Goal: Transaction & Acquisition: Book appointment/travel/reservation

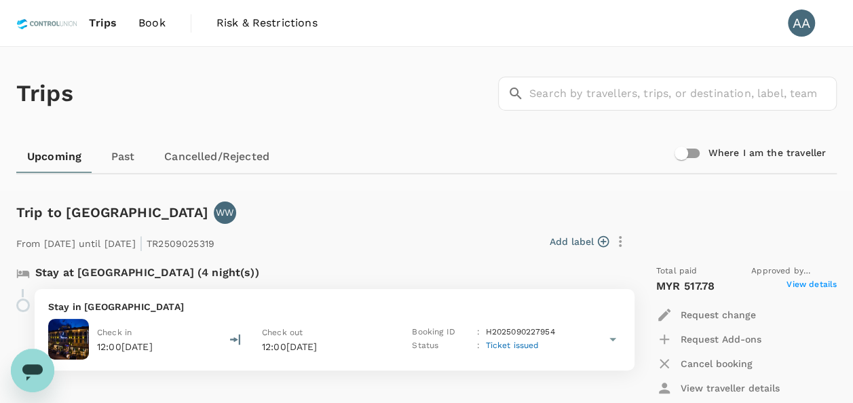
click at [151, 16] on span "Book" at bounding box center [151, 23] width 27 height 16
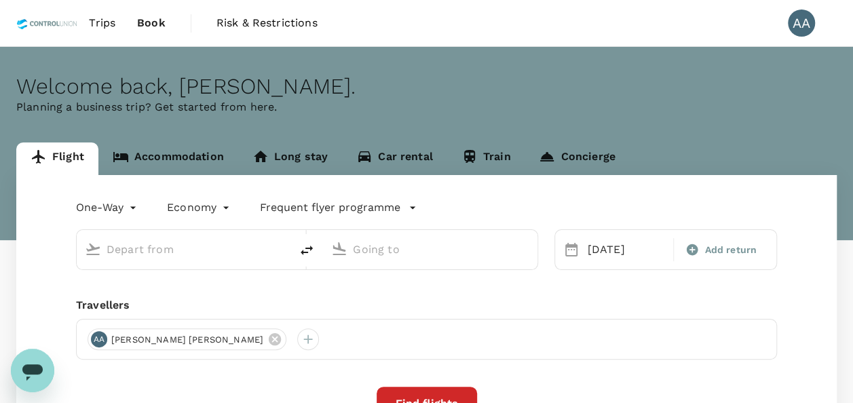
type input "[GEOGRAPHIC_DATA], [GEOGRAPHIC_DATA] (any)"
type input "Bangkok, Thailand (any)"
type input "[GEOGRAPHIC_DATA], [GEOGRAPHIC_DATA] (any)"
type input "Bangkok, Thailand (any)"
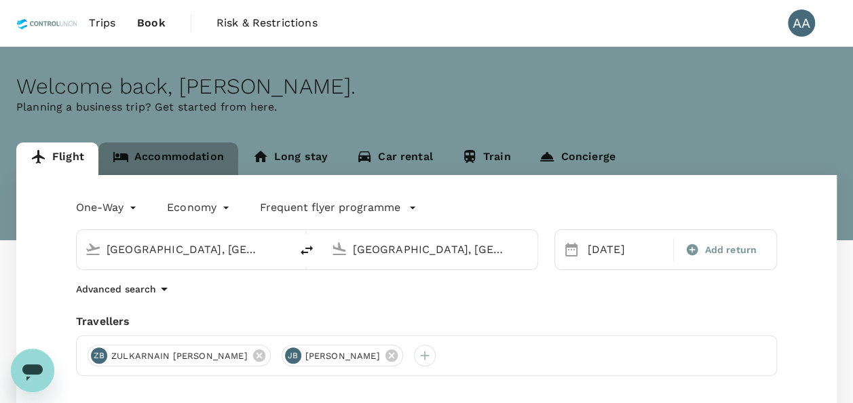
click at [178, 164] on link "Accommodation" at bounding box center [168, 159] width 140 height 33
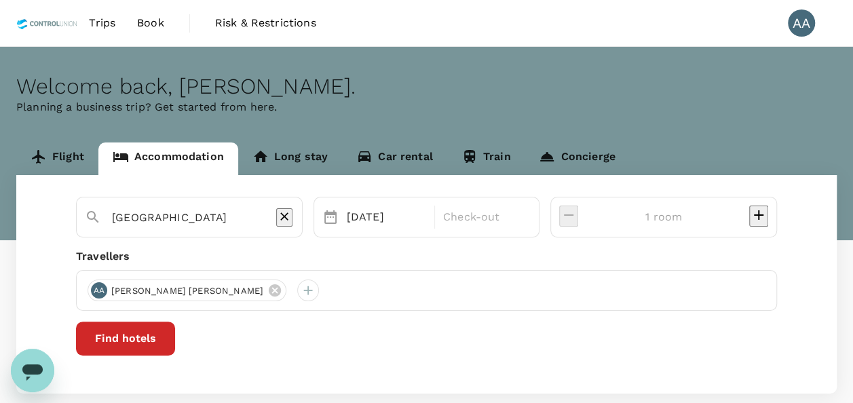
type input "3 rooms"
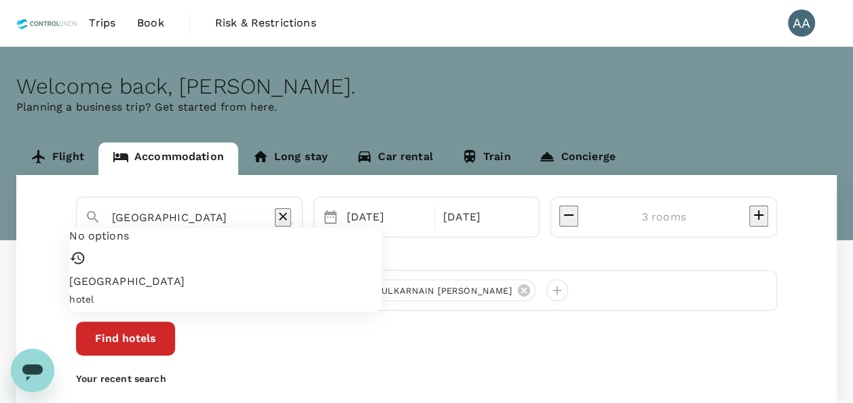
drag, startPoint x: 183, startPoint y: 213, endPoint x: 0, endPoint y: 187, distance: 184.4
click at [0, 191] on html "Trips Book Risk & Restrictions AA Welcome back , Anuratha . Planning a business…" at bounding box center [426, 246] width 853 height 493
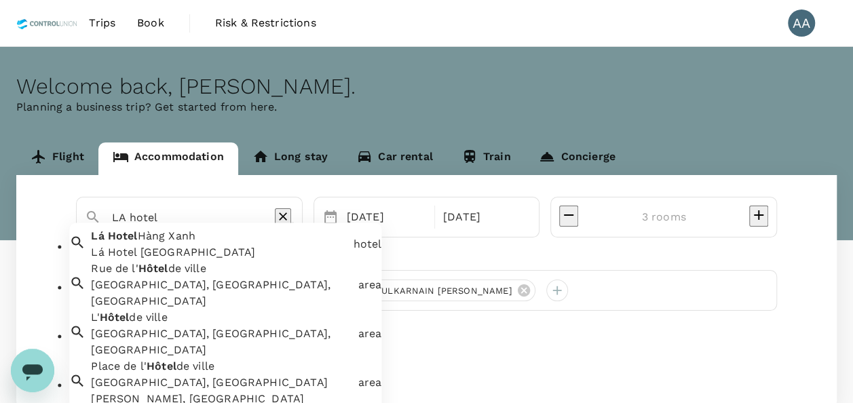
drag, startPoint x: 198, startPoint y: 206, endPoint x: -3, endPoint y: 181, distance: 202.4
click at [0, 181] on html "Trips Book Risk & Restrictions AA Welcome back , Anuratha . Planning a business…" at bounding box center [426, 246] width 853 height 493
drag, startPoint x: 187, startPoint y: 214, endPoint x: -3, endPoint y: 214, distance: 190.1
click at [0, 214] on html "Trips Book Risk & Restrictions AA Welcome back , Anuratha . Planning a business…" at bounding box center [426, 246] width 853 height 493
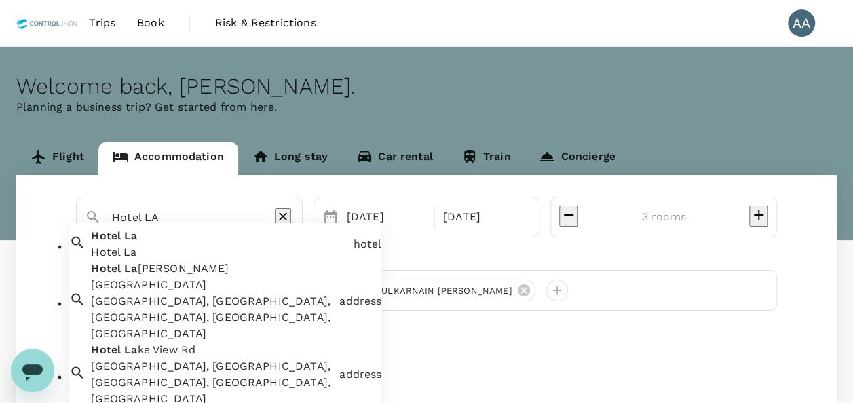
click at [202, 253] on div "Hotel La Hotel La" at bounding box center [217, 242] width 262 height 38
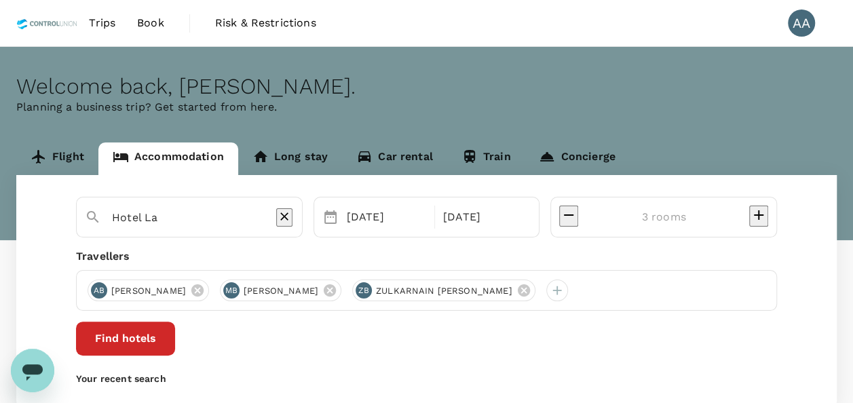
type input "Hotel La"
click at [175, 339] on button "Find hotels" at bounding box center [125, 339] width 99 height 34
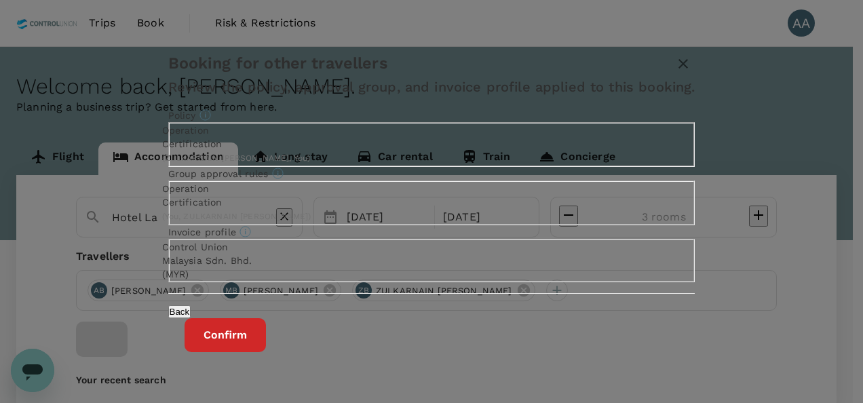
click at [541, 326] on div "Back Confirm" at bounding box center [432, 323] width 560 height 58
click at [266, 331] on button "Confirm" at bounding box center [225, 335] width 81 height 34
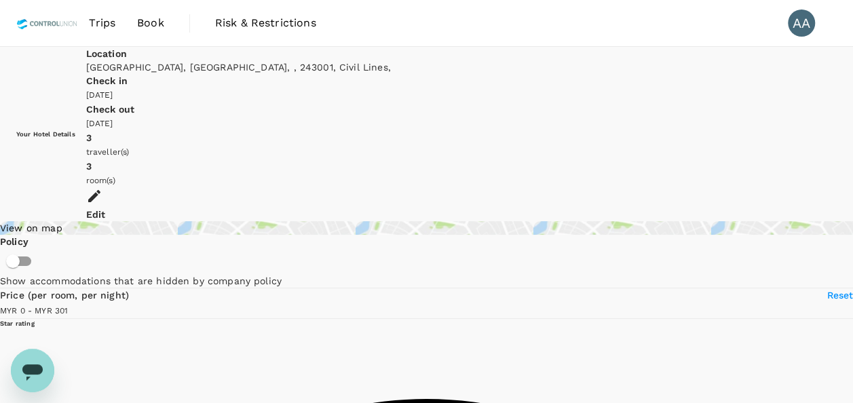
scroll to position [136, 0]
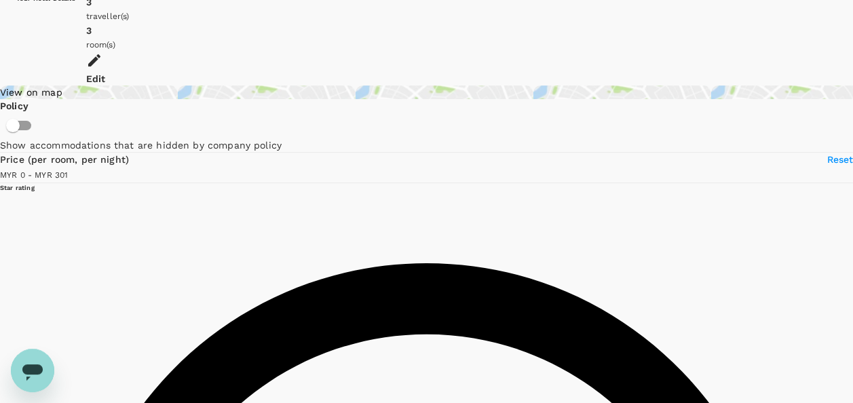
type input "301"
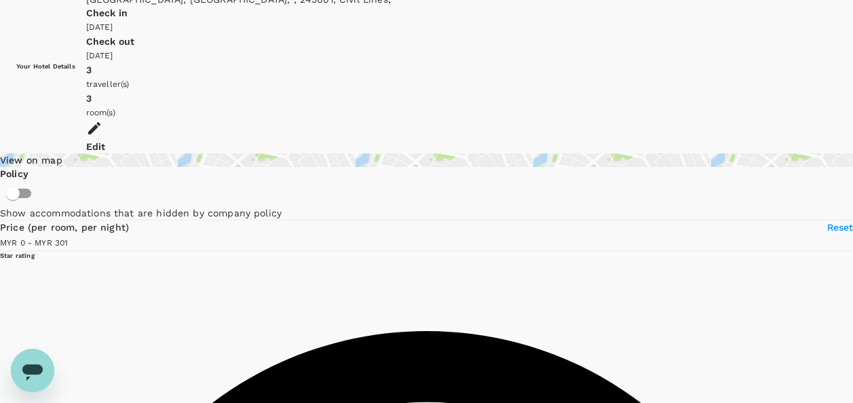
scroll to position [0, 0]
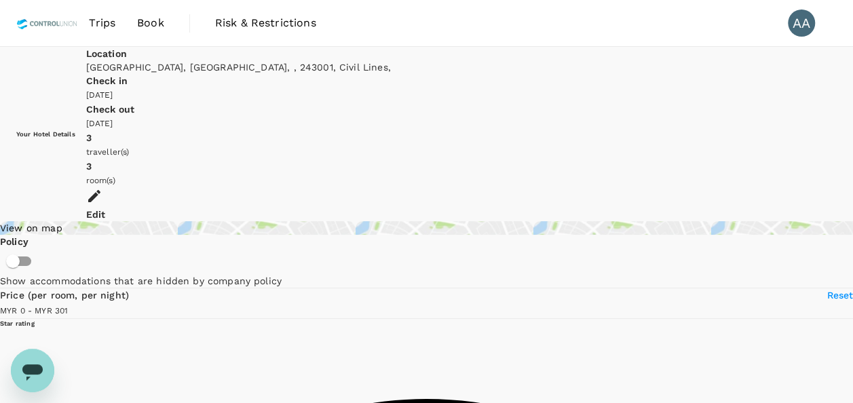
click at [103, 188] on icon at bounding box center [94, 196] width 16 height 16
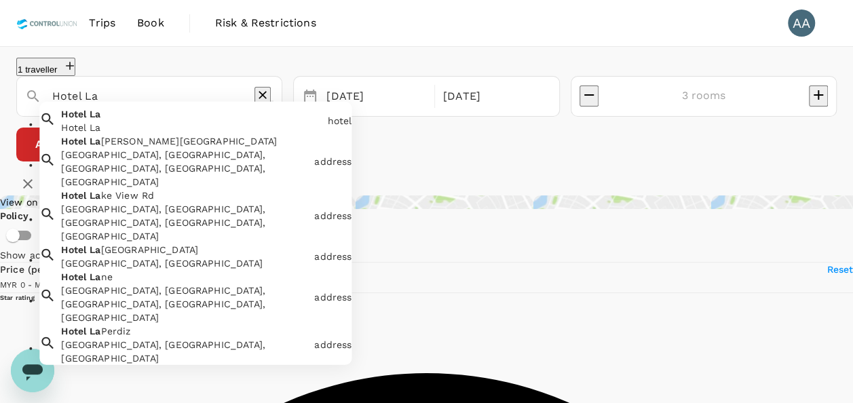
drag, startPoint x: 37, startPoint y: 103, endPoint x: -3, endPoint y: 103, distance: 40.1
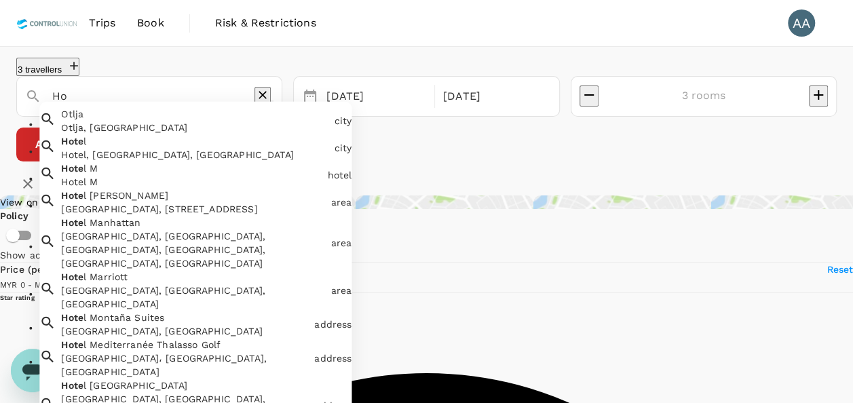
type input "H"
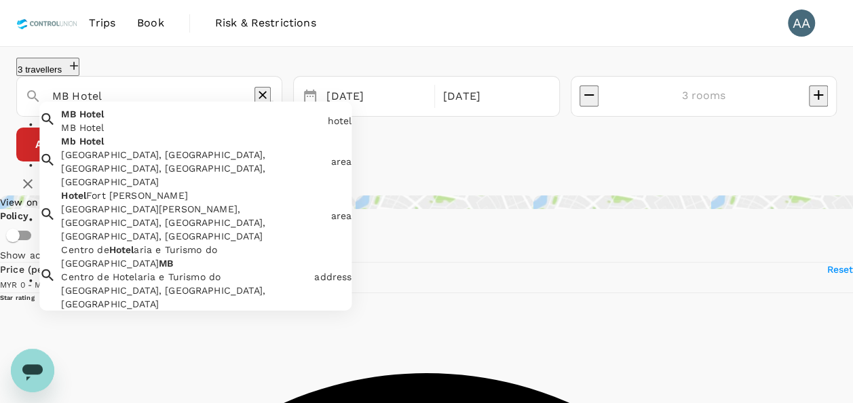
click at [162, 183] on div "Mb Hotel, Bandar Tawau, Tawau, Sabah, Malaysia" at bounding box center [193, 168] width 264 height 41
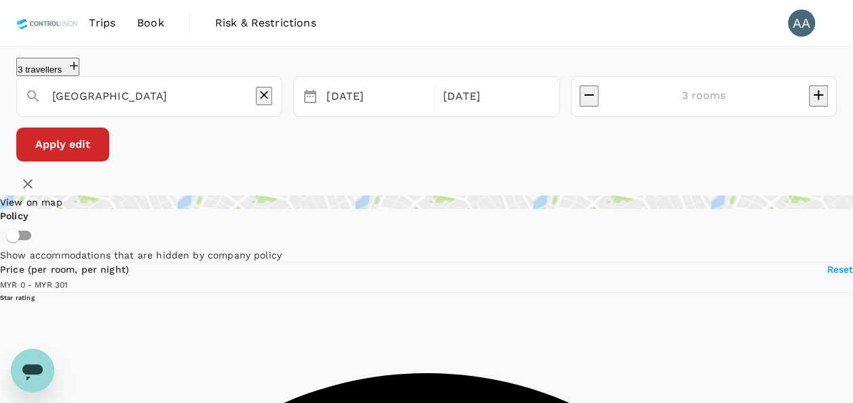
type input "[GEOGRAPHIC_DATA]"
click at [109, 162] on button "Apply edit" at bounding box center [62, 145] width 93 height 34
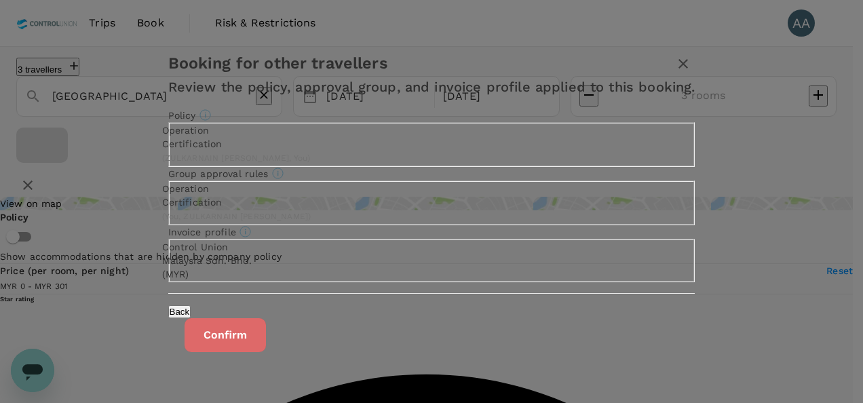
click at [266, 341] on button "Confirm" at bounding box center [225, 335] width 81 height 34
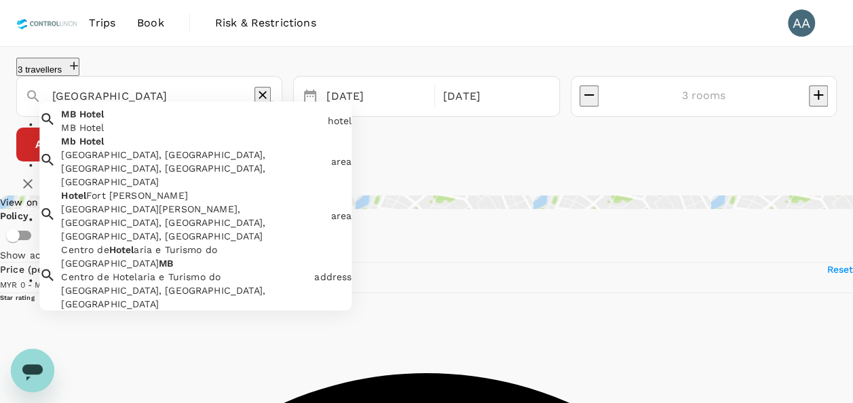
drag, startPoint x: -3, startPoint y: 88, endPoint x: 3, endPoint y: 81, distance: 9.1
click at [117, 167] on div "Mb Hotel Mb Hotel, Bandar Tawau, Tawau, Sabah, Malaysia" at bounding box center [191, 159] width 270 height 60
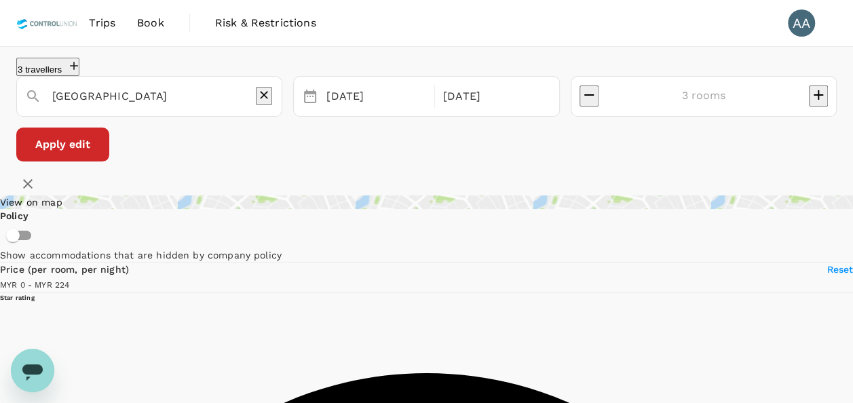
click at [157, 107] on input "Mb Hotel" at bounding box center [143, 96] width 183 height 21
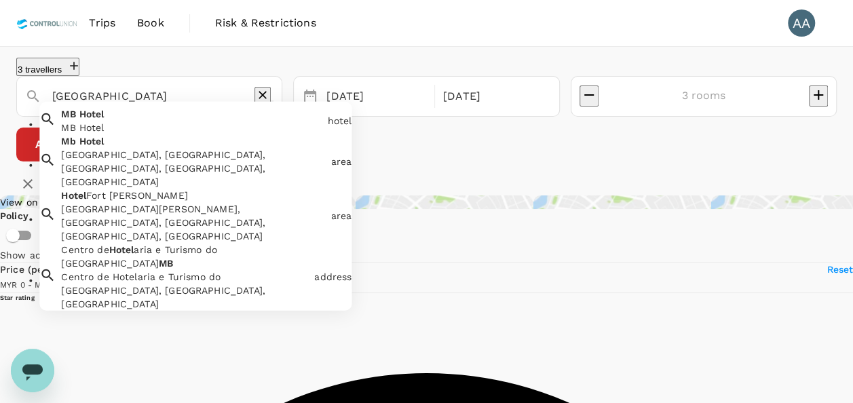
click at [172, 134] on div "MB Hotel" at bounding box center [191, 128] width 261 height 14
type input "MB Hotel"
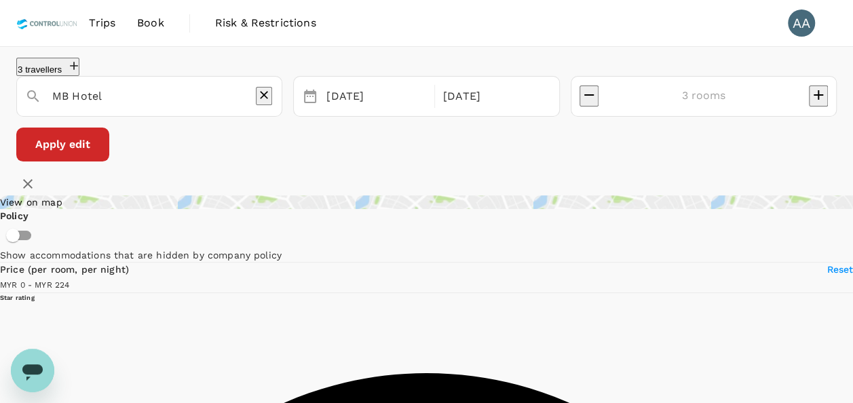
click at [109, 152] on button "Apply edit" at bounding box center [62, 145] width 93 height 34
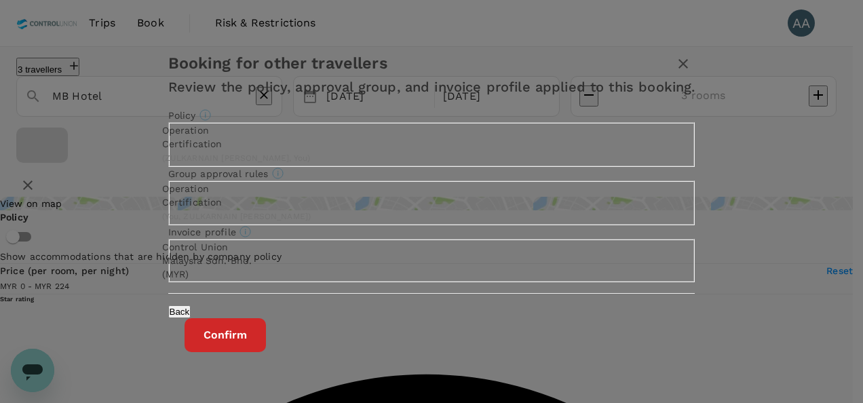
click at [266, 352] on button "Confirm" at bounding box center [225, 335] width 81 height 34
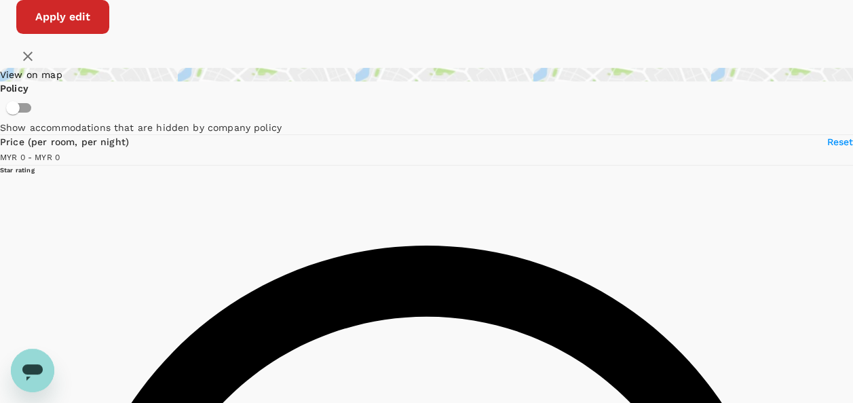
scroll to position [136, 0]
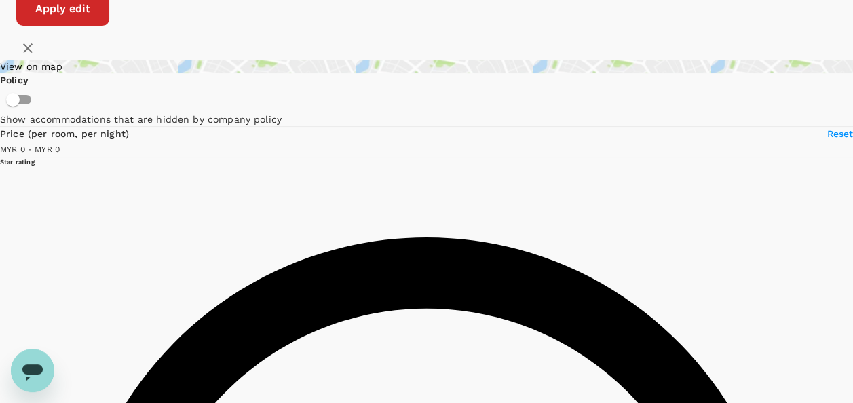
type input "1622"
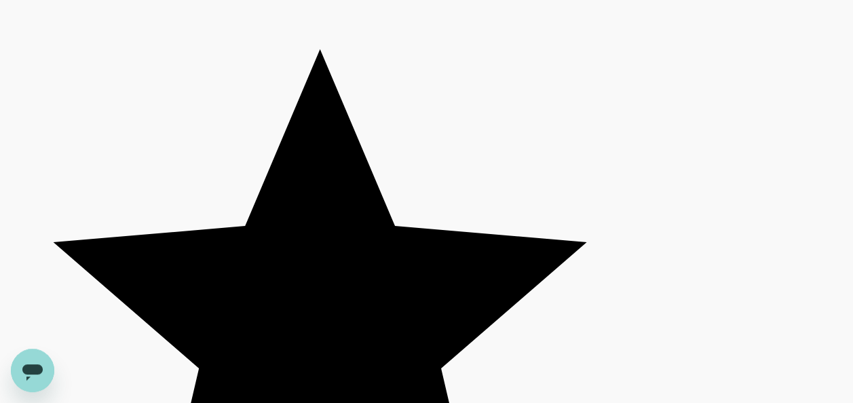
scroll to position [2376, 0]
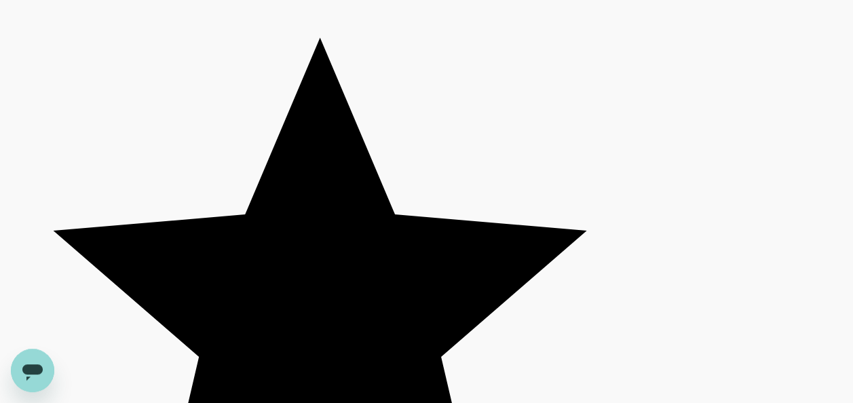
click at [41, 369] on icon "Open messaging window" at bounding box center [32, 373] width 20 height 16
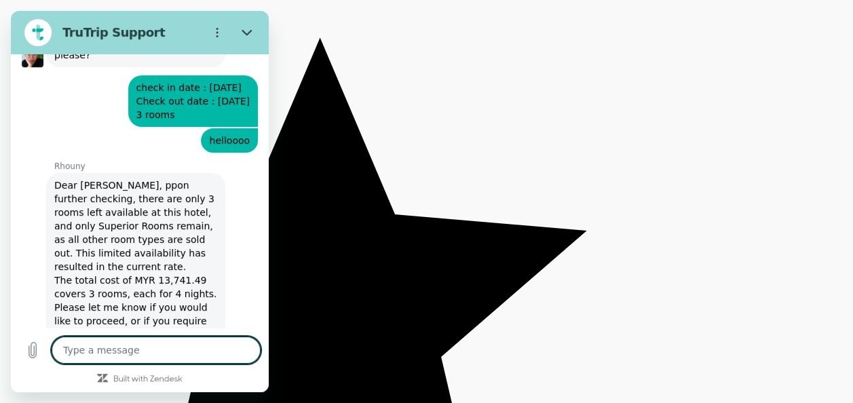
scroll to position [5504, 0]
click at [107, 341] on textarea at bounding box center [156, 350] width 209 height 27
type textarea "H"
type textarea "x"
type textarea "HI"
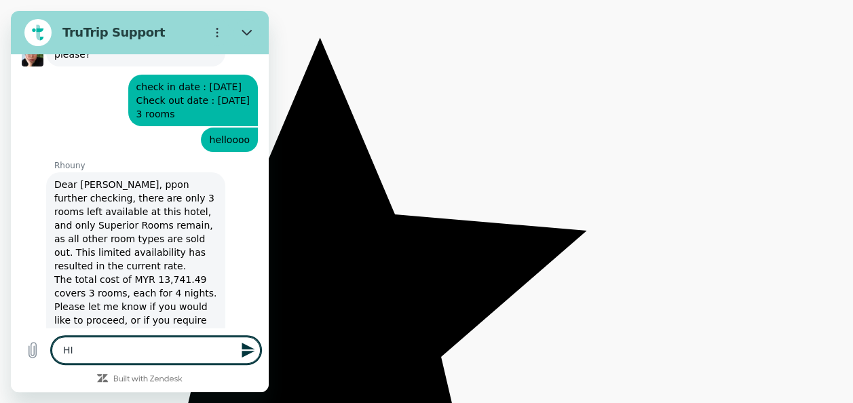
type textarea "x"
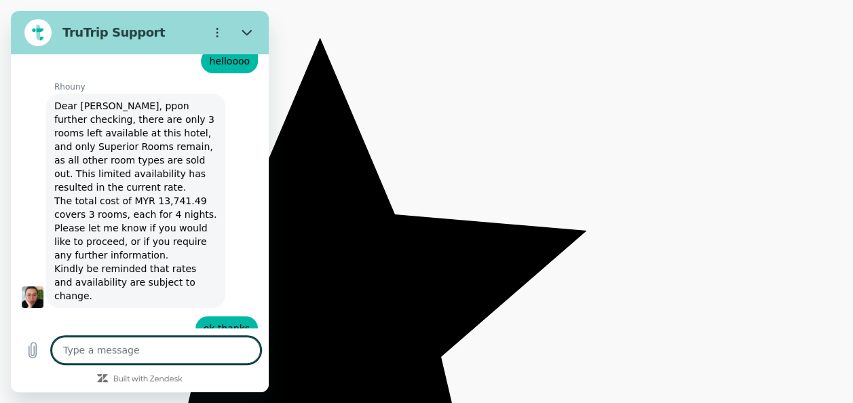
scroll to position [5581, 0]
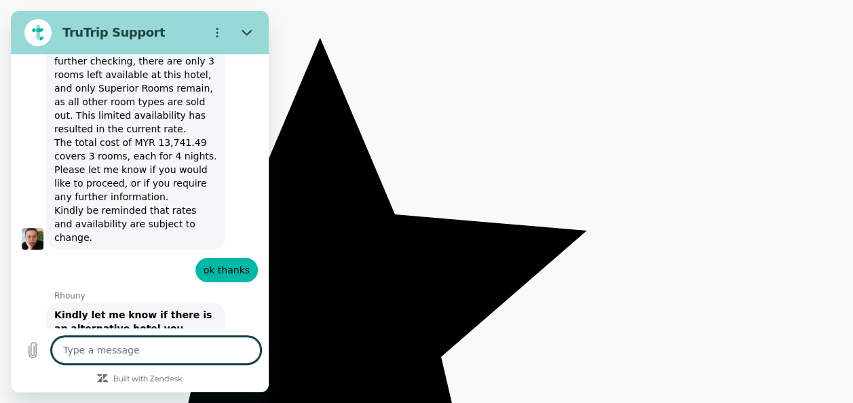
type textarea "x"
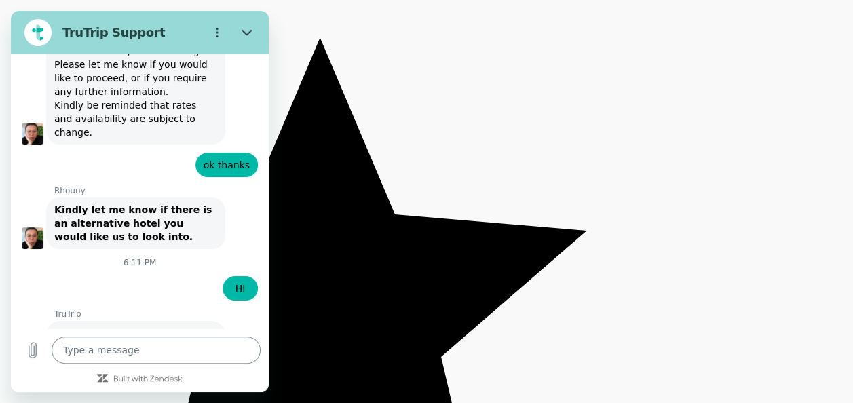
scroll to position [5745, 0]
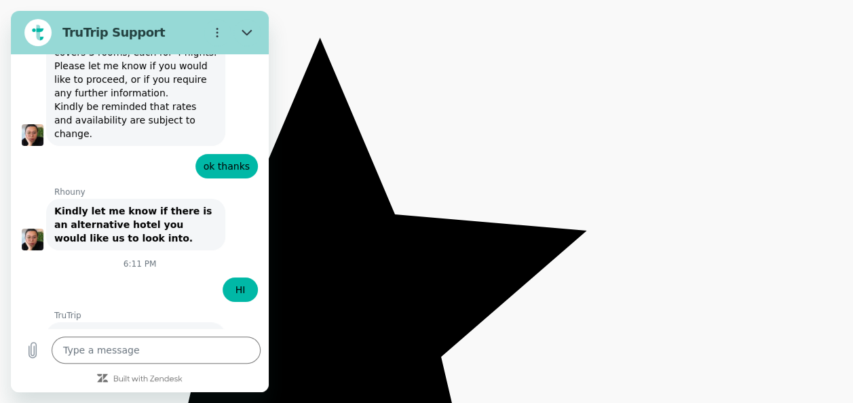
type input "ANURATHA A/P MARIAPPAN"
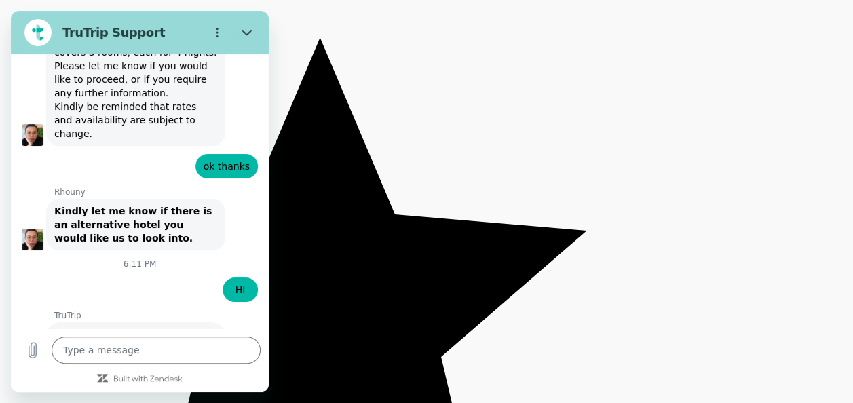
scroll to position [5803, 0]
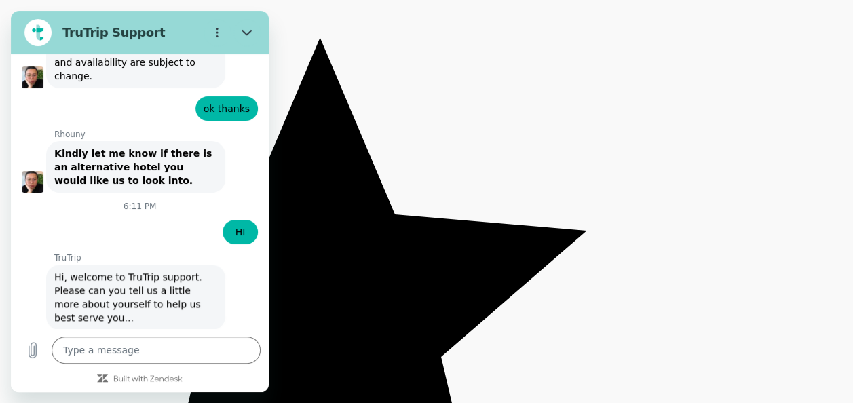
type input "anurathamariappan@controlunion.com"
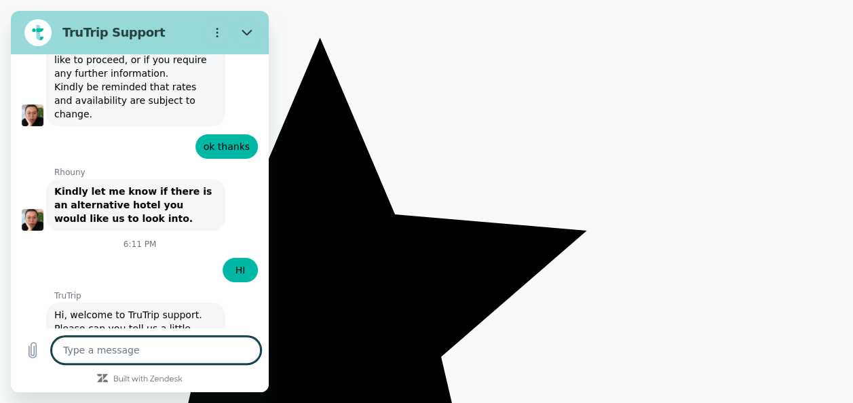
scroll to position [5766, 0]
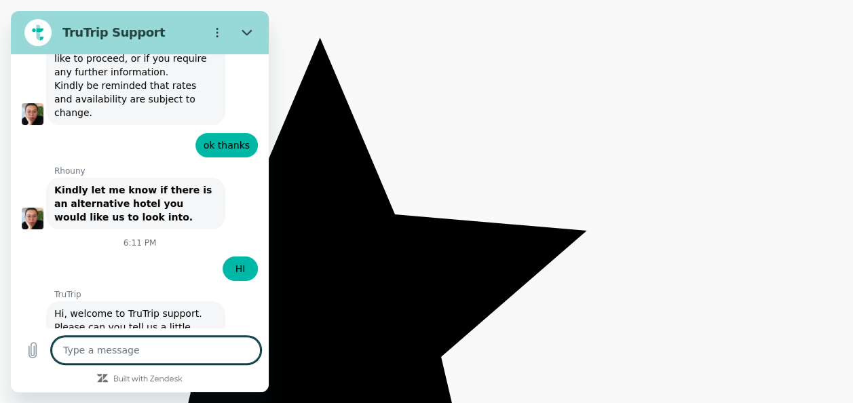
click at [198, 356] on textarea at bounding box center [156, 350] width 209 height 27
type textarea "x"
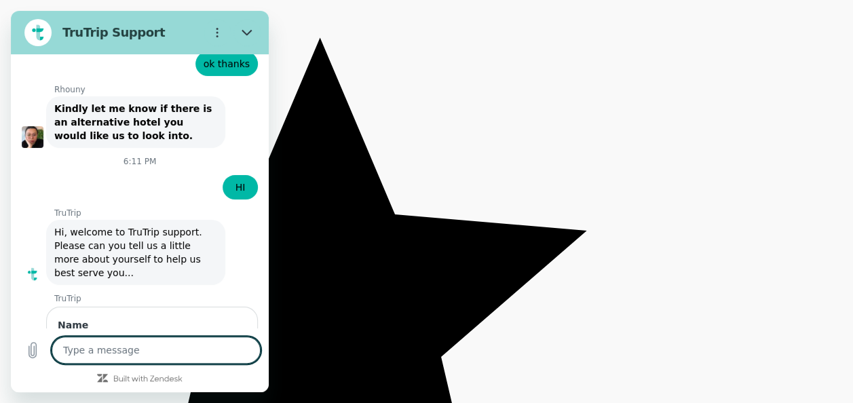
scroll to position [5850, 0]
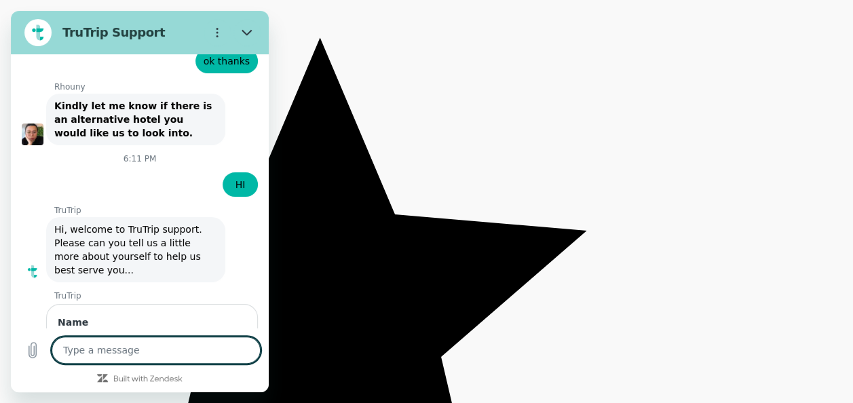
type textarea "i"
type textarea "x"
type textarea "i"
type textarea "x"
type textarea "i n"
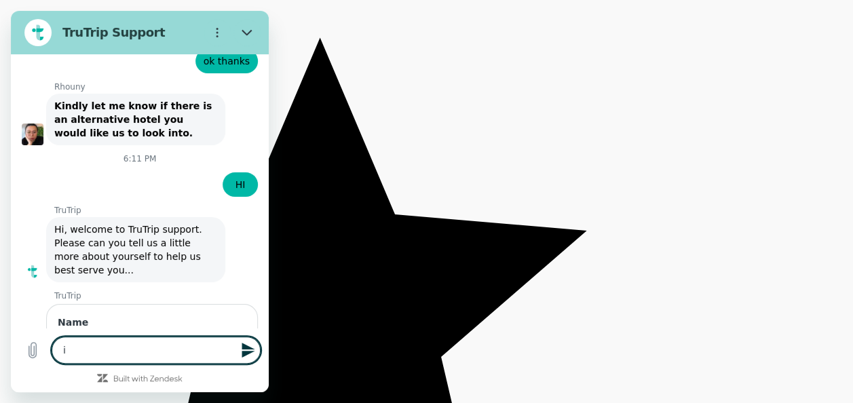
type textarea "x"
type textarea "i ne"
type textarea "x"
type textarea "i nee"
type textarea "x"
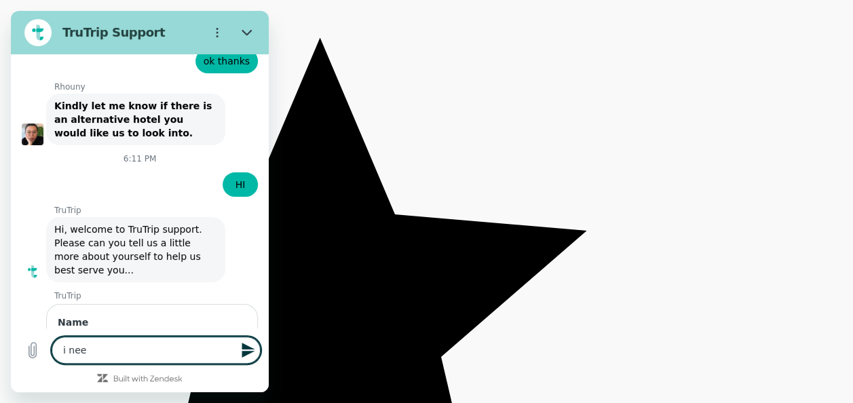
type textarea "i need"
type textarea "x"
type textarea "i need"
type textarea "x"
type textarea "i need b"
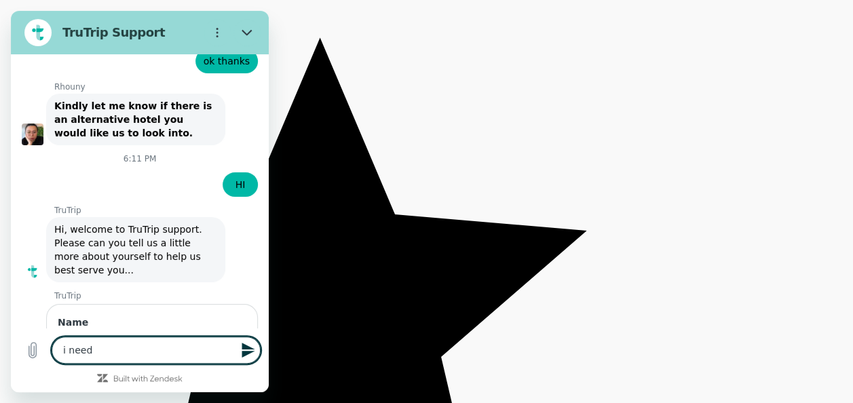
type textarea "x"
type textarea "i need bo"
type textarea "x"
type textarea "i need boo"
type textarea "x"
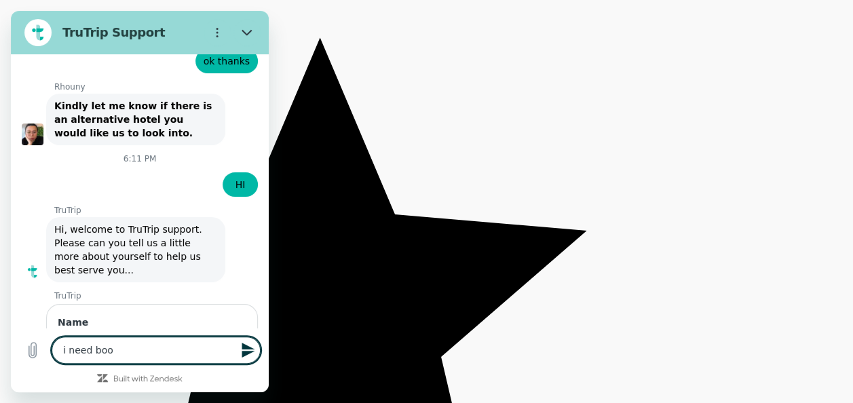
type textarea "i need book"
type textarea "x"
type textarea "i need booki"
type textarea "x"
type textarea "i need bookin"
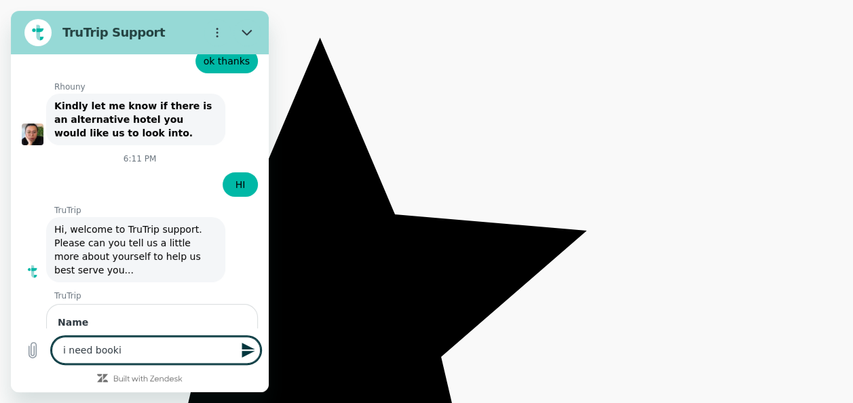
type textarea "x"
type textarea "i need booking"
type textarea "x"
type textarea "i need booking"
type textarea "x"
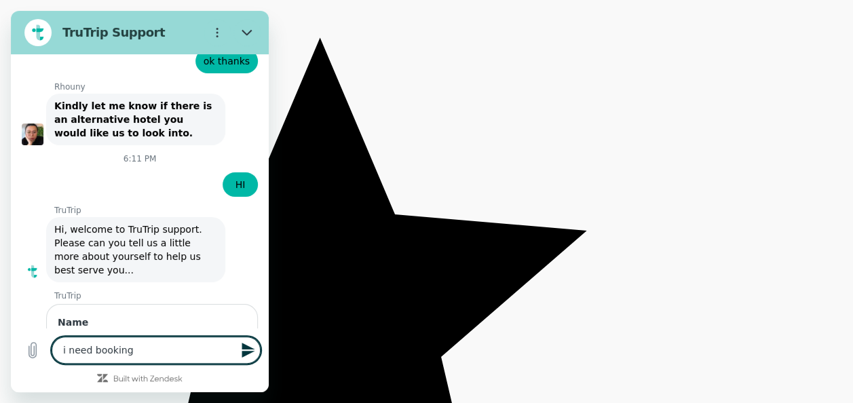
type textarea "i need booking u"
type textarea "x"
type textarea "i need booking un"
type textarea "x"
type textarea "i need booking und"
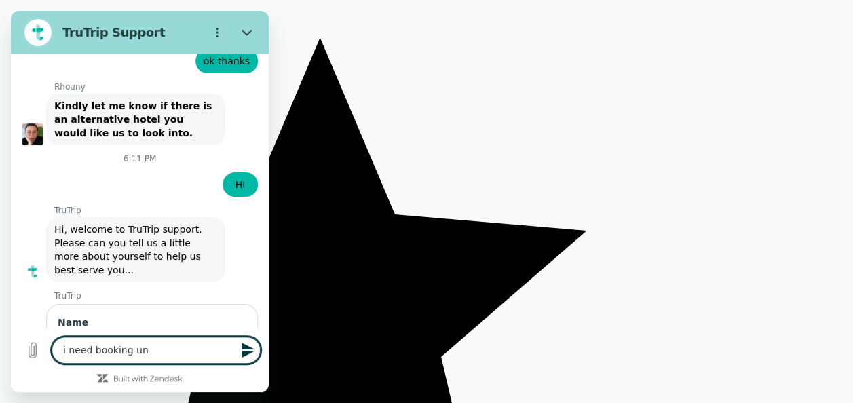
type textarea "x"
type textarea "i need booking unde"
type textarea "x"
type textarea "i need booking under"
type textarea "x"
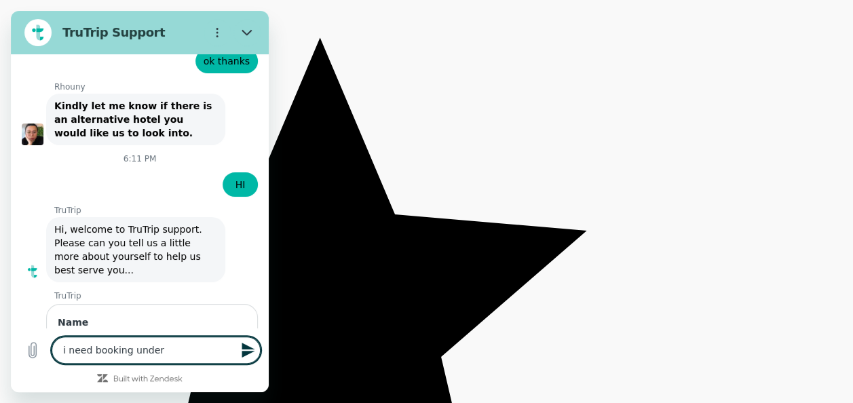
type textarea "i need booking under"
type textarea "x"
type textarea "i need booking under h"
type textarea "x"
type textarea "i need booking under ho"
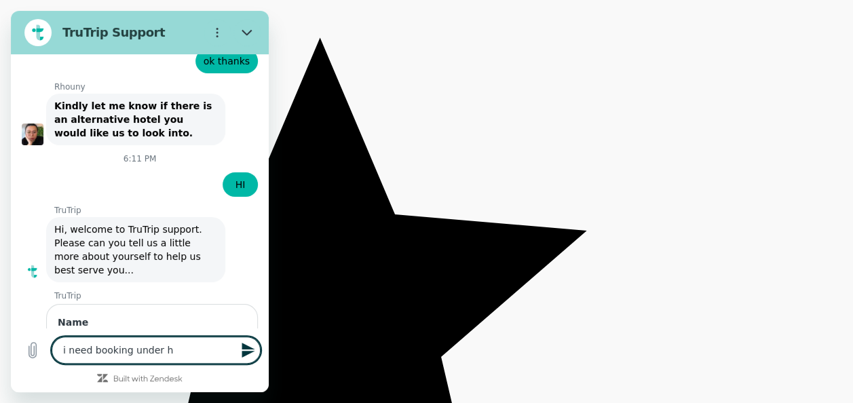
type textarea "x"
type textarea "i need booking under hot"
type textarea "x"
type textarea "i need booking under hote"
type textarea "x"
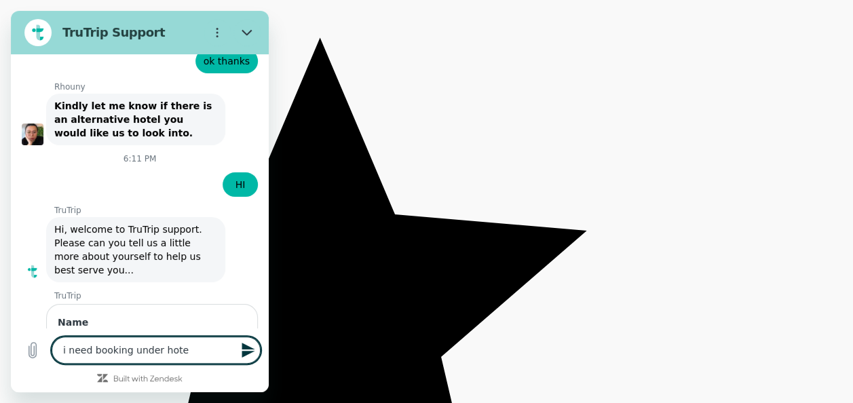
type textarea "i need booking under hotek"
type textarea "x"
type textarea "i need booking under hotek"
type textarea "x"
type textarea "i need booking under hotek K"
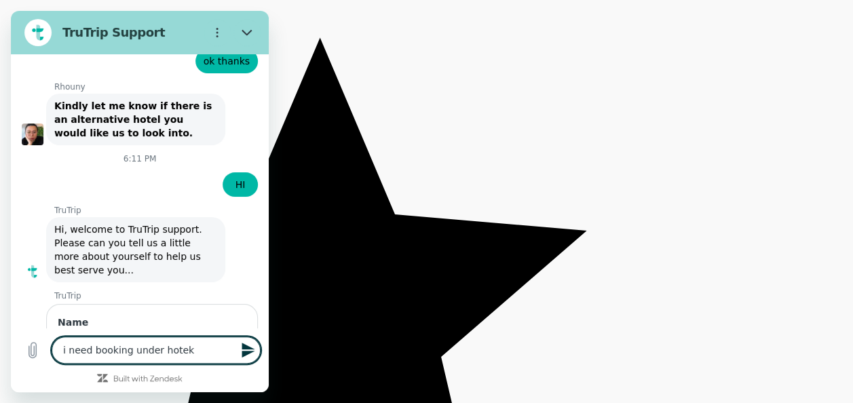
type textarea "x"
type textarea "i need booking under hotek K="
type textarea "x"
type textarea "i need booking under hotek K"
type textarea "x"
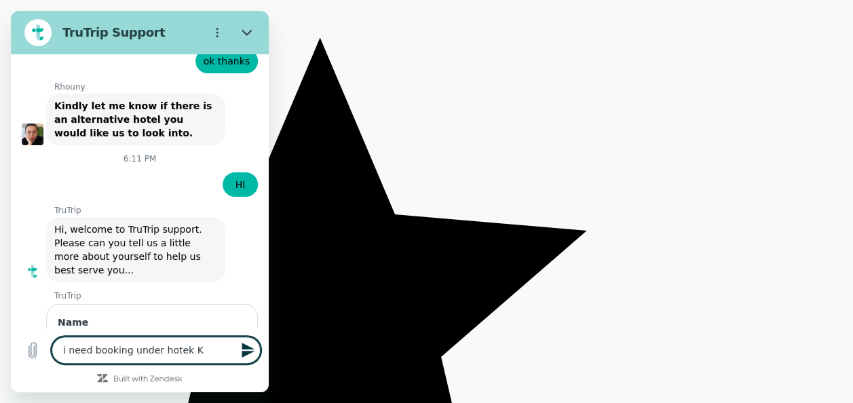
type textarea "i need booking under hotek"
type textarea "x"
type textarea "i need booking under hotek"
type textarea "x"
type textarea "i need booking under hote"
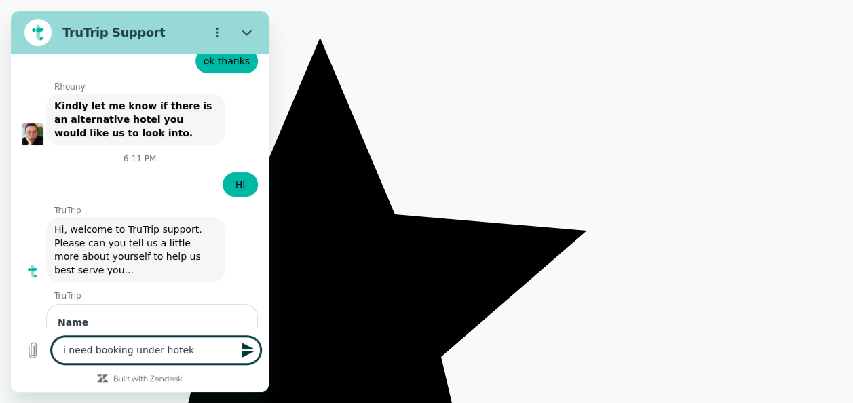
type textarea "x"
type textarea "i need booking under hotel"
type textarea "x"
type textarea "i need booking under hotel"
type textarea "x"
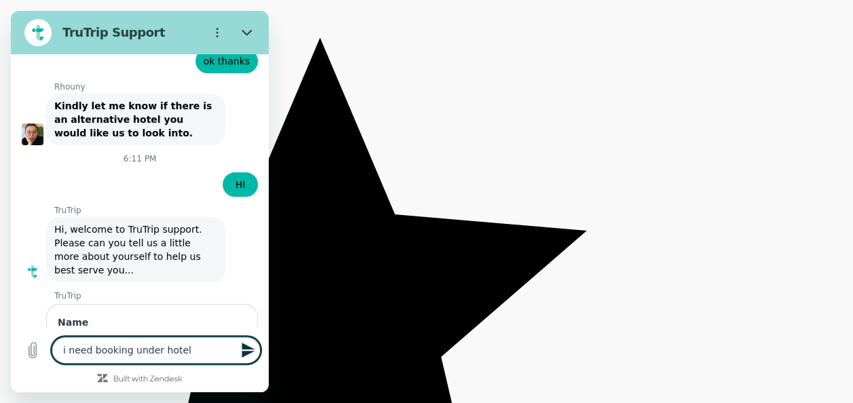
type textarea "i need booking under hotel L"
type textarea "x"
type textarea "i need booking under hotel LA"
type textarea "x"
type textarea "i need booking under hotel L"
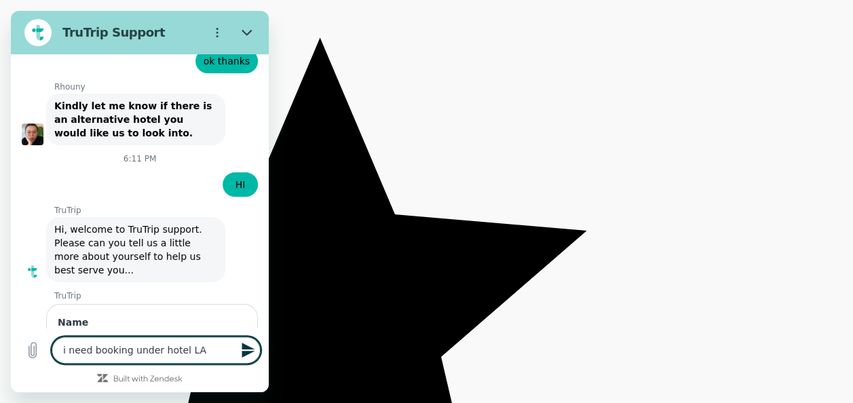
type textarea "x"
type textarea "i need booking under hotel LA"
type textarea "x"
type textarea "i need booking under hotel LA"
type textarea "x"
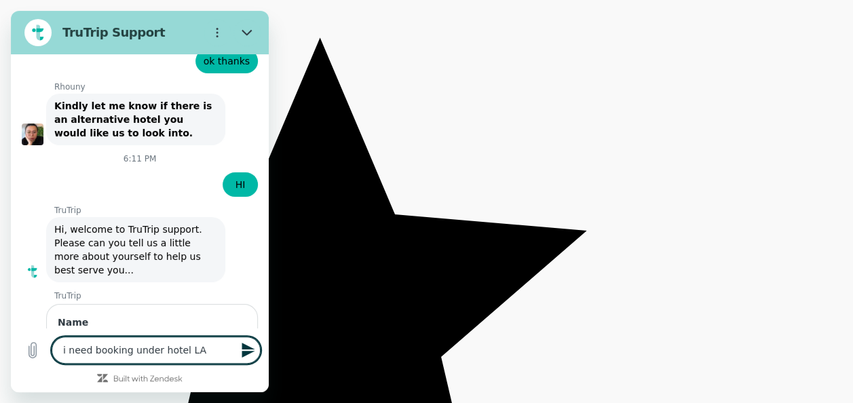
type textarea "i need booking under hotel LA -"
type textarea "x"
type textarea "i need booking under hotel LA -"
type textarea "x"
type textarea "i need booking under hotel LA - T"
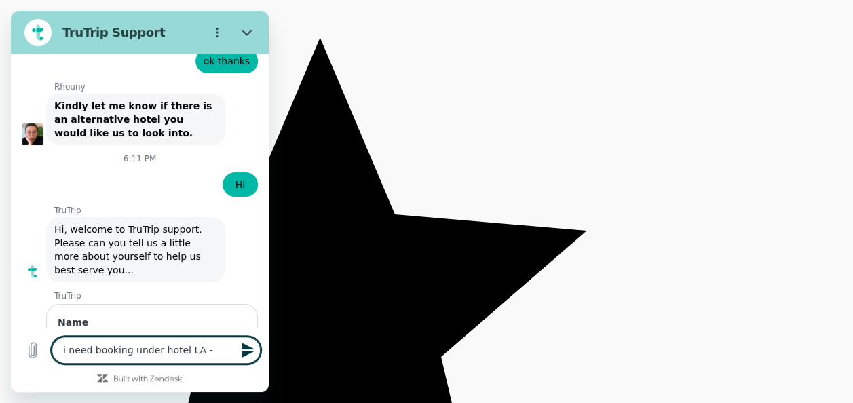
type textarea "x"
type textarea "i need booking under hotel LA - Ta"
type textarea "x"
type textarea "i need booking under hotel LA - Taw"
type textarea "x"
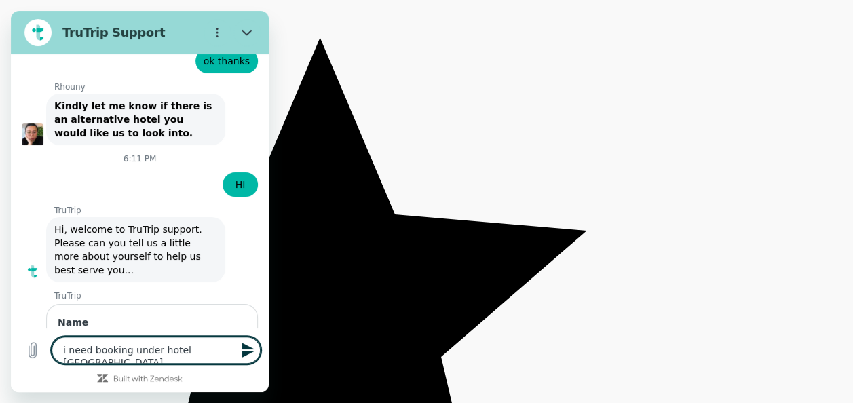
type textarea "i need booking under hotel LA - Tawa"
type textarea "x"
type textarea "i need booking under hotel LA - Tawau"
type textarea "x"
type textarea "i need booking under hotel LA - Tawau"
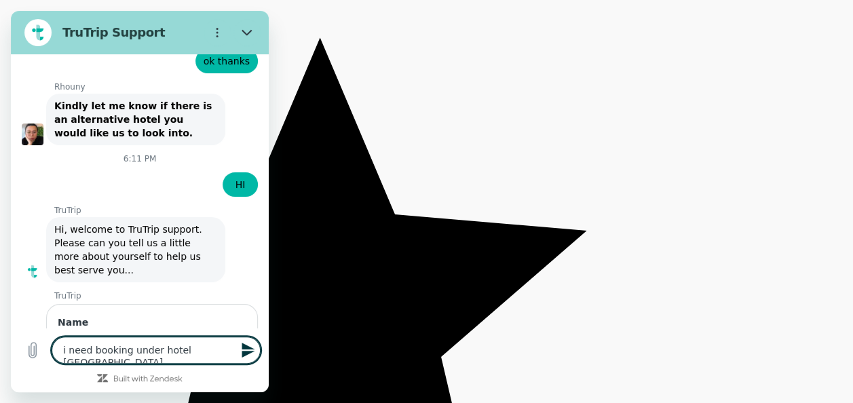
type textarea "x"
type textarea "i need booking under hotel LA - Tawau o"
type textarea "x"
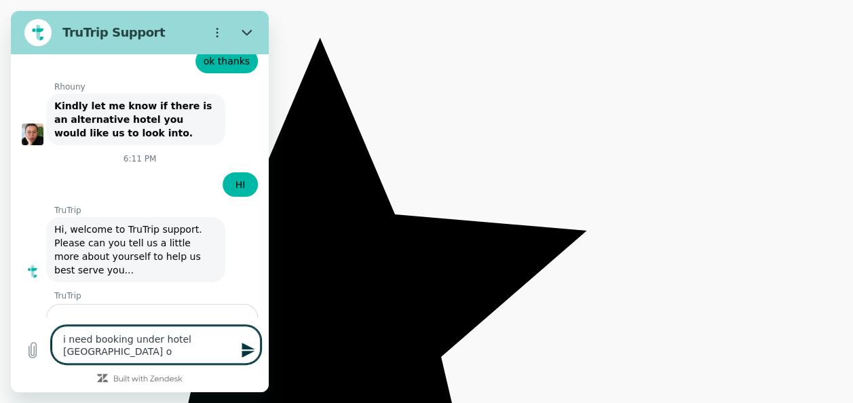
type textarea "i need booking under hotel LA - Tawau or"
type textarea "x"
type textarea "i need booking under hotel LA - Tawau or"
type textarea "x"
type textarea "i need booking under hotel LA - Tawau or H"
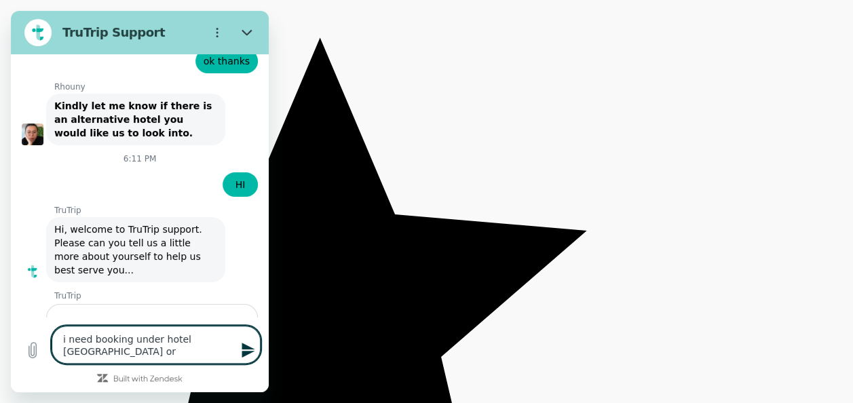
type textarea "x"
type textarea "i need booking under hotel LA - Tawau or Ho"
type textarea "x"
type textarea "i need booking under hotel LA - Tawau or Hot"
type textarea "x"
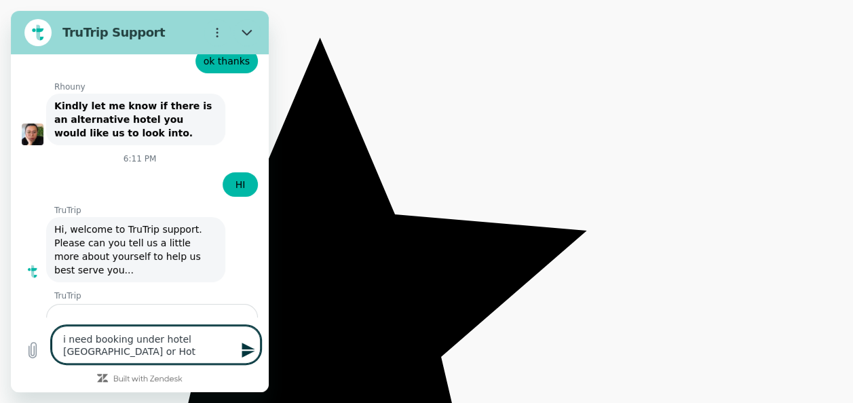
type textarea "i need booking under hotel LA - Tawau or Hote"
type textarea "x"
type textarea "i need booking under hotel LA - Tawau or Hotel"
type textarea "x"
type textarea "i need booking under hotel LA - Tawau or Hotel"
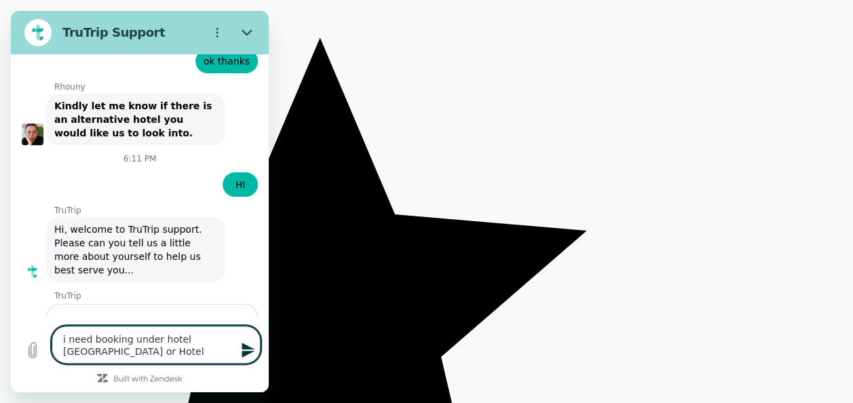
type textarea "x"
type textarea "i need booking under hotel LA - Tawau or Hotel M"
type textarea "x"
type textarea "i need booking under hotel LA - Tawau or Hotel MS"
type textarea "x"
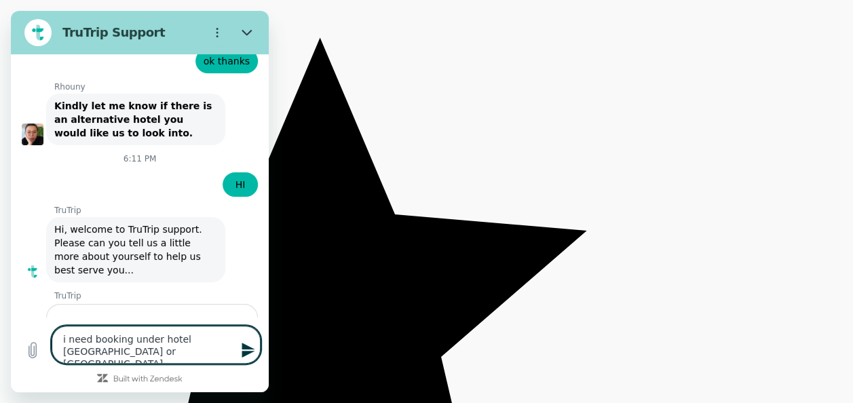
type textarea "i need booking under hotel LA - Tawau or Hotel M"
type textarea "x"
type textarea "i need booking under hotel LA - Tawau or Hotel MB"
type textarea "x"
type textarea "i need booking under hotel LA - Tawau or Hotel MB"
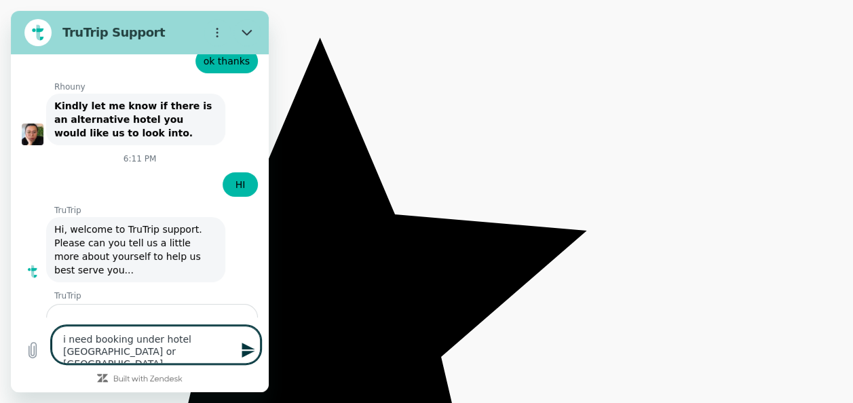
type textarea "x"
type textarea "i need booking under hotel LA - Tawau or Hotel MB T"
type textarea "x"
type textarea "i need booking under hotel LA - Tawau or Hotel MB Ta"
type textarea "x"
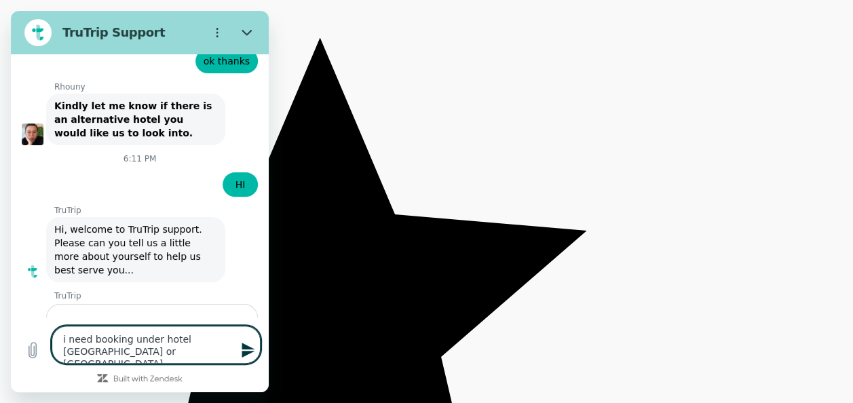
type textarea "i need booking under hotel LA - Tawau or Hotel MB Taw"
type textarea "x"
type textarea "i need booking under hotel LA - Tawau or Hotel MB Tawa"
type textarea "x"
type textarea "i need booking under hotel LA - Tawau or Hotel MB Tawau"
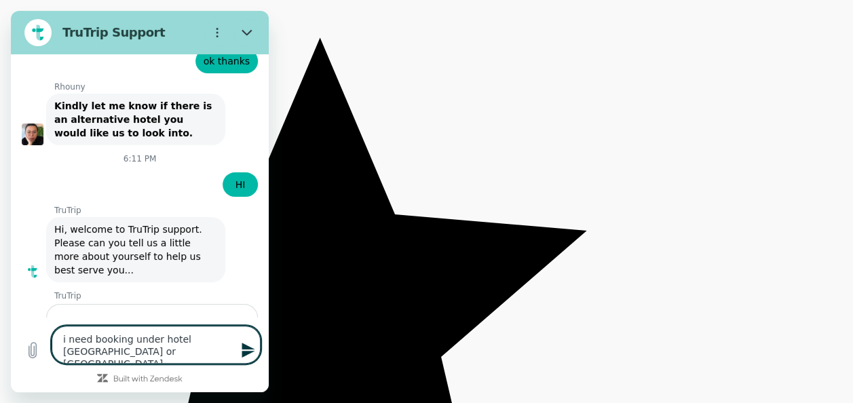
type textarea "x"
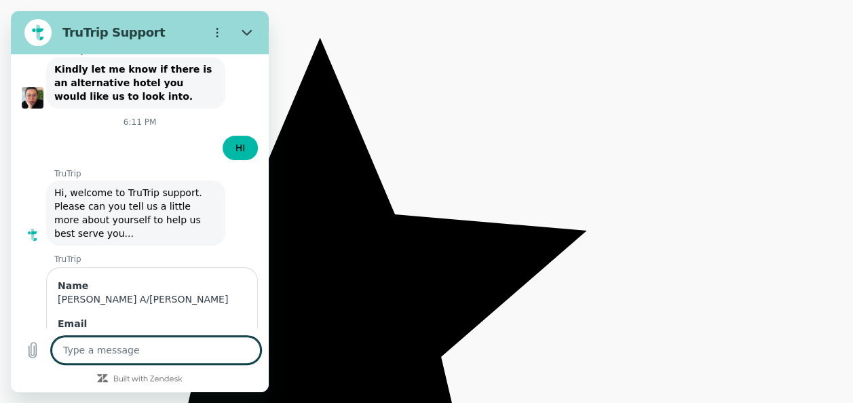
type textarea "x"
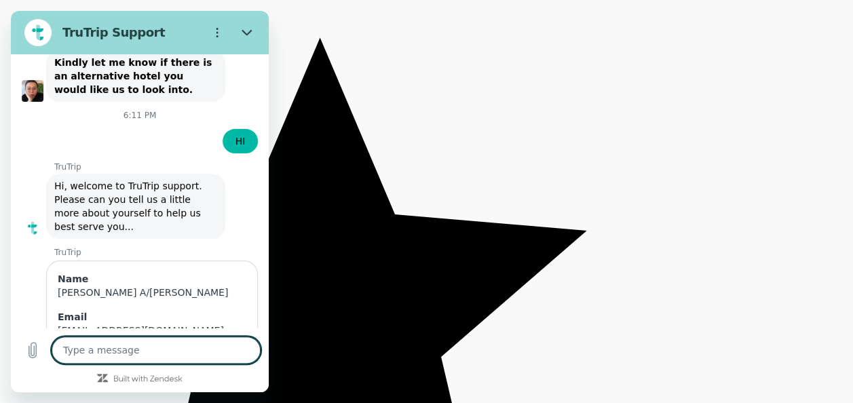
scroll to position [5896, 0]
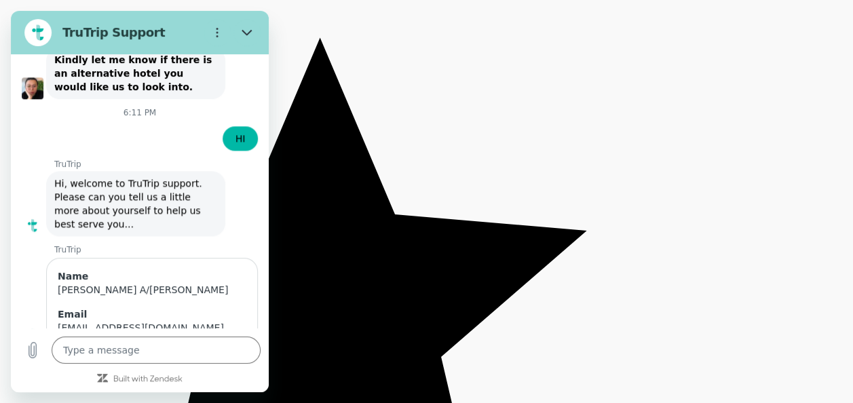
type input "1622"
click at [255, 33] on button "Close" at bounding box center [247, 32] width 27 height 27
type textarea "x"
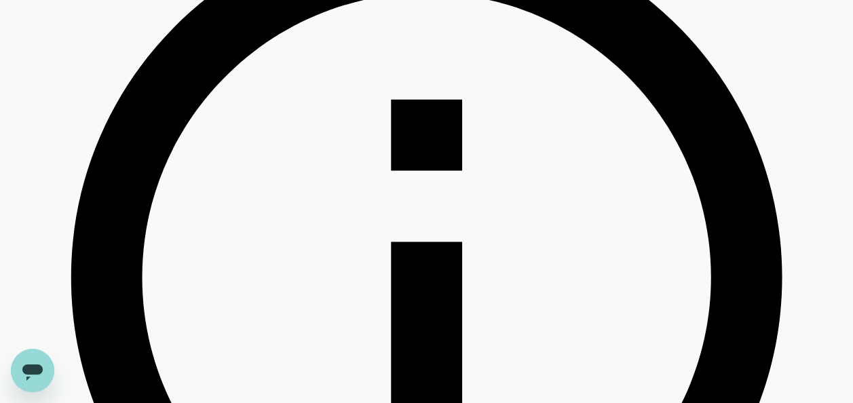
scroll to position [0, 0]
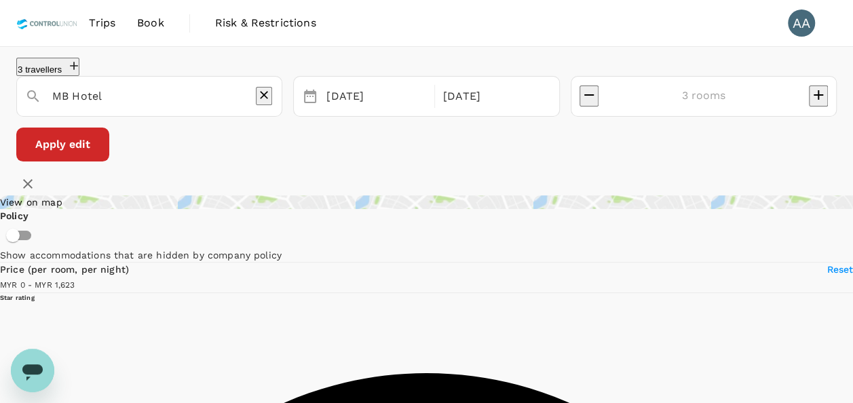
click at [115, 29] on link "Trips" at bounding box center [102, 23] width 48 height 46
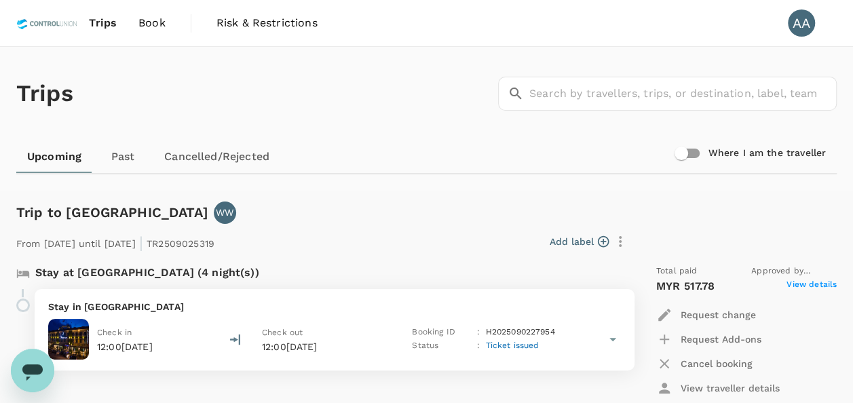
click at [157, 25] on span "Book" at bounding box center [151, 23] width 27 height 16
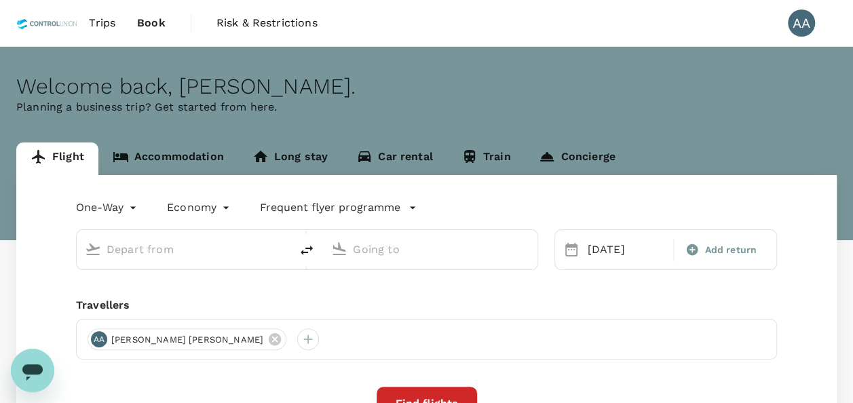
type input "Kuala Lumpur, Malaysia (any)"
type input "Bangkok, Thailand (any)"
type input "Kuala Lumpur, Malaysia (any)"
type input "Bangkok, Thailand (any)"
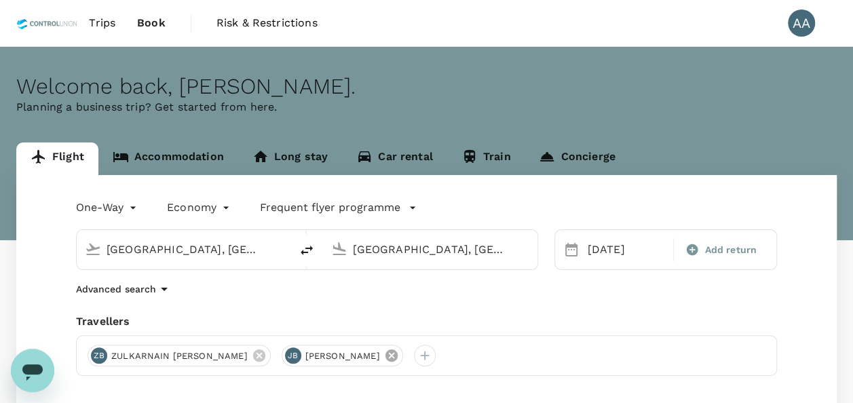
click at [395, 359] on icon at bounding box center [391, 356] width 12 height 12
click at [253, 357] on icon at bounding box center [259, 356] width 12 height 12
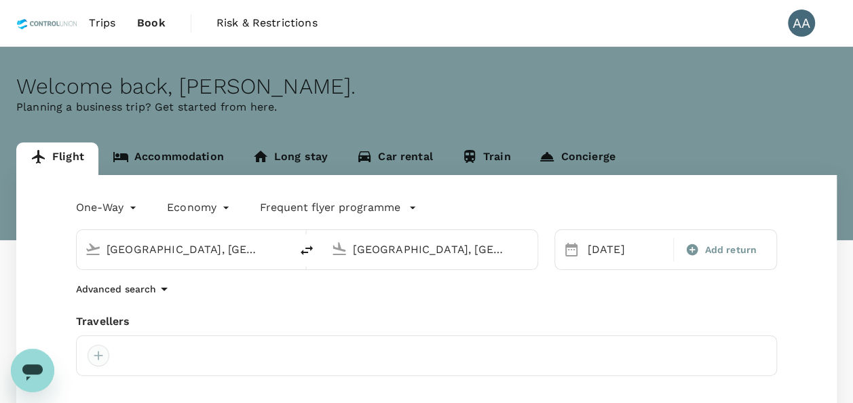
click at [99, 354] on div at bounding box center [99, 356] width 22 height 22
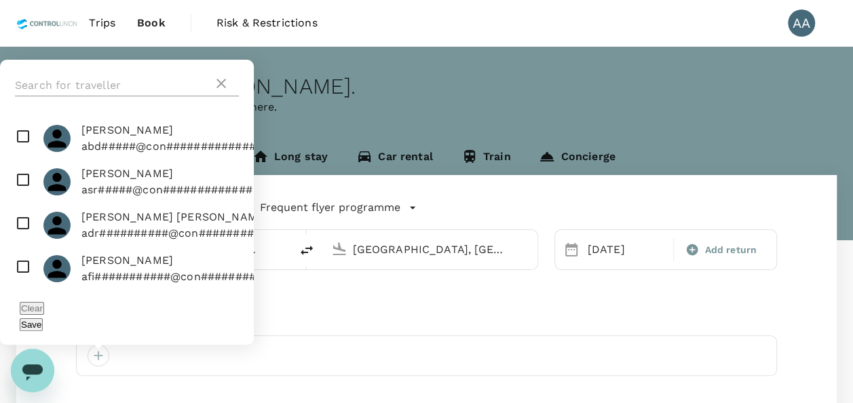
drag, startPoint x: 140, startPoint y: 105, endPoint x: 132, endPoint y: 104, distance: 8.2
click at [140, 96] on input "text" at bounding box center [114, 86] width 198 height 22
type input "anuar"
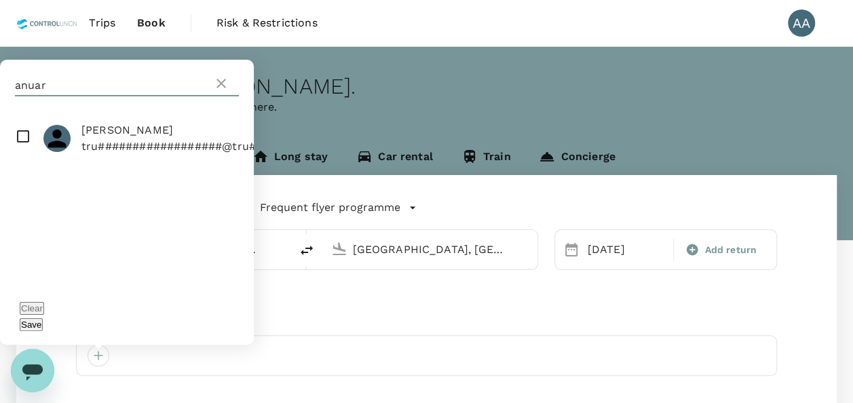
click at [0, 103] on html "Trips Book Risk & Restrictions AA Welcome back , Anuratha . Planning a business…" at bounding box center [426, 322] width 853 height 644
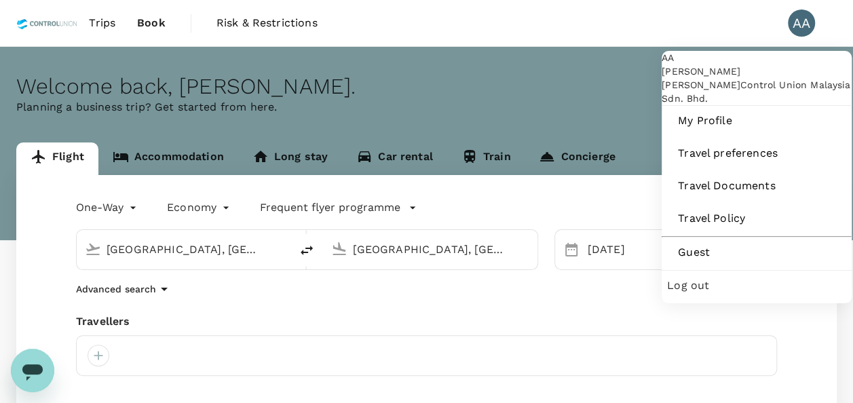
click at [809, 22] on div "AA" at bounding box center [801, 23] width 27 height 27
click at [792, 38] on li "AA" at bounding box center [807, 23] width 60 height 46
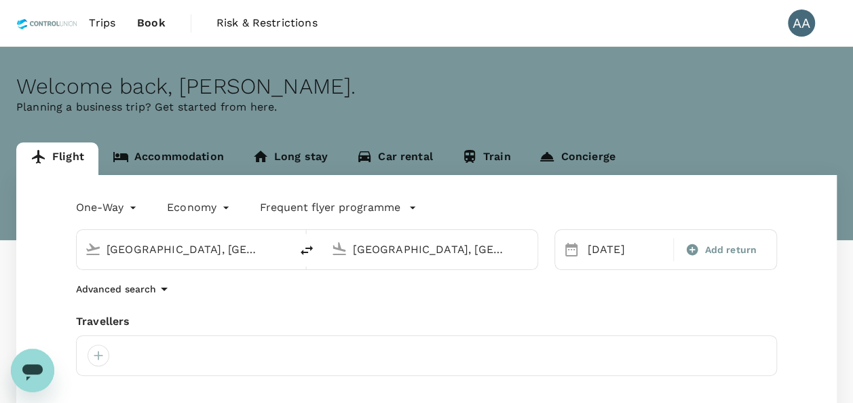
click at [794, 33] on div "AA" at bounding box center [801, 23] width 27 height 27
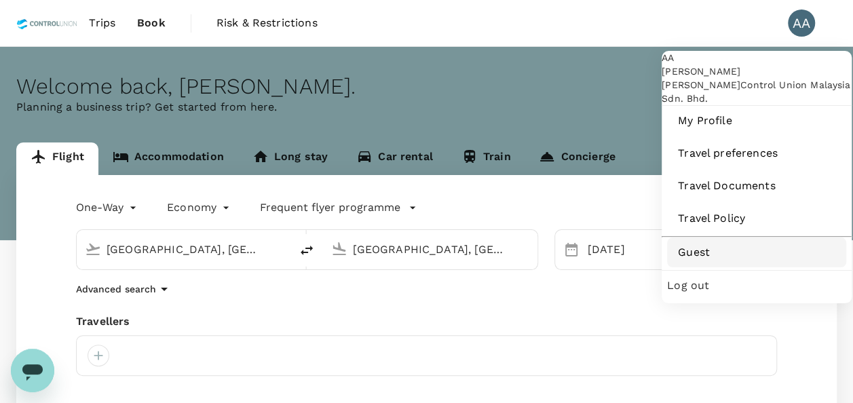
click at [729, 267] on link "Guest" at bounding box center [756, 253] width 179 height 30
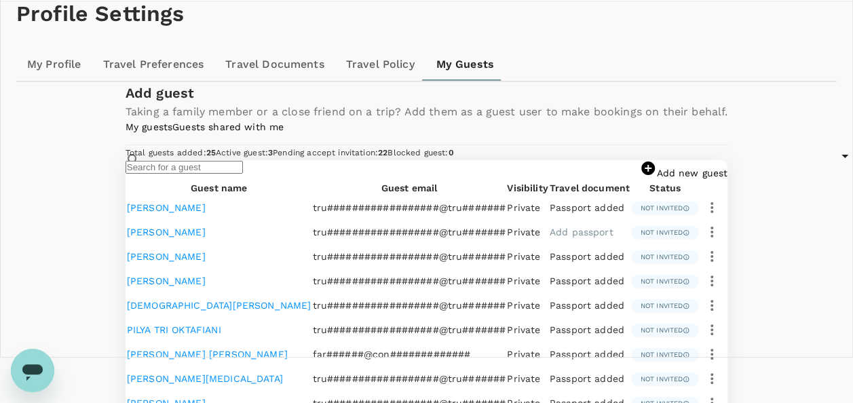
scroll to position [204, 0]
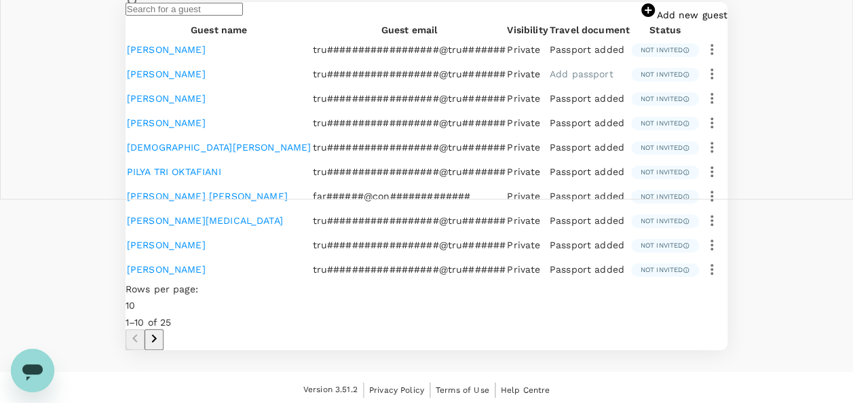
click at [679, 20] on link "Add new guest" at bounding box center [684, 15] width 88 height 11
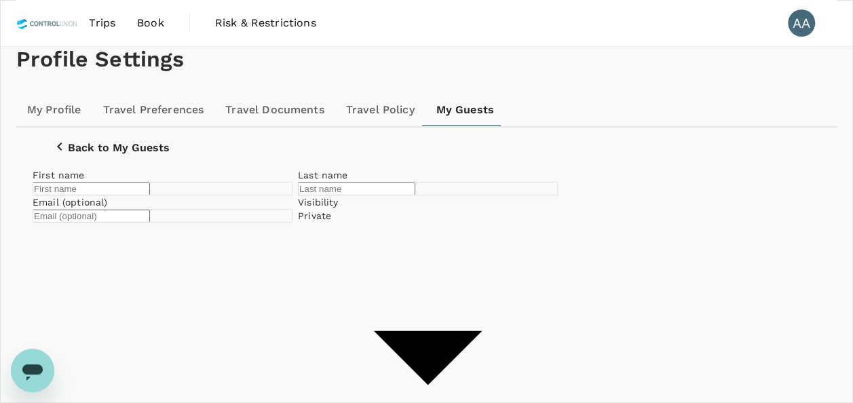
click at [150, 196] on input "text" at bounding box center [91, 189] width 117 height 13
type input "ANUARUDDIN"
click at [415, 196] on input "text" at bounding box center [356, 189] width 117 height 13
type input "BIN HANIZAN"
click at [558, 308] on div "Visibility Private private ​" at bounding box center [425, 338] width 265 height 296
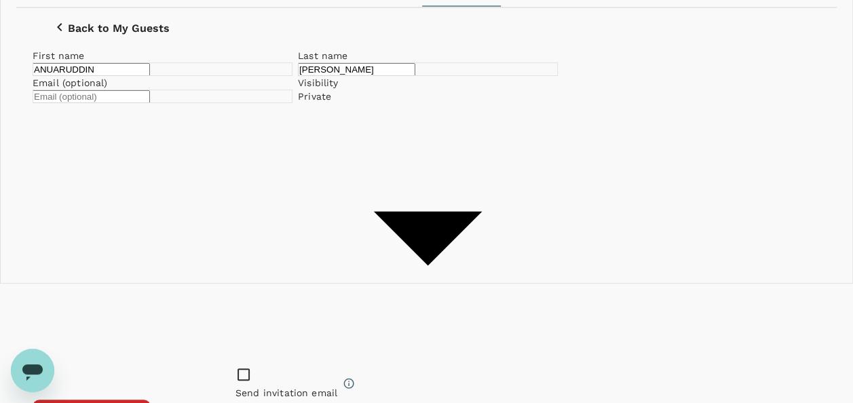
scroll to position [130, 0]
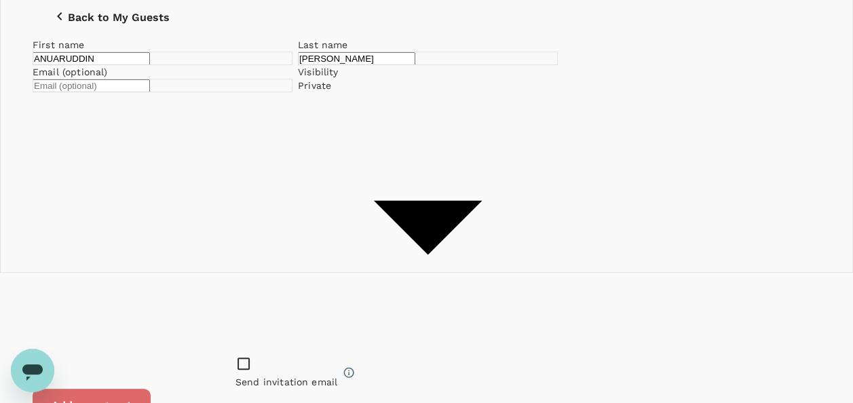
click at [151, 389] on button "Add new guest" at bounding box center [92, 406] width 118 height 34
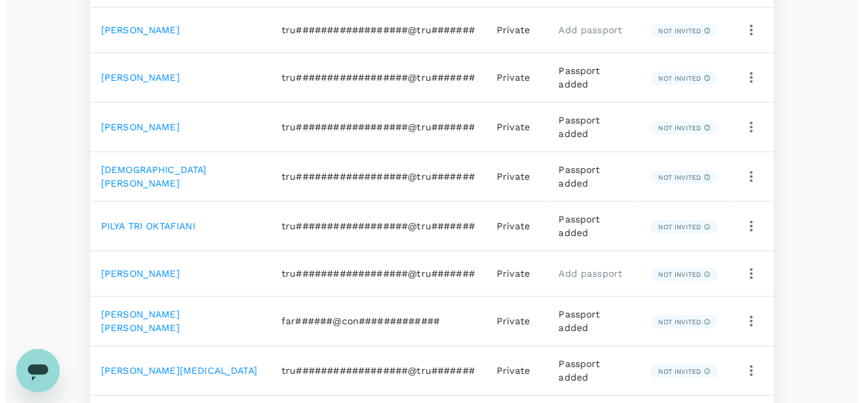
scroll to position [543, 0]
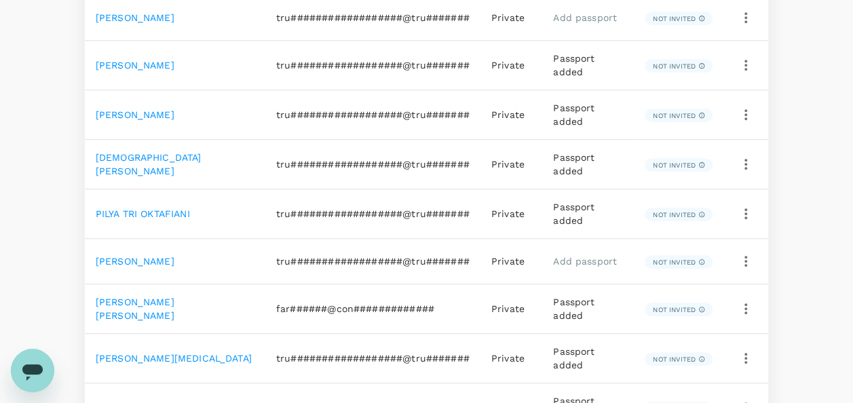
click at [749, 253] on icon "button" at bounding box center [746, 261] width 16 height 16
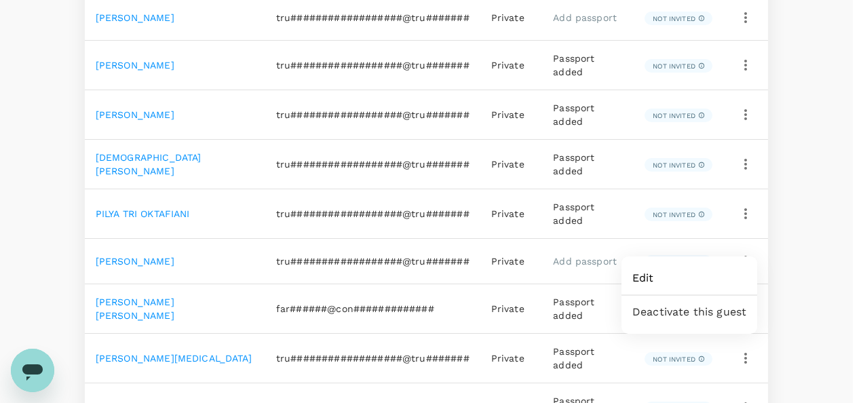
click at [696, 282] on span "Edit" at bounding box center [690, 278] width 114 height 16
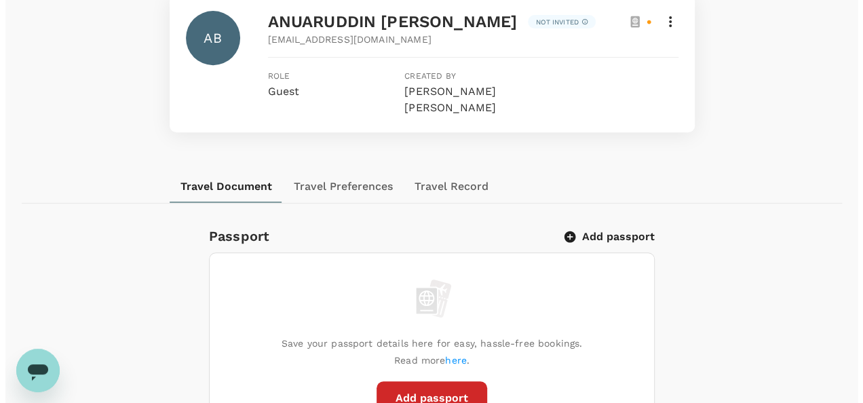
scroll to position [272, 0]
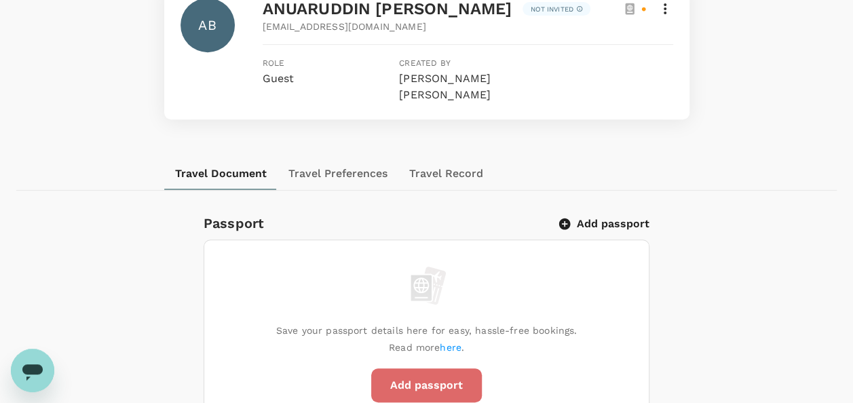
click at [449, 371] on button "Add passport" at bounding box center [426, 386] width 111 height 34
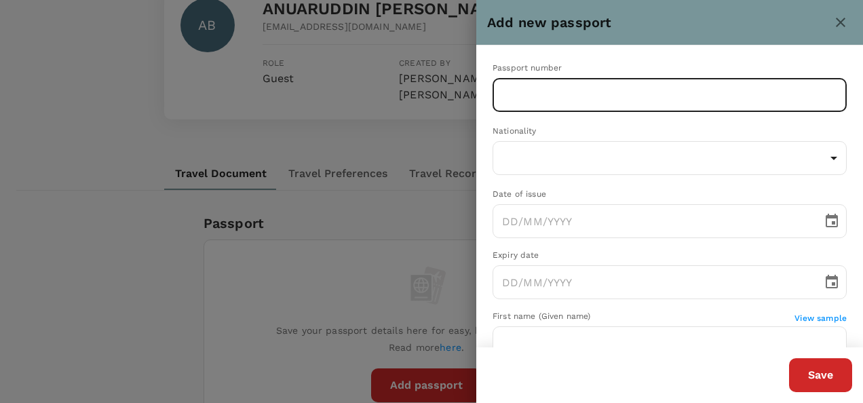
click at [584, 90] on input "text" at bounding box center [670, 95] width 354 height 34
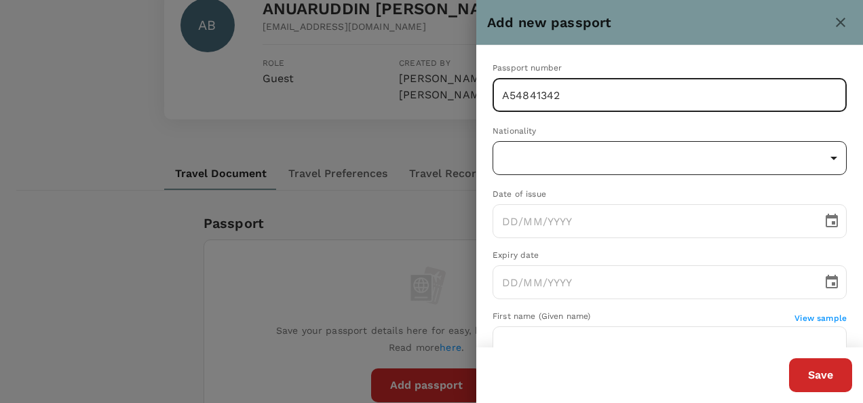
type input "A54841342"
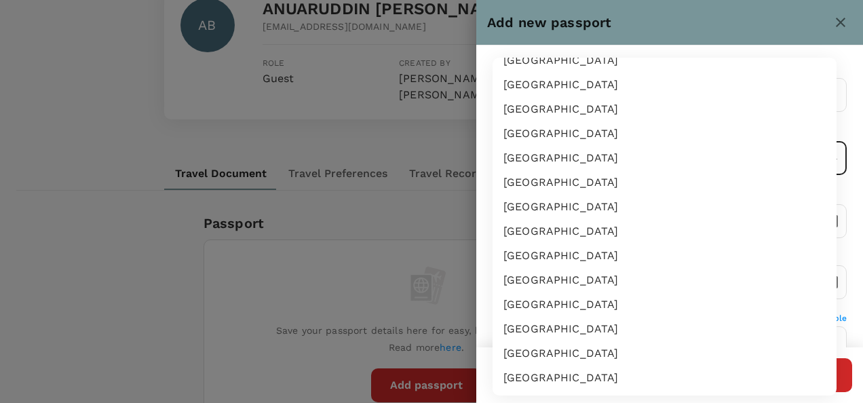
scroll to position [2390, 0]
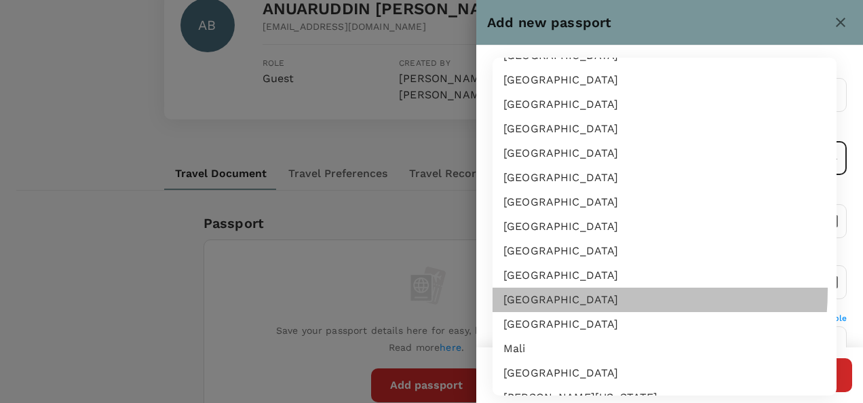
click at [550, 290] on li "Malaysia" at bounding box center [665, 300] width 344 height 24
type input "MY"
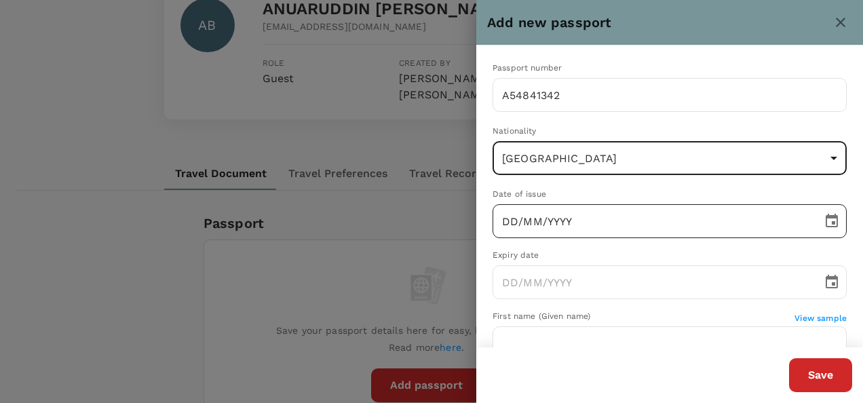
click at [506, 223] on input "DD/MM/YYYY" at bounding box center [653, 221] width 320 height 34
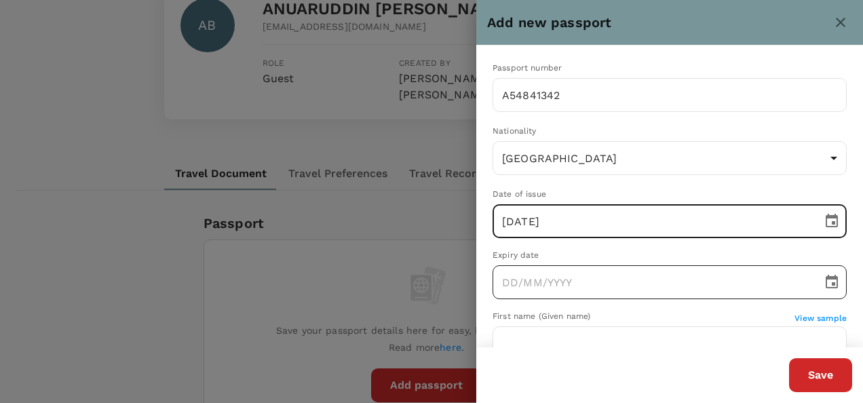
type input "26/10/2021"
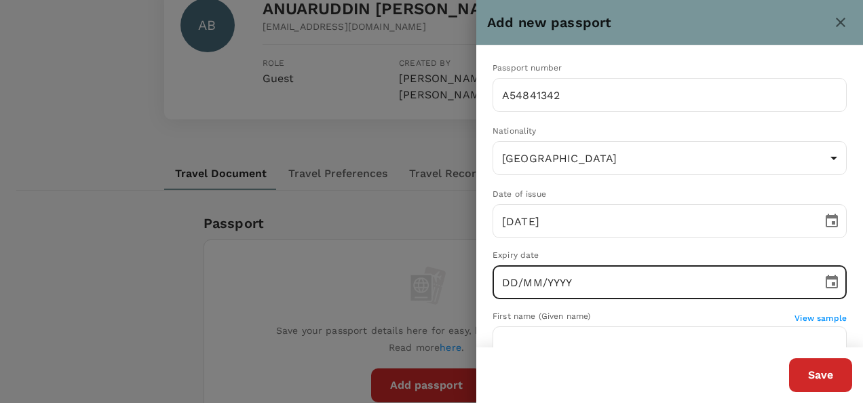
click at [510, 282] on input "DD/MM/YYYY" at bounding box center [653, 282] width 320 height 34
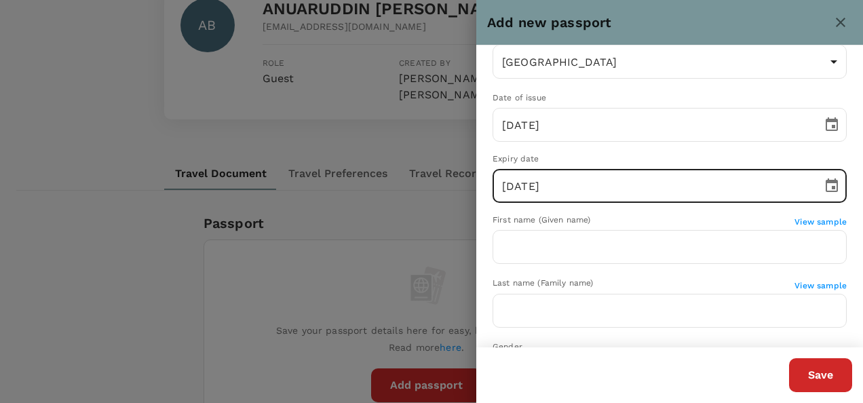
scroll to position [68, 0]
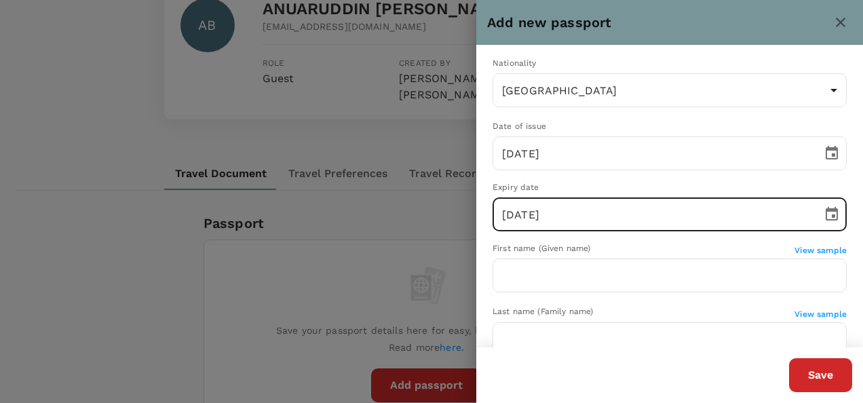
type input "26/10/2026"
click at [598, 239] on div "Passport number A54841342 ​ Nationality Malaysia MY ​ Date of issue 26/10/2021 …" at bounding box center [670, 240] width 387 height 525
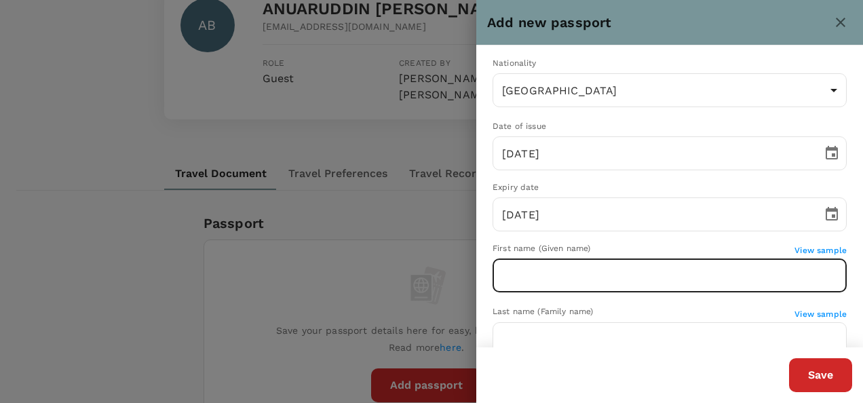
click at [589, 272] on input "text" at bounding box center [670, 276] width 354 height 34
type input "ANUARUDDIN"
type input "BIN HANIZAN"
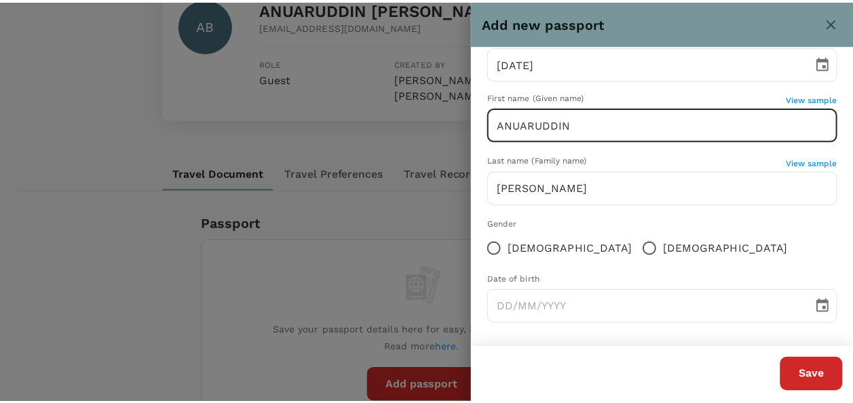
scroll to position [222, 0]
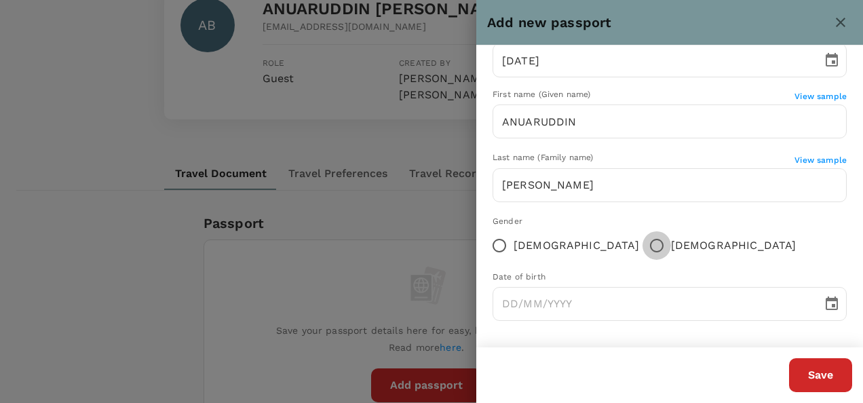
click at [643, 246] on input "Male" at bounding box center [657, 245] width 29 height 29
radio input "true"
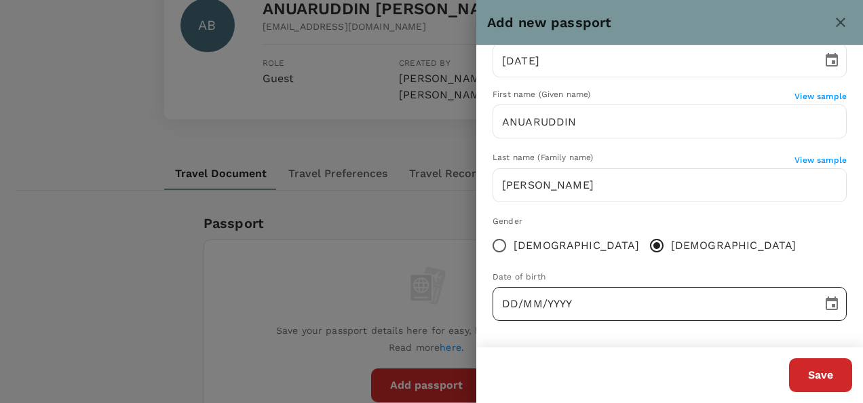
click at [506, 300] on input "DD/MM/YYYY" at bounding box center [653, 304] width 320 height 34
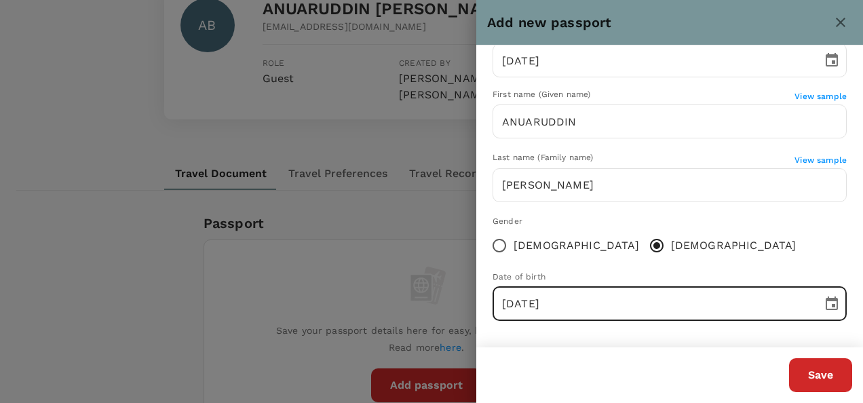
type input "28/02/1991"
click at [559, 341] on div "Passport number A54841342 ​ Nationality Malaysia MY ​ Date of issue 26/10/2021 …" at bounding box center [670, 85] width 387 height 525
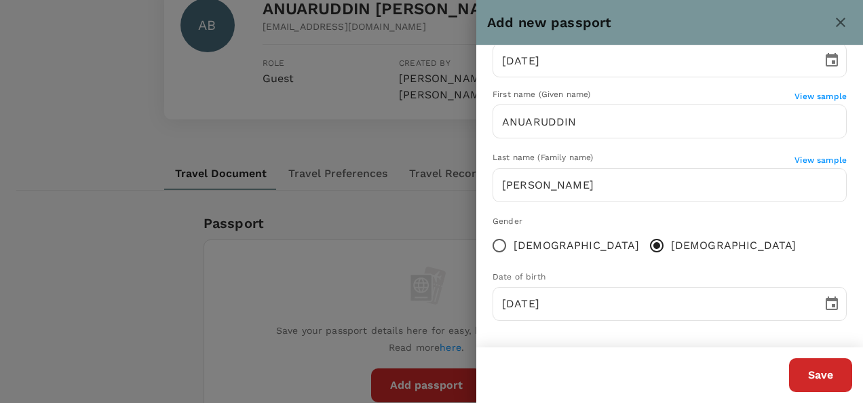
click at [815, 372] on button "Save" at bounding box center [821, 375] width 63 height 34
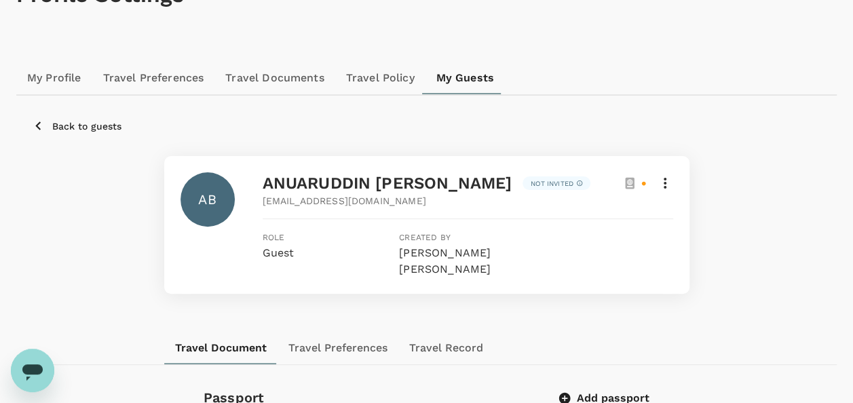
scroll to position [0, 0]
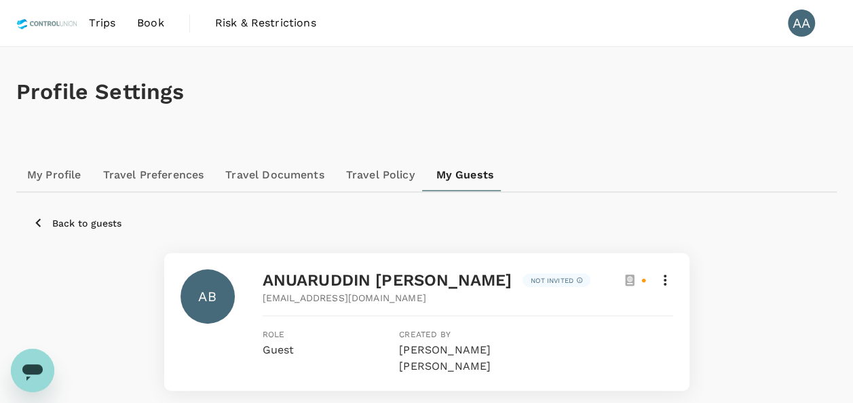
click at [157, 22] on span "Book" at bounding box center [150, 23] width 27 height 16
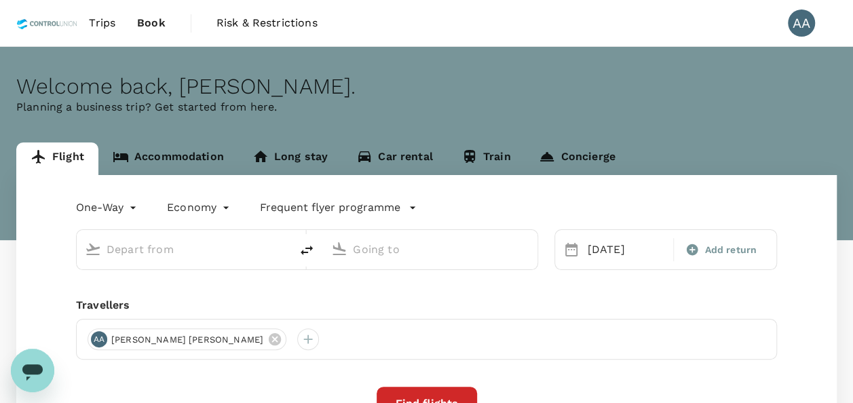
type input "Kuala Lumpur, Malaysia (any)"
type input "Bangkok, Thailand (any)"
type input "Kuala Lumpur, Malaysia (any)"
type input "Bangkok, Thailand (any)"
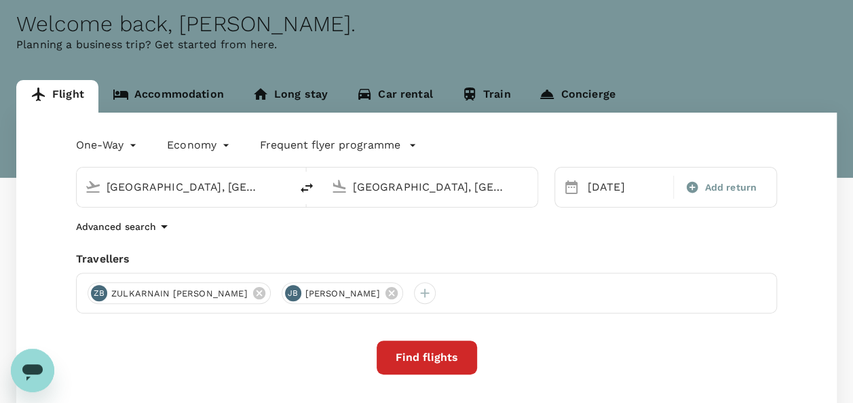
scroll to position [136, 0]
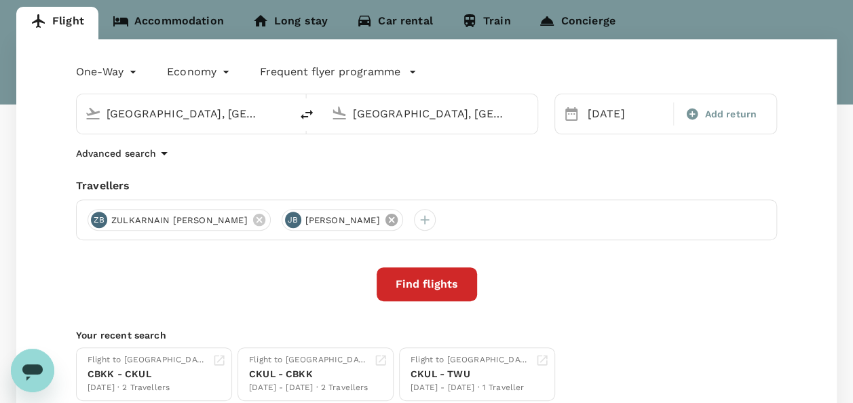
click at [388, 220] on icon at bounding box center [391, 220] width 12 height 12
click at [252, 227] on icon at bounding box center [259, 219] width 15 height 15
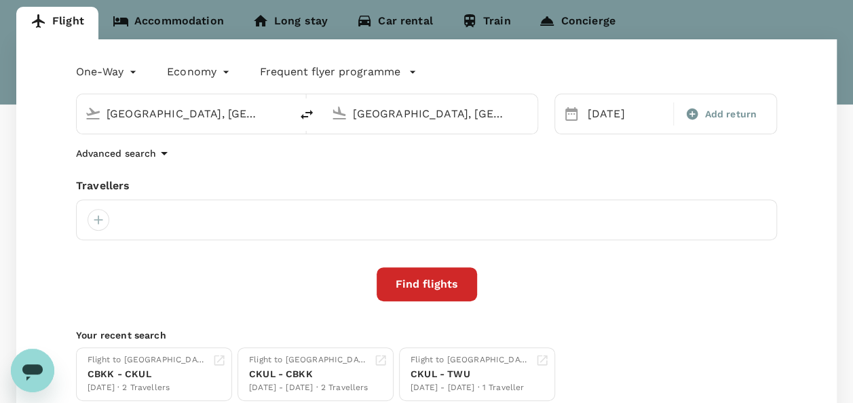
click at [86, 216] on div at bounding box center [426, 220] width 701 height 41
click at [102, 217] on div at bounding box center [99, 220] width 22 height 22
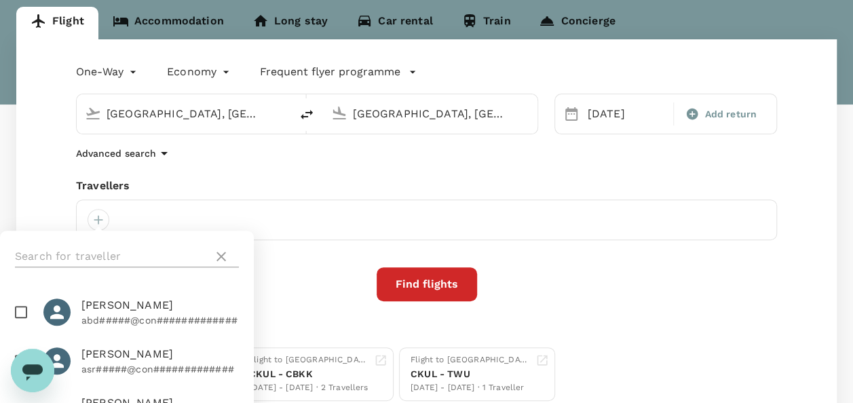
click at [119, 246] on input "text" at bounding box center [111, 257] width 193 height 22
type input "ANUAR"
click at [24, 312] on input "checkbox" at bounding box center [21, 312] width 29 height 29
checkbox input "true"
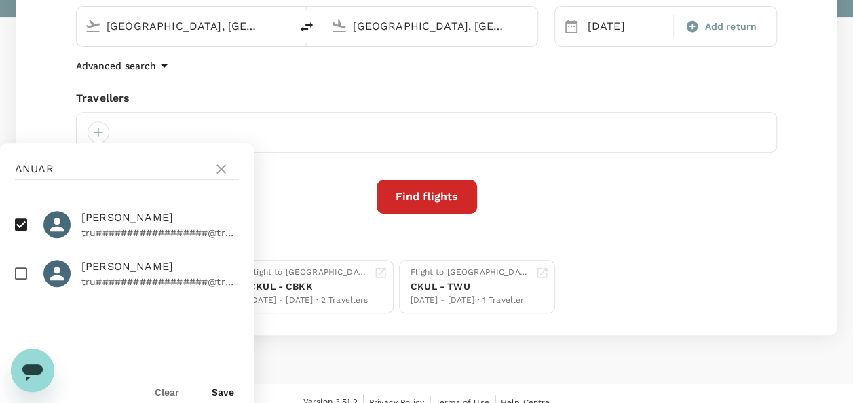
scroll to position [239, 0]
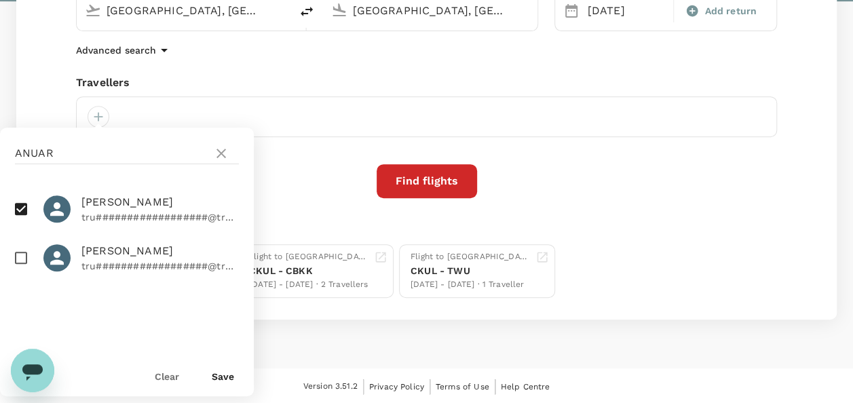
click at [228, 372] on button "Save" at bounding box center [223, 376] width 22 height 11
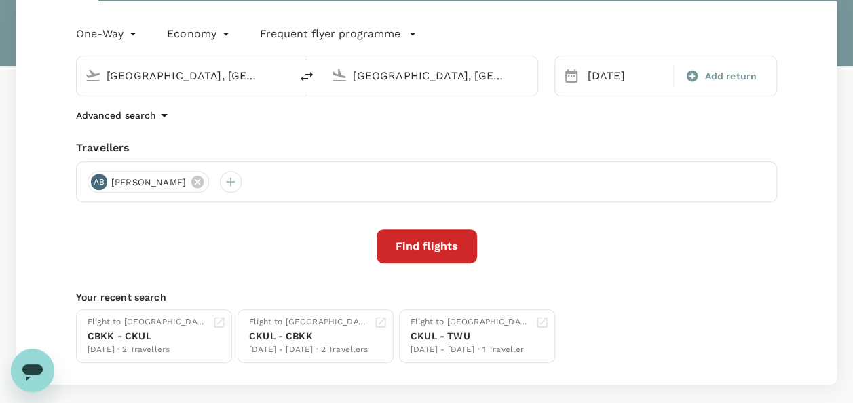
scroll to position [35, 0]
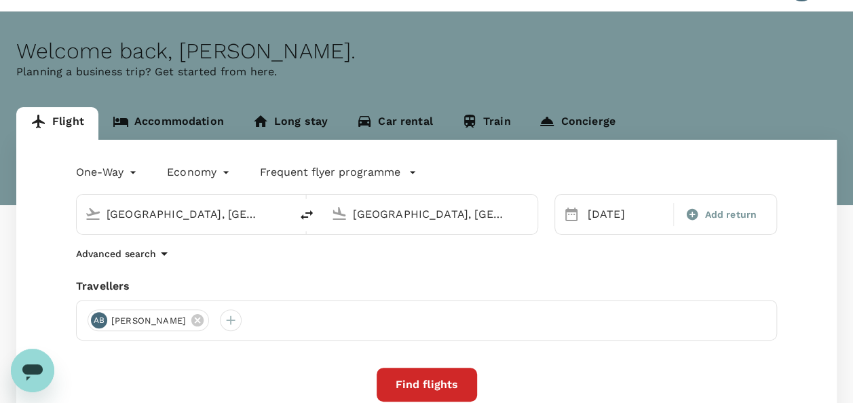
click at [400, 220] on input "Bangkok, Thailand (any)" at bounding box center [430, 214] width 155 height 21
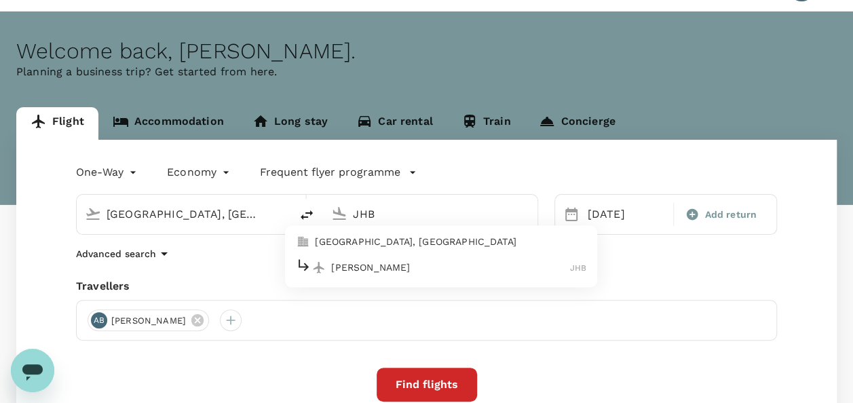
click at [390, 246] on p "Johor Bahru, Malaysia" at bounding box center [451, 243] width 272 height 14
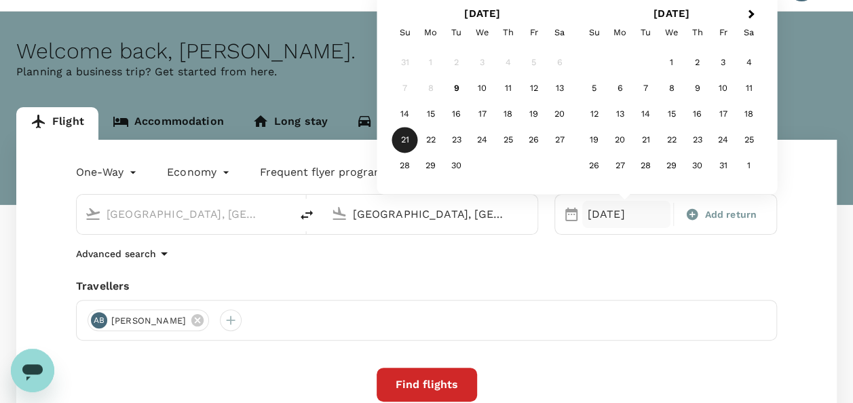
type input "Johor Bahru, Malaysia (any)"
click at [120, 164] on body "Trips Book Risk & Restrictions AA Welcome back , Anuratha . Planning a business…" at bounding box center [426, 287] width 853 height 644
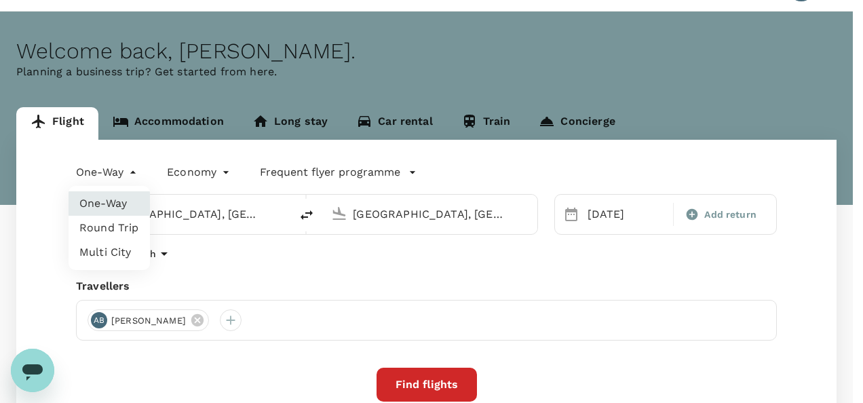
click at [129, 227] on li "Round Trip" at bounding box center [109, 228] width 81 height 24
type input "roundtrip"
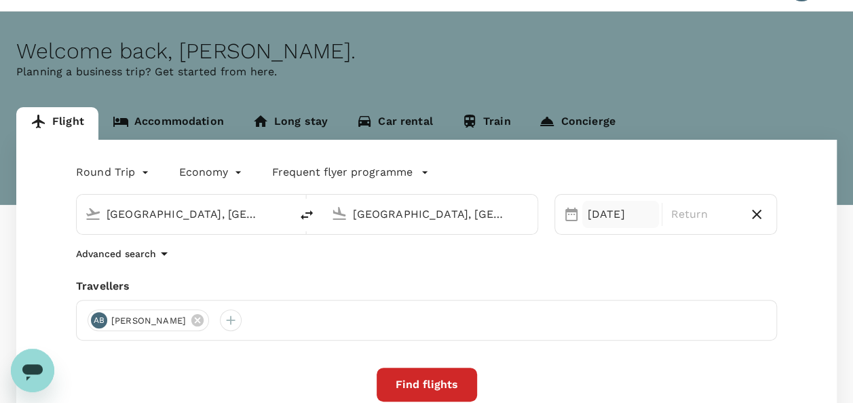
click at [608, 212] on div "21 Sep" at bounding box center [620, 214] width 77 height 27
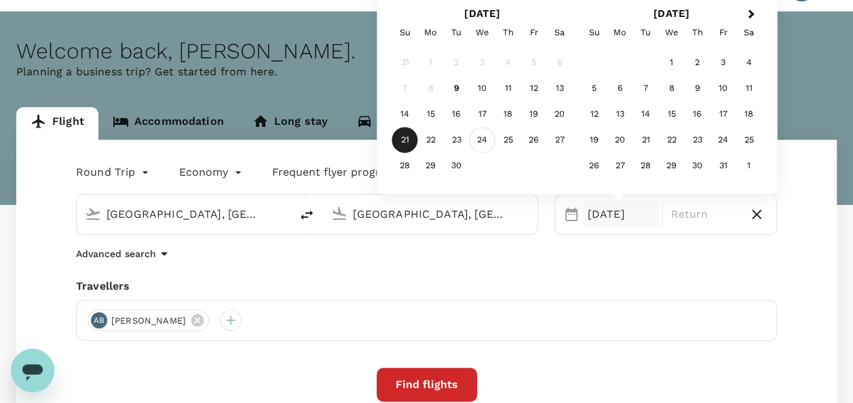
click at [475, 144] on div "24" at bounding box center [483, 141] width 26 height 26
click at [512, 143] on div "25" at bounding box center [509, 141] width 26 height 26
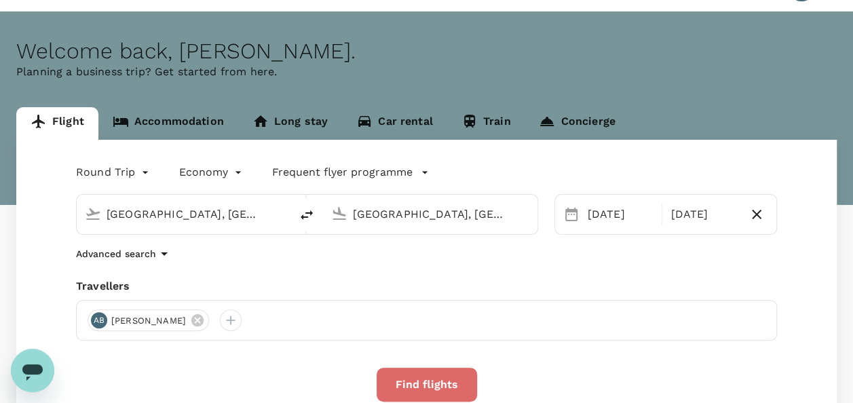
click at [427, 376] on button "Find flights" at bounding box center [427, 385] width 100 height 34
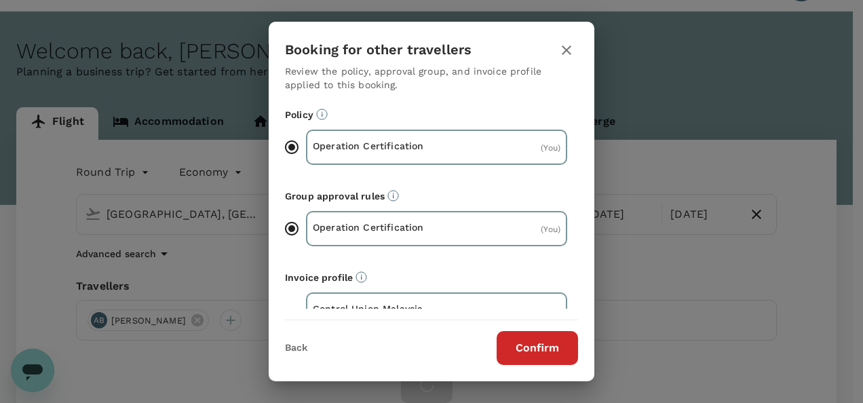
click at [590, 333] on div "Back Confirm" at bounding box center [432, 342] width 326 height 45
click at [559, 341] on button "Confirm" at bounding box center [537, 348] width 81 height 34
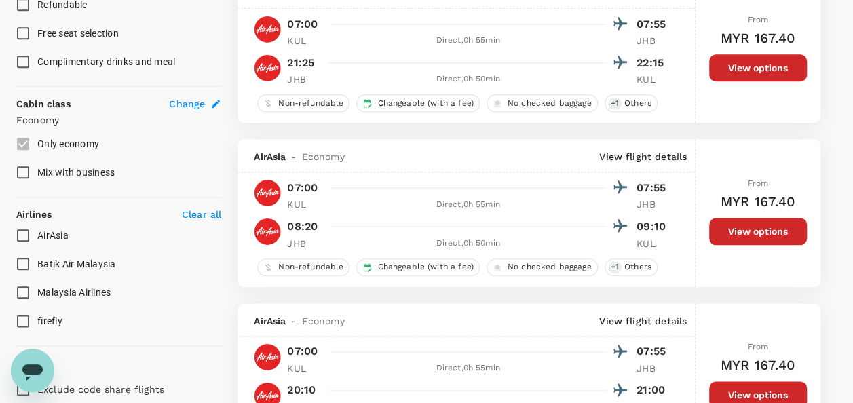
scroll to position [679, 0]
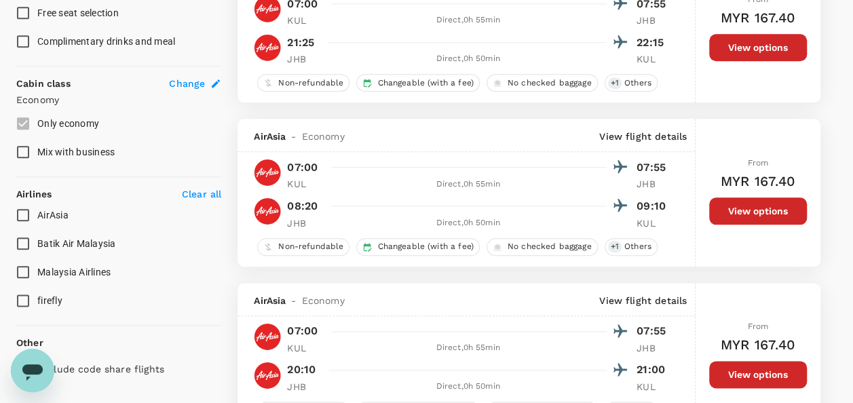
click at [29, 215] on input "AirAsia" at bounding box center [23, 215] width 29 height 29
checkbox input "true"
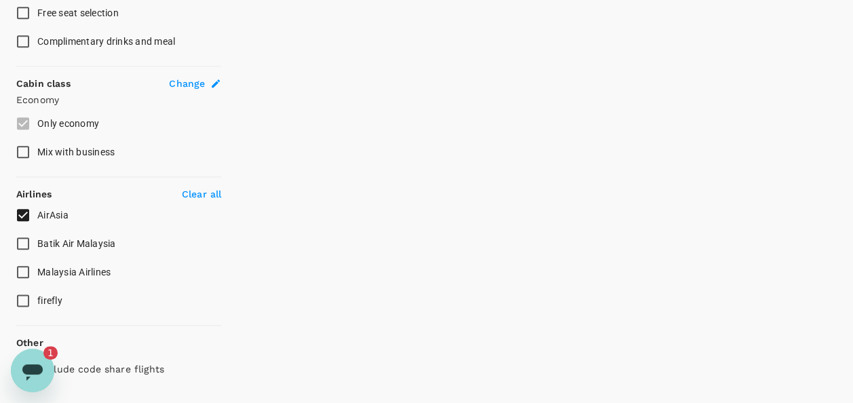
scroll to position [0, 0]
click at [41, 359] on icon "Open messaging window, 1 unread message" at bounding box center [32, 370] width 24 height 24
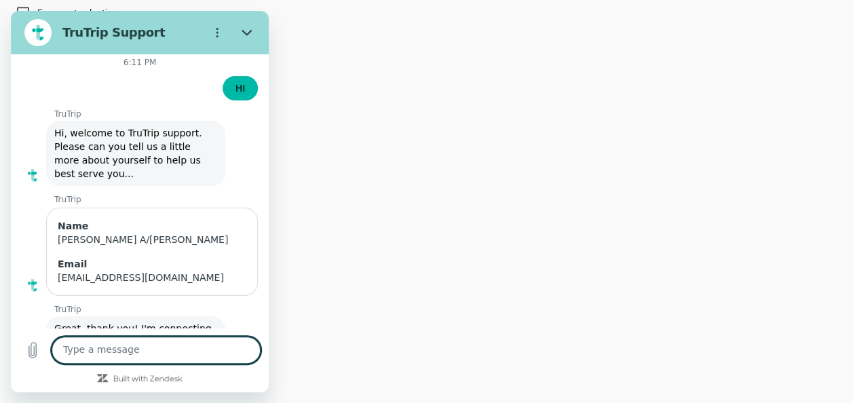
scroll to position [5748, 0]
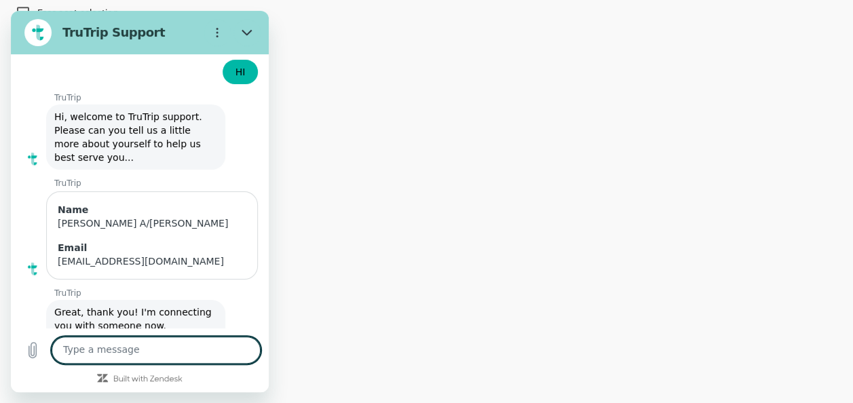
click at [177, 357] on textarea at bounding box center [156, 350] width 209 height 27
drag, startPoint x: 68, startPoint y: 204, endPoint x: 172, endPoint y: 231, distance: 108.0
drag, startPoint x: 172, startPoint y: 231, endPoint x: 119, endPoint y: 212, distance: 56.9
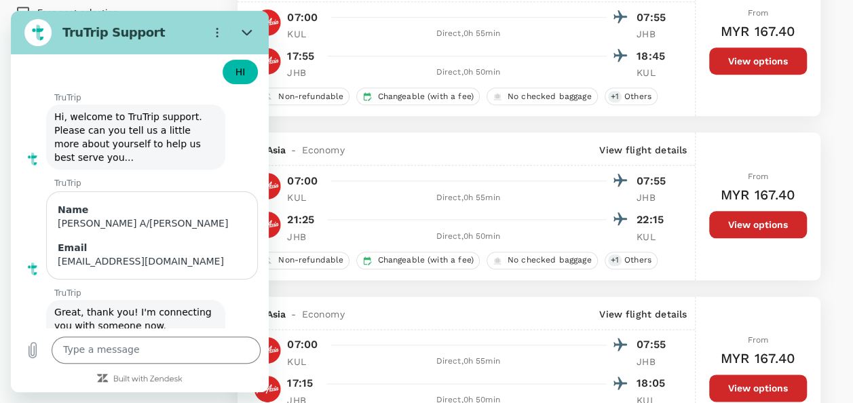
copy span "i need booking under hotel LA - Tawau or Hotel MB Tawau"
click at [119, 365] on div "Type a message x" at bounding box center [140, 350] width 258 height 43
click at [117, 351] on textarea at bounding box center [156, 350] width 209 height 27
paste textarea "i need booking under hotel LA - Tawau or Hotel MB Tawau"
type textarea "i need booking under hotel LA - Tawau or Hotel MB Tawau"
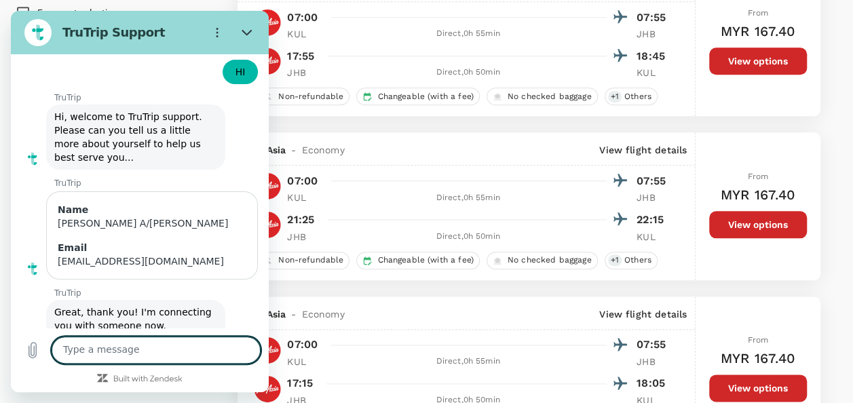
type textarea "x"
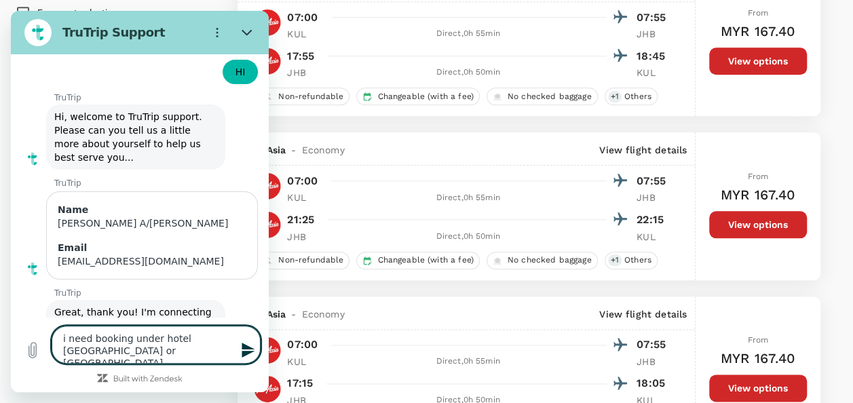
type textarea "i need booking under hotel LA - Tawau or Hotel MB Tawau"
click at [253, 350] on icon "Send message" at bounding box center [248, 350] width 16 height 16
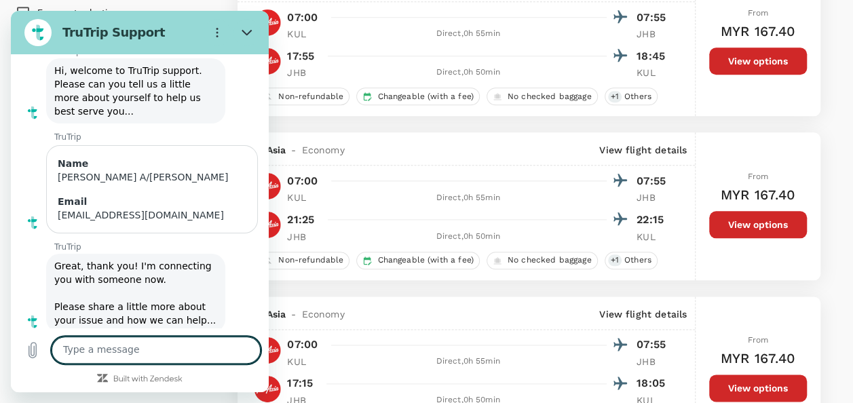
scroll to position [5795, 0]
click at [238, 33] on button "Close" at bounding box center [247, 32] width 27 height 27
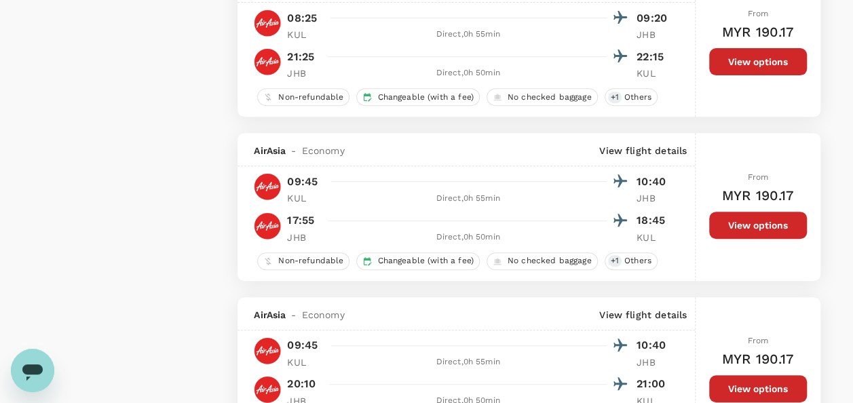
scroll to position [2724, 0]
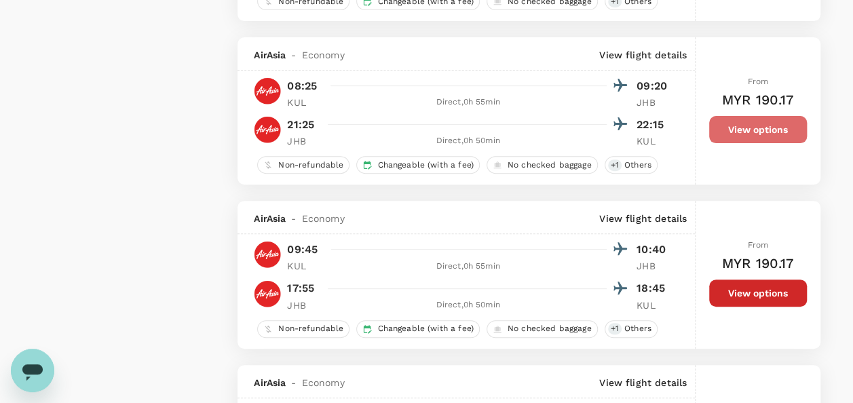
click at [744, 128] on button "View options" at bounding box center [758, 129] width 98 height 27
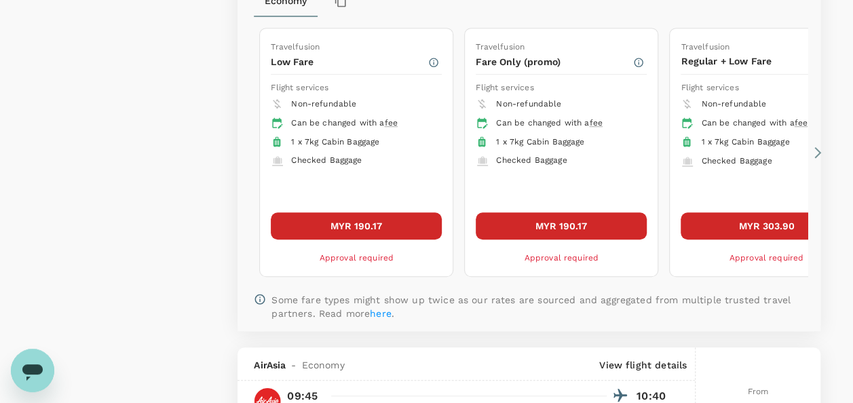
scroll to position [2961, 0]
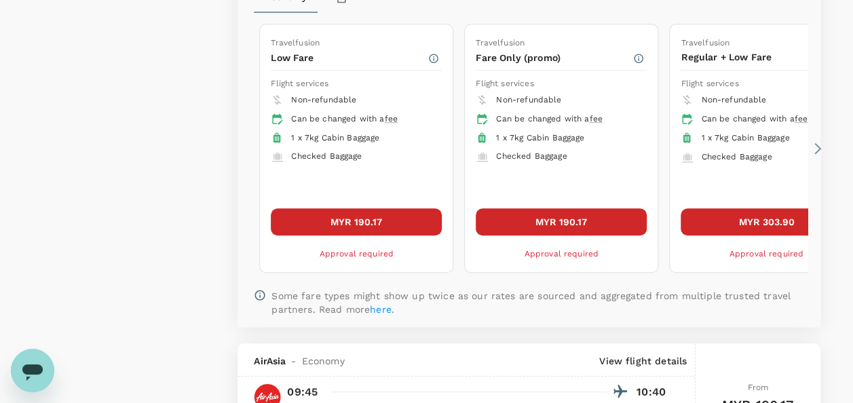
click at [401, 222] on button "MYR 190.17" at bounding box center [356, 221] width 171 height 27
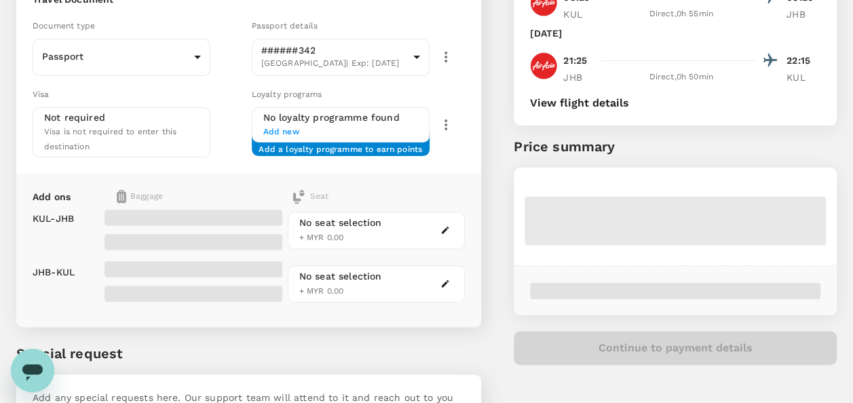
scroll to position [204, 0]
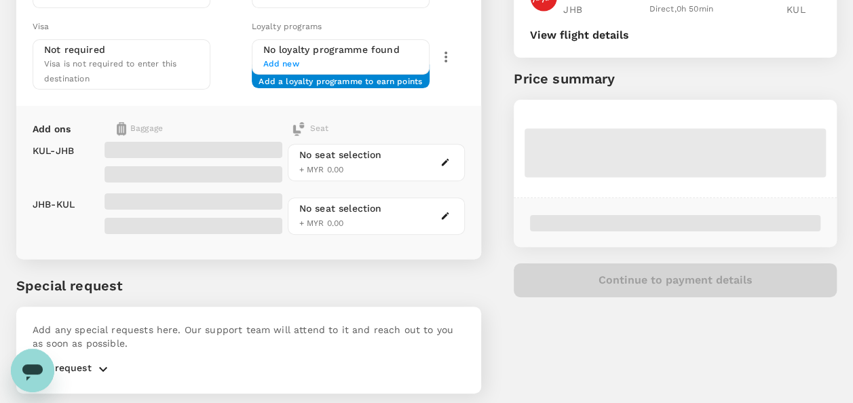
type textarea "x"
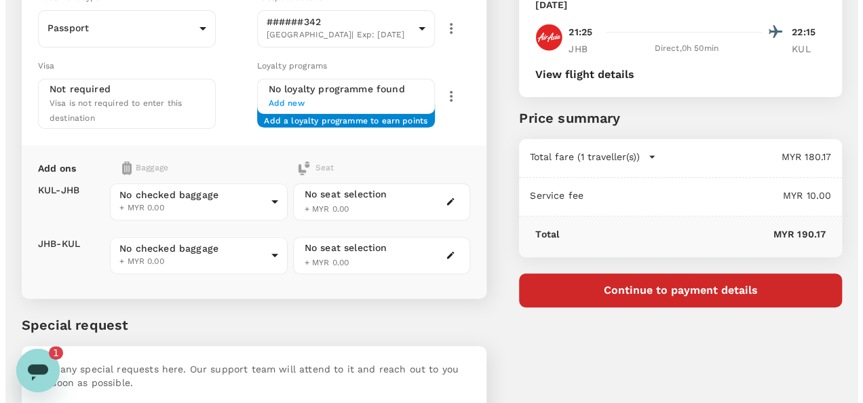
scroll to position [106, 0]
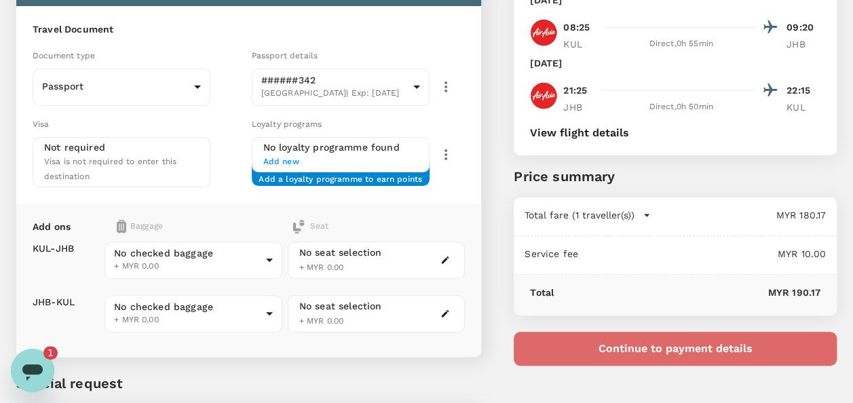
click at [557, 352] on button "Continue to payment details" at bounding box center [675, 349] width 323 height 34
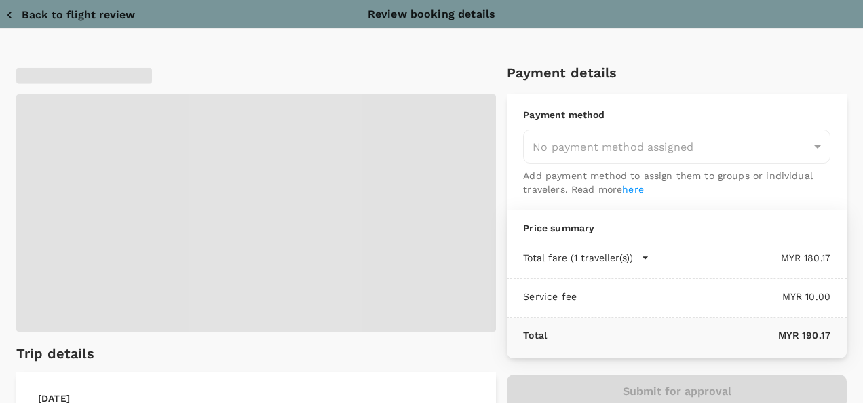
type input "9e254831-a140-43d4-90d9-f4bdc71b84d3"
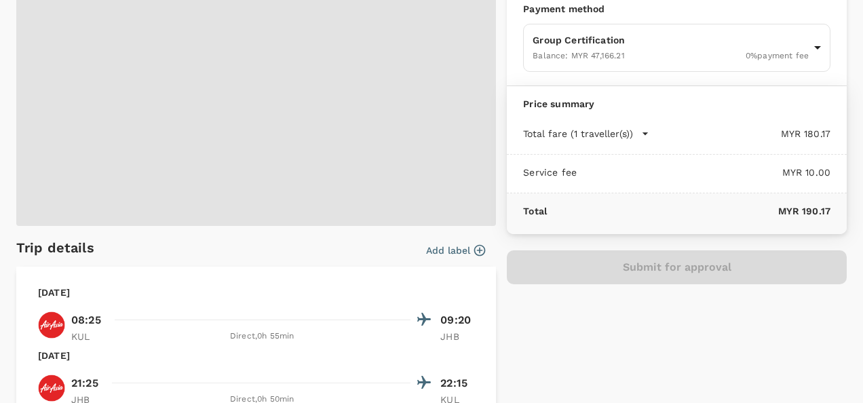
scroll to position [136, 0]
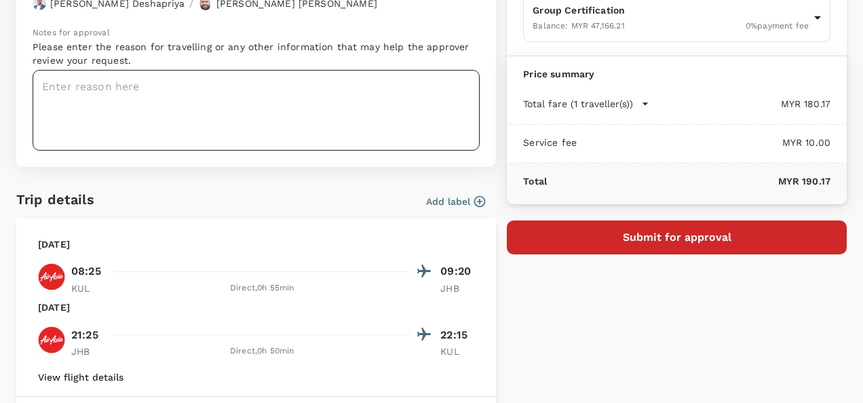
click at [262, 103] on textarea at bounding box center [256, 110] width 447 height 81
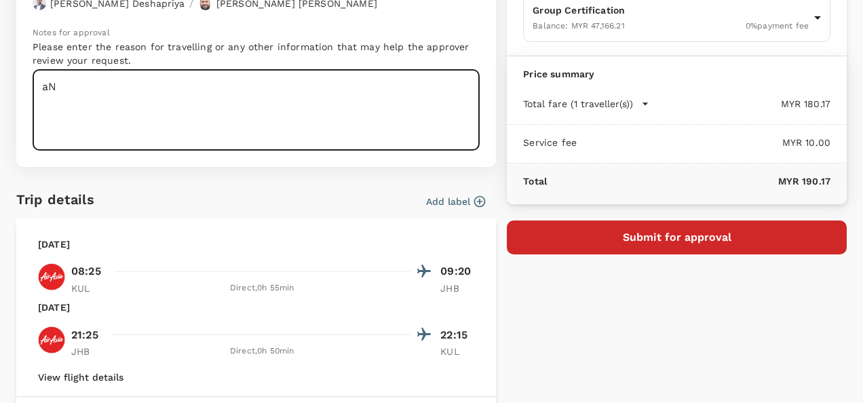
type textarea "a"
paste textarea "Exploring Carbon Market"
type textarea "Anuar - Exploring Carbon Market Date : 24t"
type textarea "x"
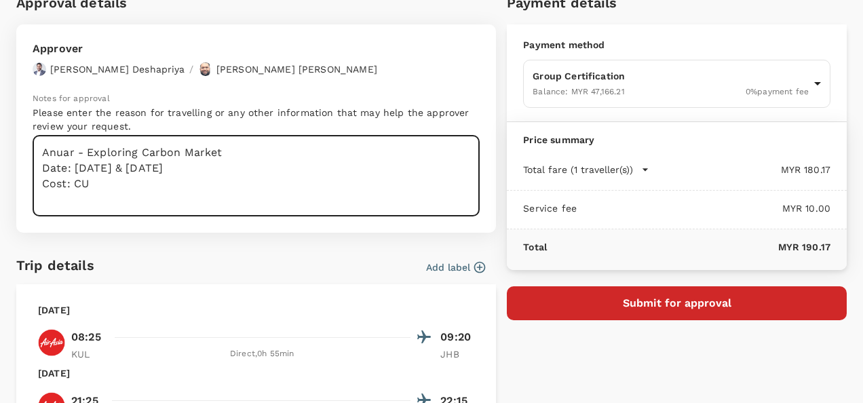
scroll to position [68, 0]
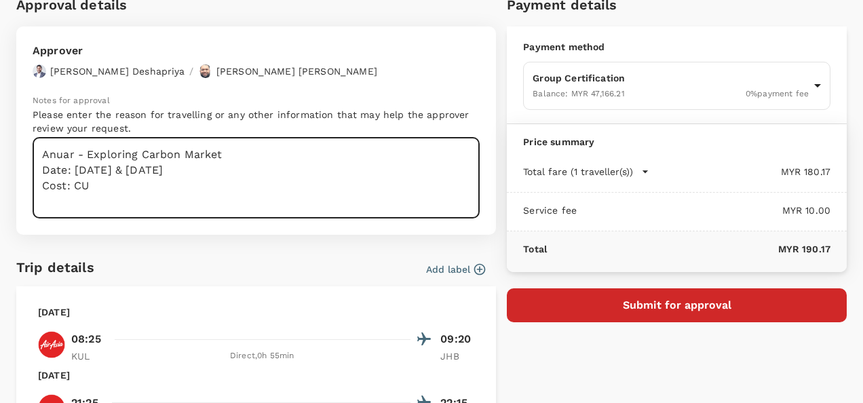
drag, startPoint x: 102, startPoint y: 182, endPoint x: -3, endPoint y: 135, distance: 114.6
click at [0, 135] on html "Back to flight results Flight review Traveller(s) Traveller 1 : AB ANUARUDDIN B…" at bounding box center [431, 219] width 863 height 650
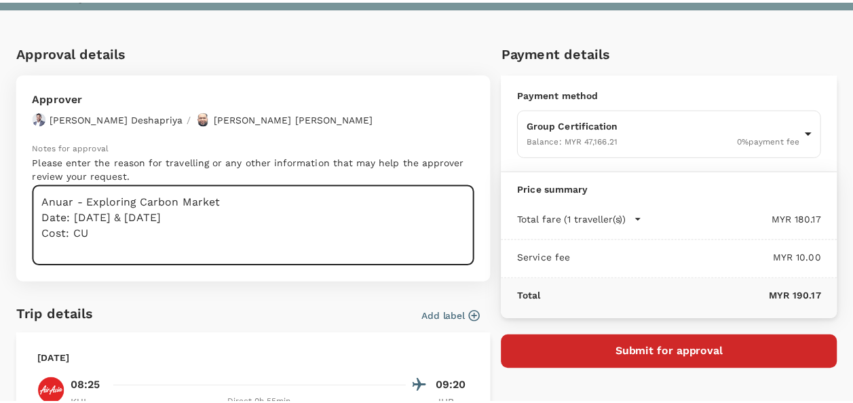
scroll to position [0, 0]
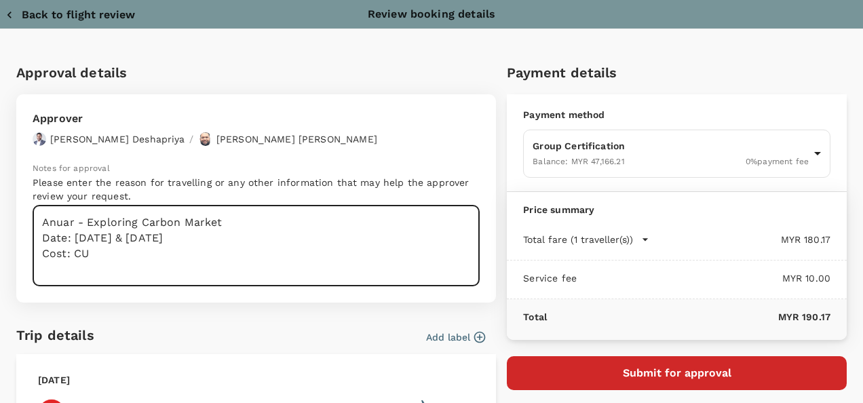
type textarea "Anuar - Exploring Carbon Market Date: 24th & 25th Sept 2025 Cost: CU"
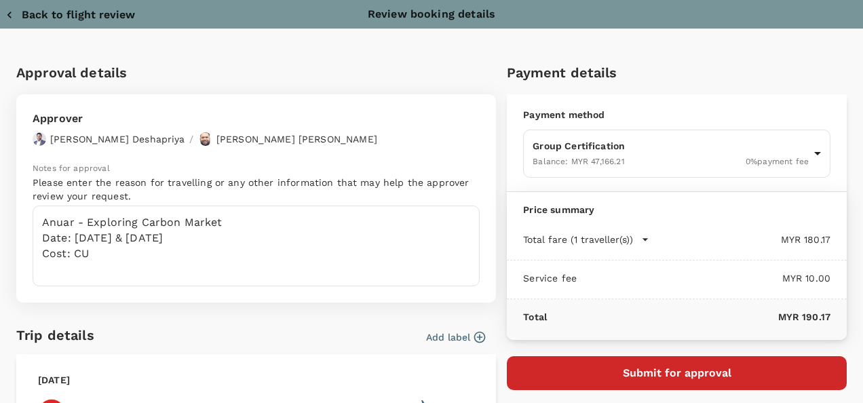
click at [6, 13] on icon "button" at bounding box center [10, 15] width 14 height 14
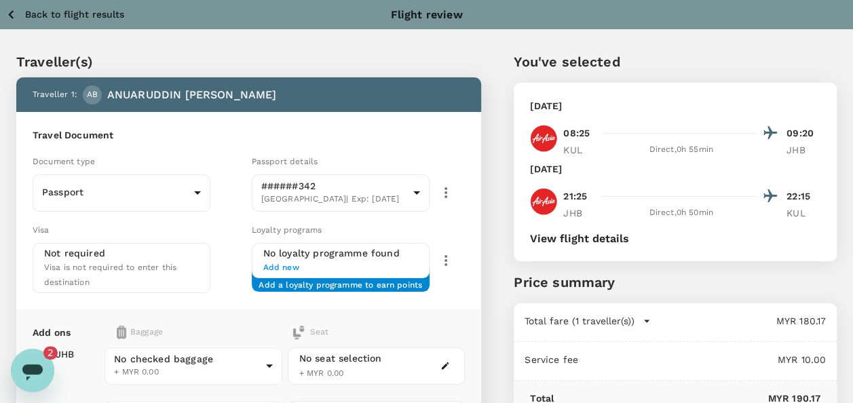
click at [578, 242] on button "View flight details" at bounding box center [579, 239] width 99 height 12
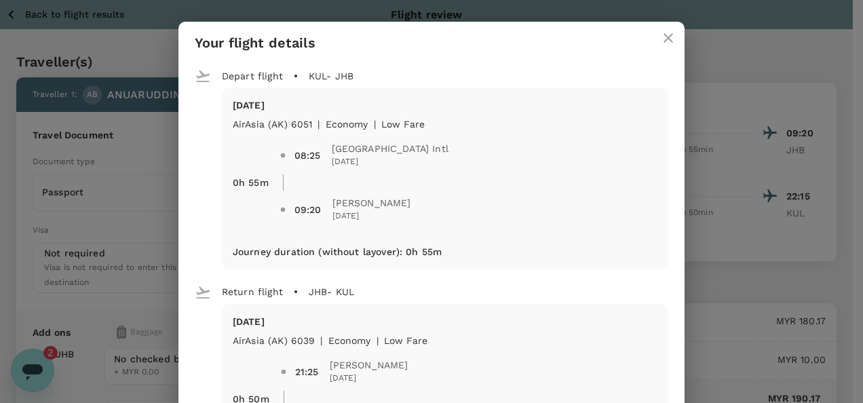
click at [661, 34] on icon "close" at bounding box center [669, 38] width 16 height 16
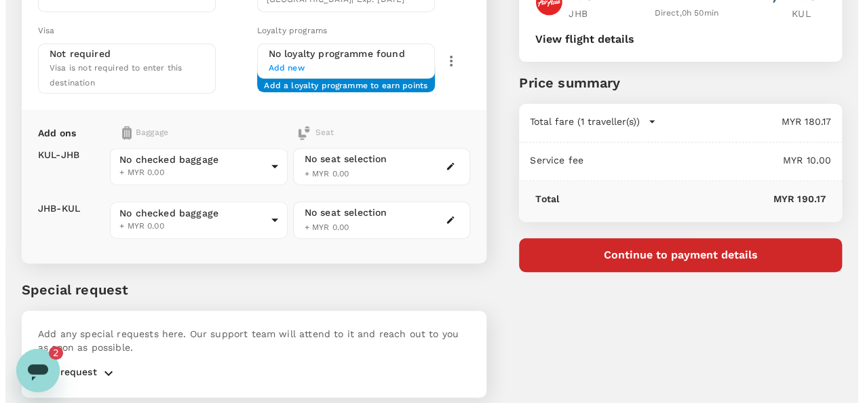
scroll to position [242, 0]
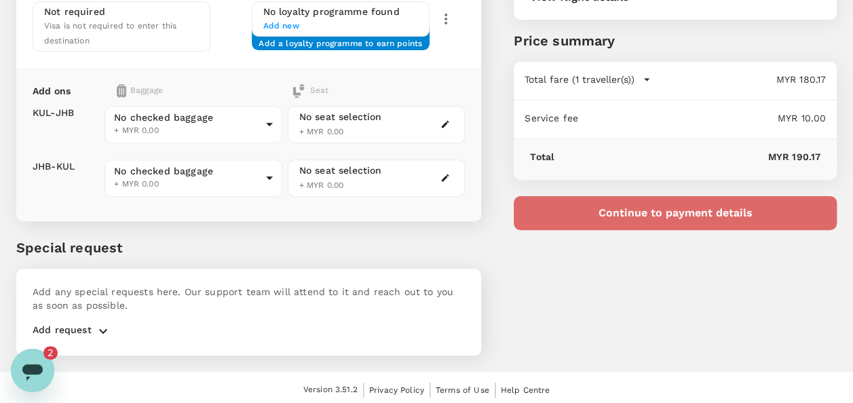
click at [660, 205] on button "Continue to payment details" at bounding box center [675, 213] width 323 height 34
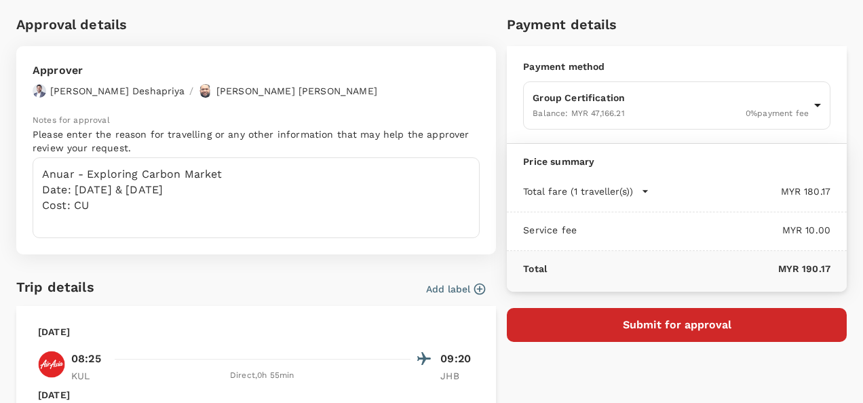
scroll to position [68, 0]
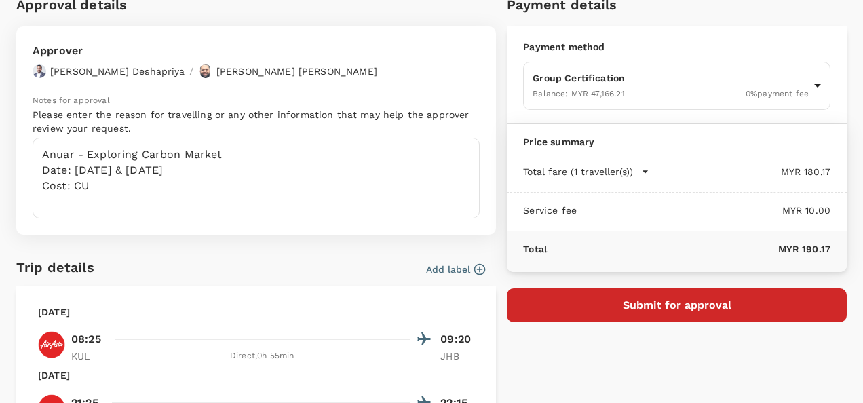
click at [625, 293] on button "Submit for approval" at bounding box center [677, 306] width 340 height 34
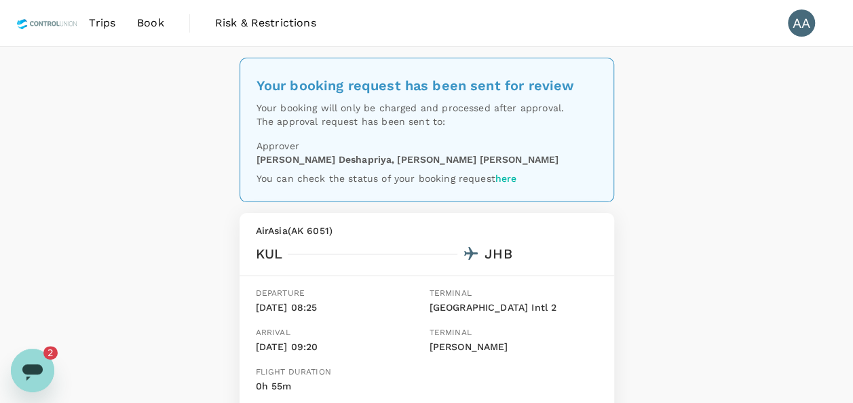
click at [151, 26] on span "Book" at bounding box center [150, 23] width 27 height 16
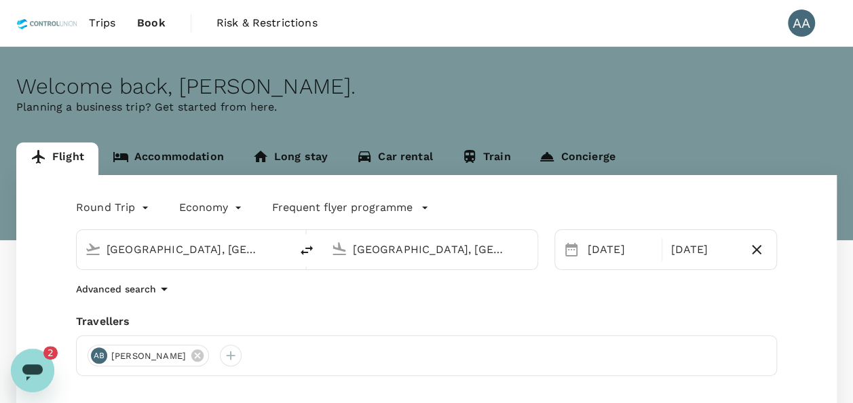
type input "[GEOGRAPHIC_DATA], [GEOGRAPHIC_DATA] (any)"
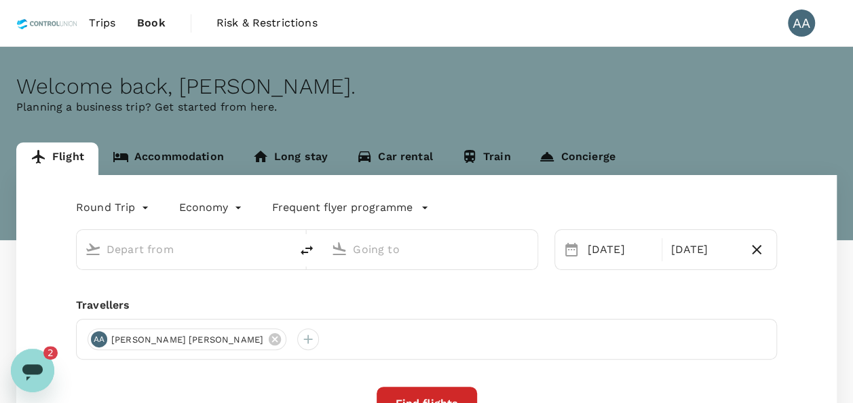
type input "[GEOGRAPHIC_DATA], [GEOGRAPHIC_DATA] (any)"
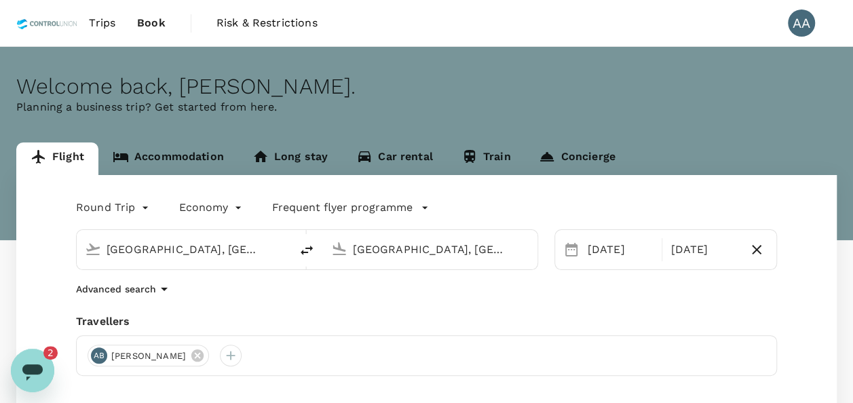
click at [177, 154] on link "Accommodation" at bounding box center [168, 159] width 140 height 33
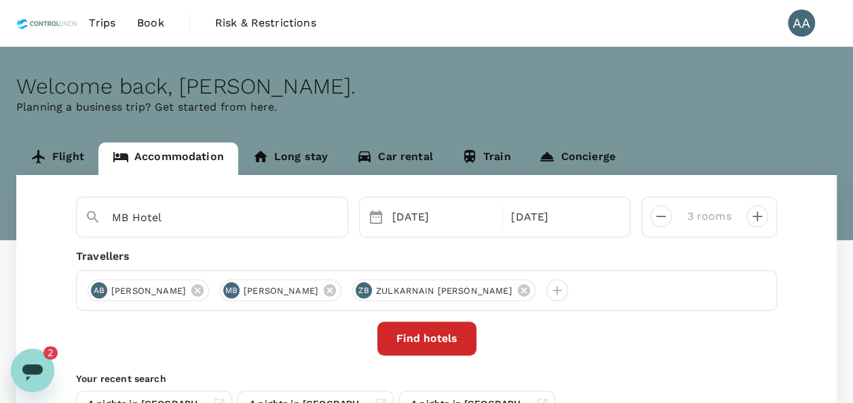
drag, startPoint x: 191, startPoint y: 204, endPoint x: 20, endPoint y: 198, distance: 171.8
click at [20, 198] on div "MB Hotel 17 Sep 21 Sep 3 rooms Travellers AB AHMAD ZAHARUDDIN BIN ZAHARI MB MOH…" at bounding box center [426, 314] width 821 height 278
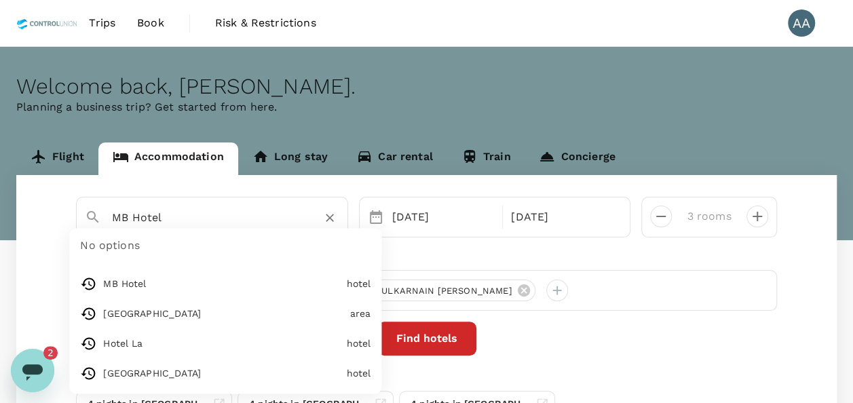
drag, startPoint x: 171, startPoint y: 217, endPoint x: 38, endPoint y: 200, distance: 134.1
click at [39, 201] on div "MB Hotel No options MB Hotel hotel Mb Hotel area Hotel La hotel Borneo Royale H…" at bounding box center [426, 314] width 821 height 278
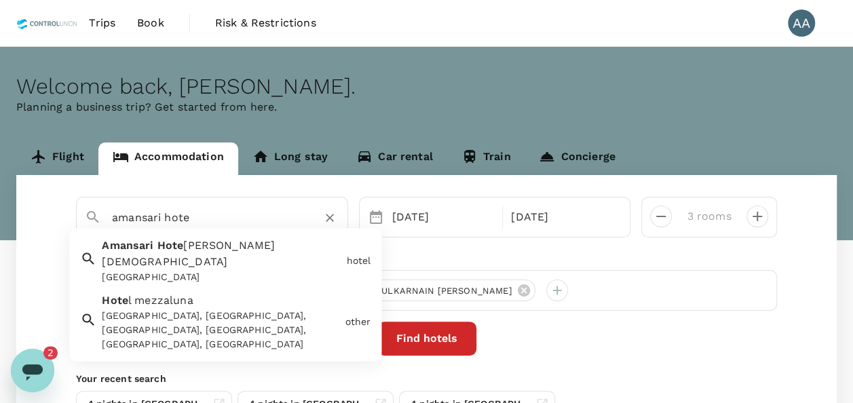
click at [226, 253] on div "Amansari Hote l Nusajaya Amansari Hotel Nusajaya" at bounding box center [218, 259] width 244 height 52
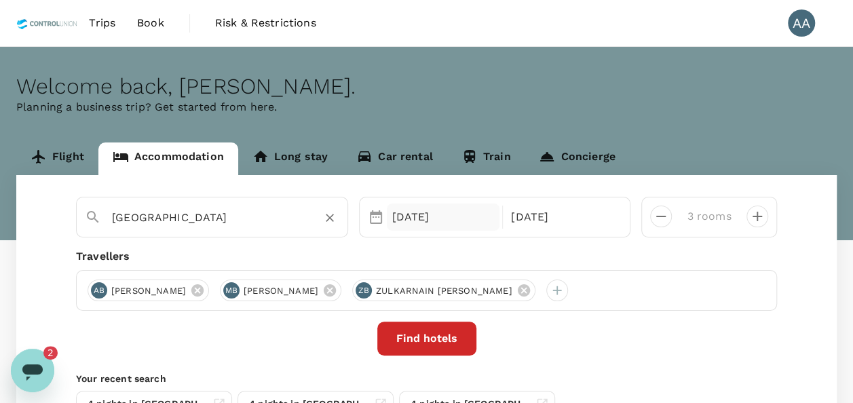
type input "[GEOGRAPHIC_DATA]"
click at [426, 219] on div "17 Sep" at bounding box center [443, 217] width 113 height 27
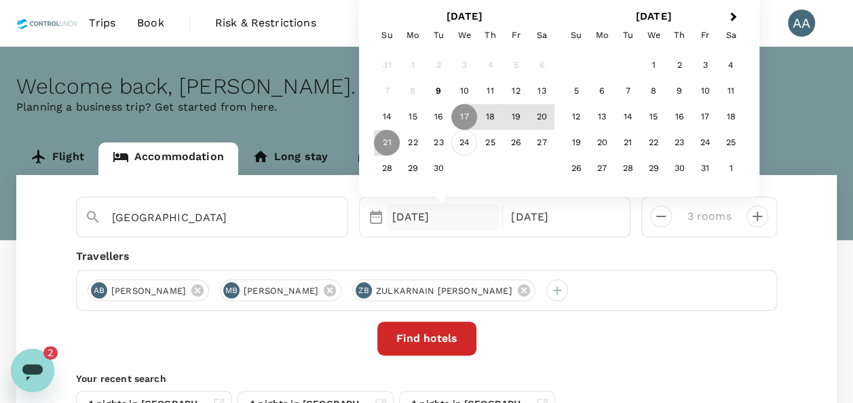
click at [466, 148] on div "24" at bounding box center [464, 143] width 26 height 26
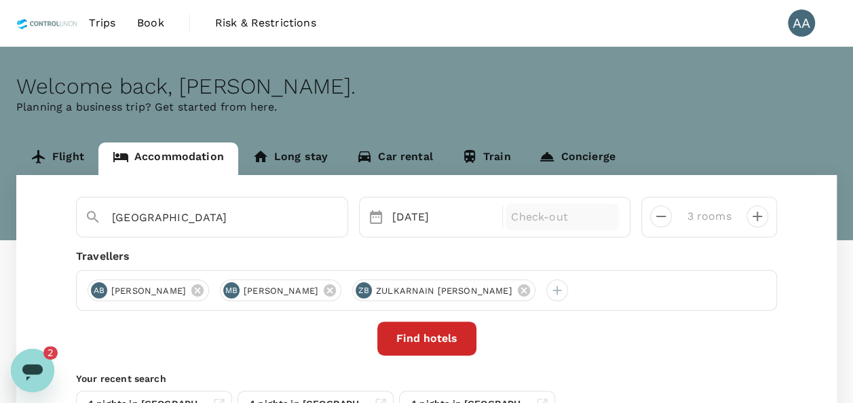
click at [547, 225] on div "Check-out" at bounding box center [562, 217] width 113 height 27
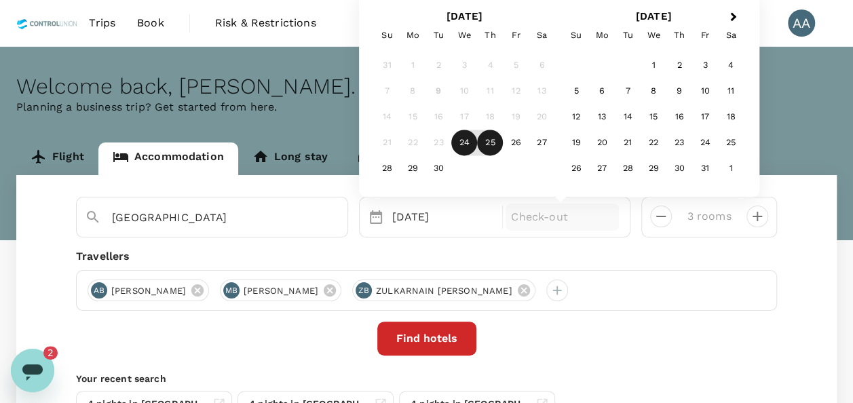
click at [496, 151] on div "25" at bounding box center [490, 143] width 26 height 26
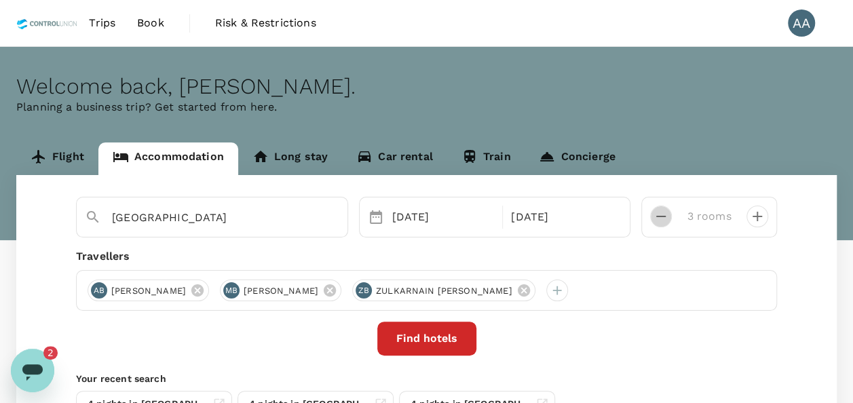
click at [663, 215] on icon "decrease" at bounding box center [661, 216] width 16 height 16
type input "1 room"
click at [530, 289] on icon at bounding box center [523, 290] width 12 height 12
drag, startPoint x: 460, startPoint y: 292, endPoint x: 448, endPoint y: 292, distance: 11.5
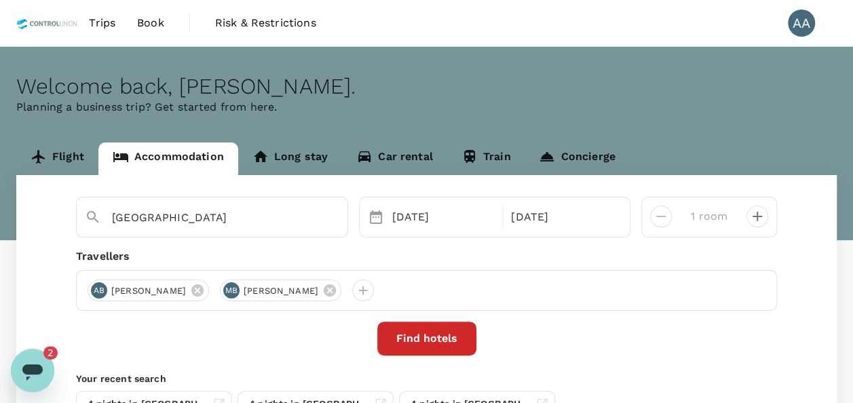
click at [337, 292] on icon at bounding box center [329, 290] width 15 height 15
click at [204, 292] on icon at bounding box center [197, 290] width 12 height 12
click at [105, 296] on div at bounding box center [99, 291] width 22 height 22
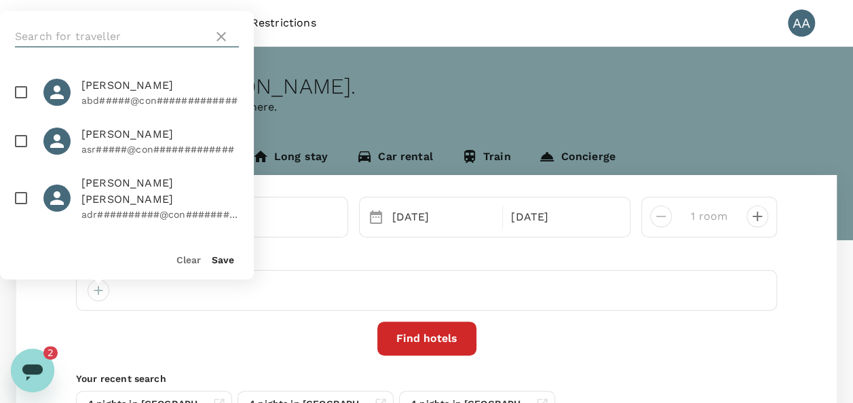
click at [171, 30] on input "text" at bounding box center [111, 37] width 193 height 22
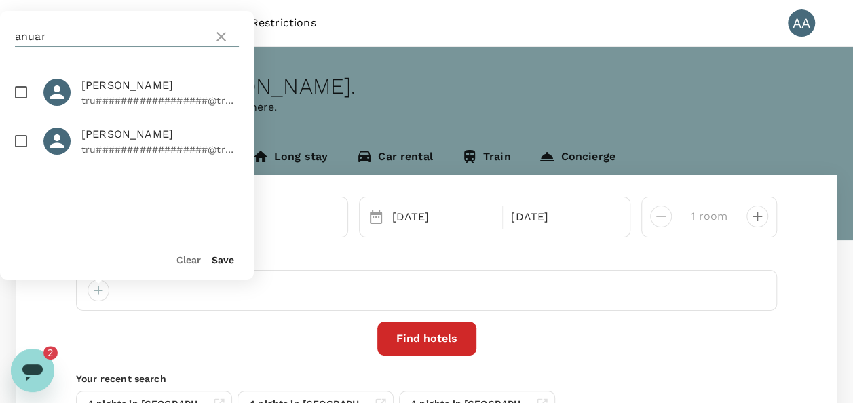
type input "anuar"
click at [164, 99] on p "tru##################@tru#######" at bounding box center [159, 101] width 157 height 14
checkbox input "true"
click at [225, 259] on button "Save" at bounding box center [223, 260] width 22 height 11
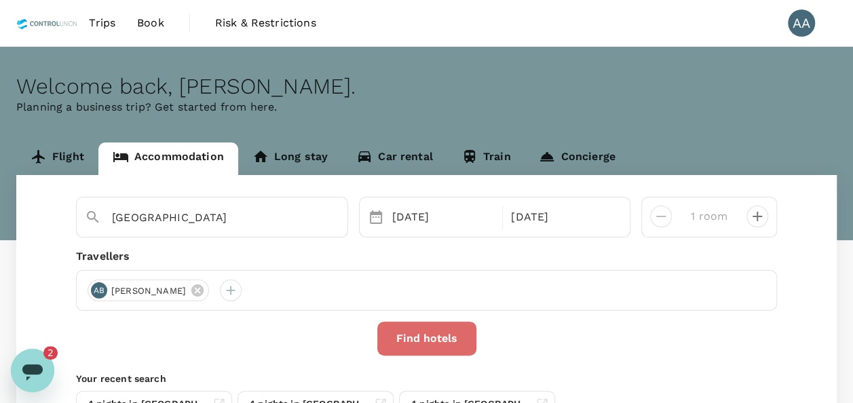
click at [394, 331] on button "Find hotels" at bounding box center [426, 339] width 99 height 34
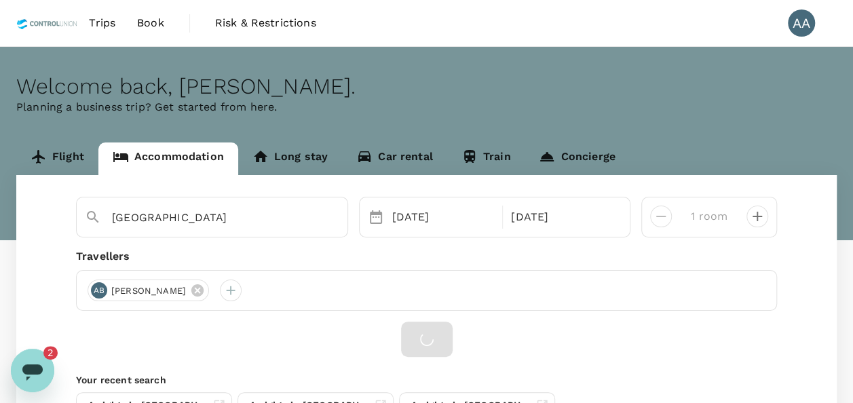
click at [22, 363] on icon "Open messaging window, 2 unread messages" at bounding box center [32, 370] width 24 height 24
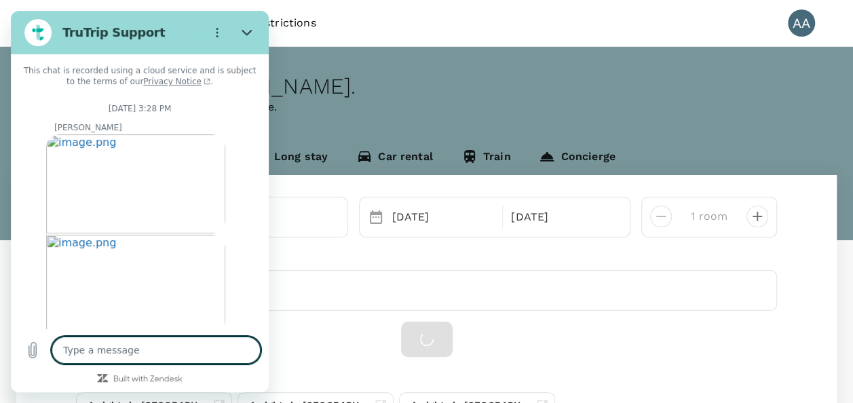
scroll to position [5712, 0]
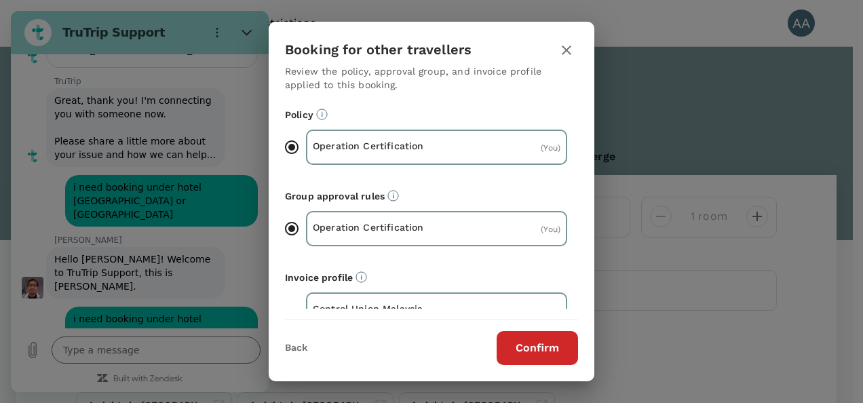
click at [132, 343] on div "Booking for other travellers Review the policy, approval group, and invoice pro…" at bounding box center [431, 201] width 863 height 403
click at [137, 341] on div "Booking for other travellers Review the policy, approval group, and invoice pro…" at bounding box center [431, 201] width 863 height 403
click at [535, 356] on button "Confirm" at bounding box center [537, 348] width 81 height 34
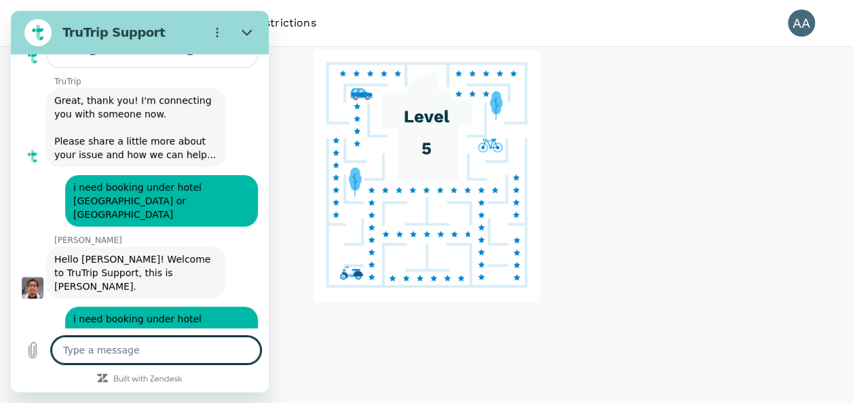
drag, startPoint x: 119, startPoint y: 354, endPoint x: 570, endPoint y: 407, distance: 453.9
click at [119, 354] on textarea at bounding box center [156, 350] width 209 height 27
type textarea "n"
type textarea "x"
type textarea "noi"
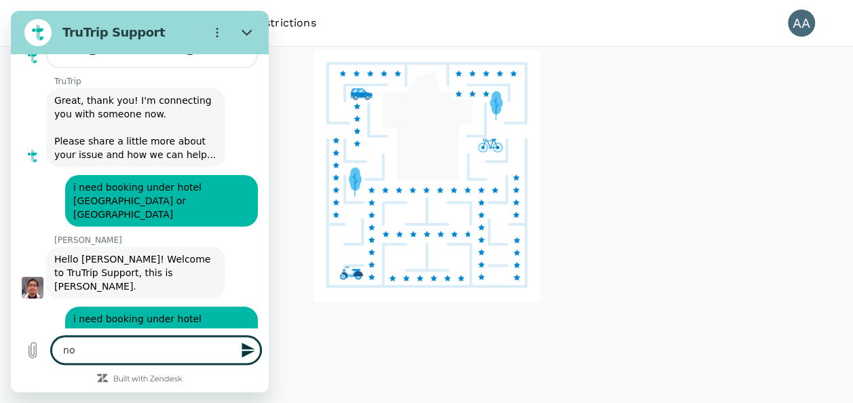
type textarea "x"
type textarea "noi"
type textarea "x"
type textarea "noi"
type textarea "x"
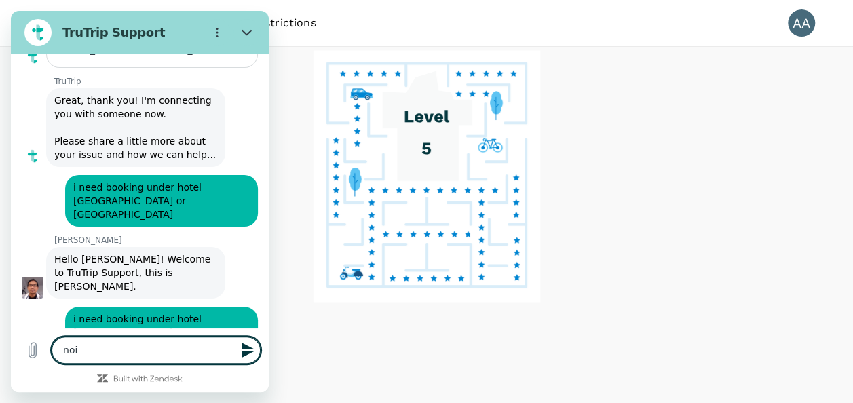
type textarea "no"
type textarea "x"
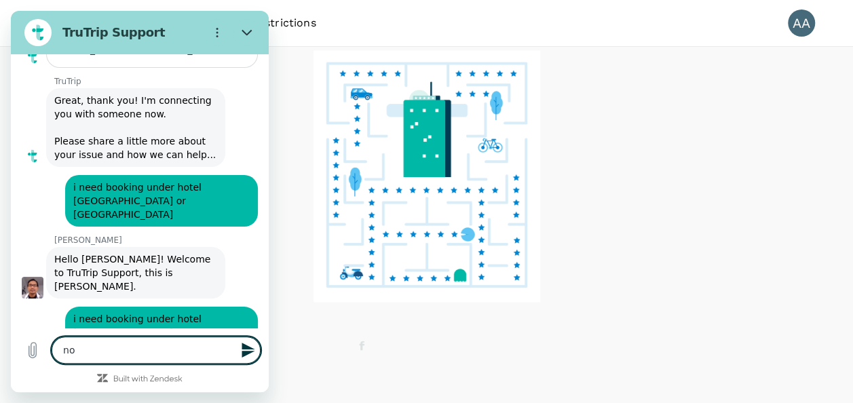
type textarea "no"
type textarea "x"
type textarea "no i"
type textarea "x"
type textarea "no it"
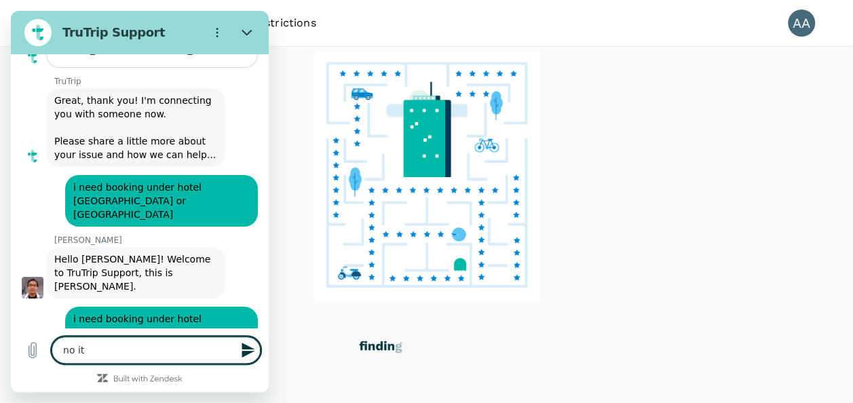
type textarea "x"
type textarea "no its"
type textarea "x"
type textarea "no its"
type textarea "x"
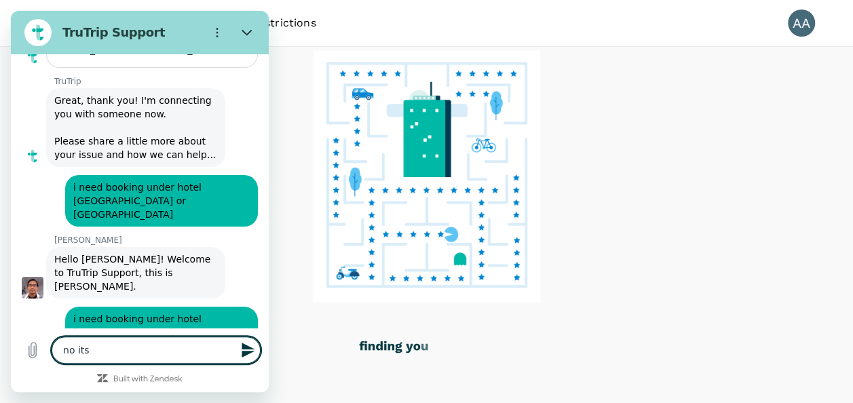
type textarea "no its f"
type textarea "x"
type textarea "no its fo"
type textarea "x"
type textarea "no its for"
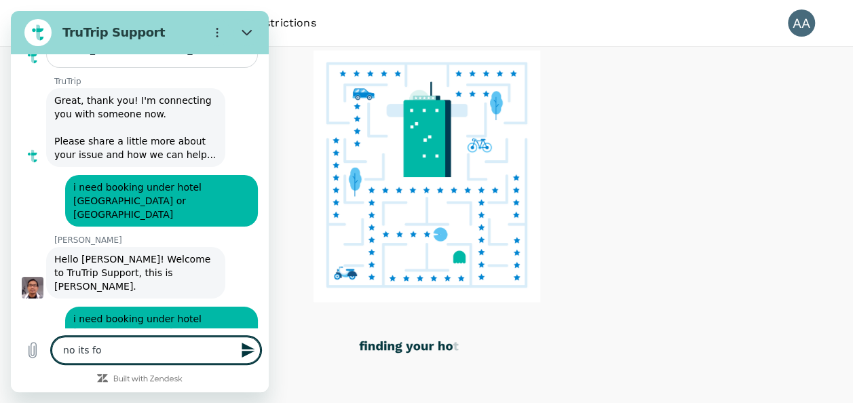
type textarea "x"
type textarea "no its for"
type textarea "x"
type textarea "no its for m"
type textarea "x"
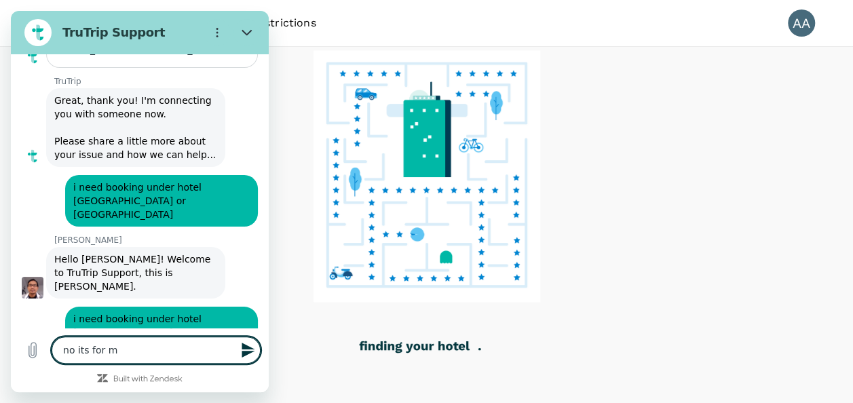
type textarea "no its for my"
type textarea "x"
type textarea "no its for my"
type textarea "x"
type textarea "no its for my a"
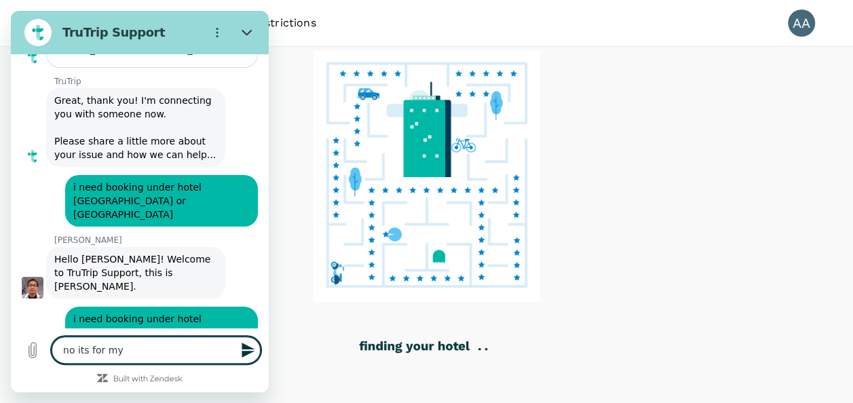
type textarea "x"
type textarea "no its for my au"
type textarea "x"
type textarea "no its for my aud"
type textarea "x"
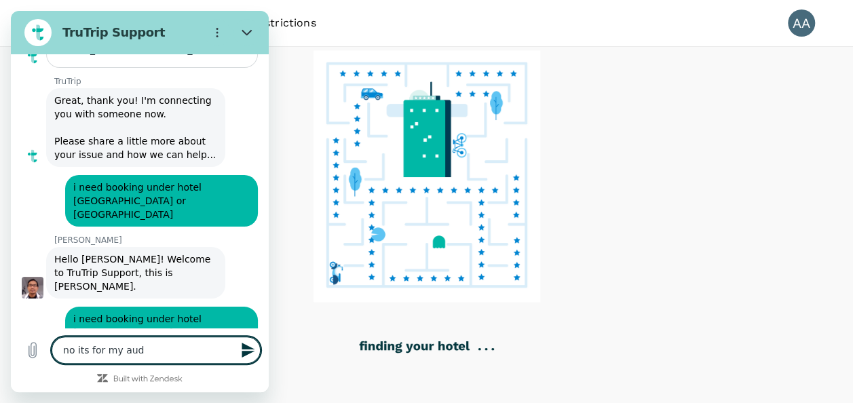
type textarea "no its for my audi"
type textarea "x"
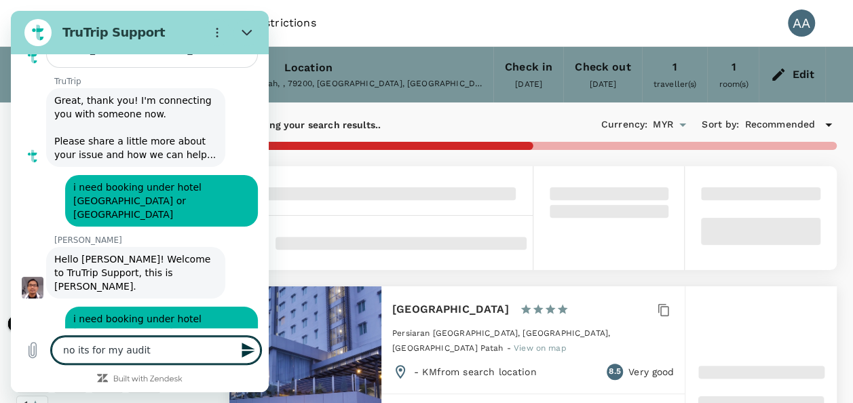
type textarea "no its for my audito"
type textarea "x"
type textarea "no its for my auditor"
type textarea "x"
type textarea "no its for my auditor"
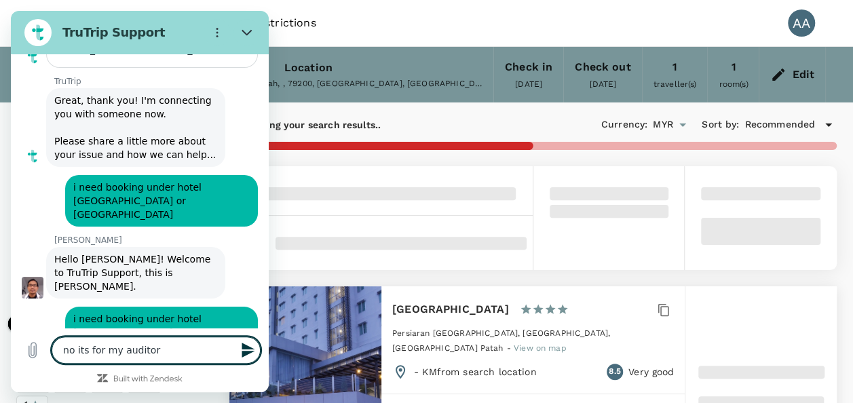
type textarea "x"
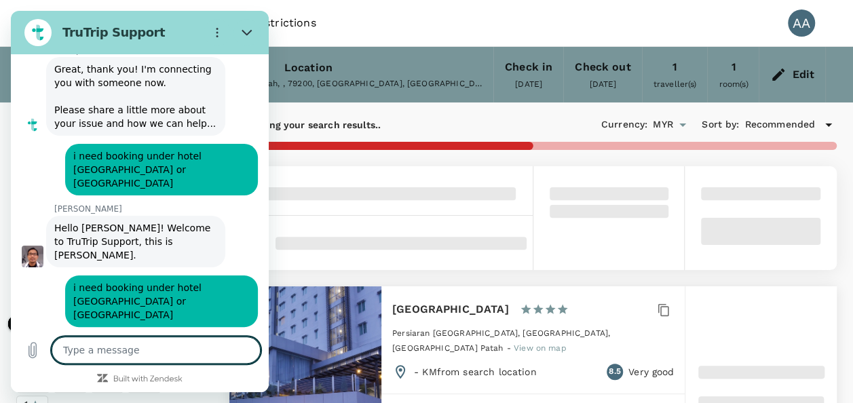
type textarea "x"
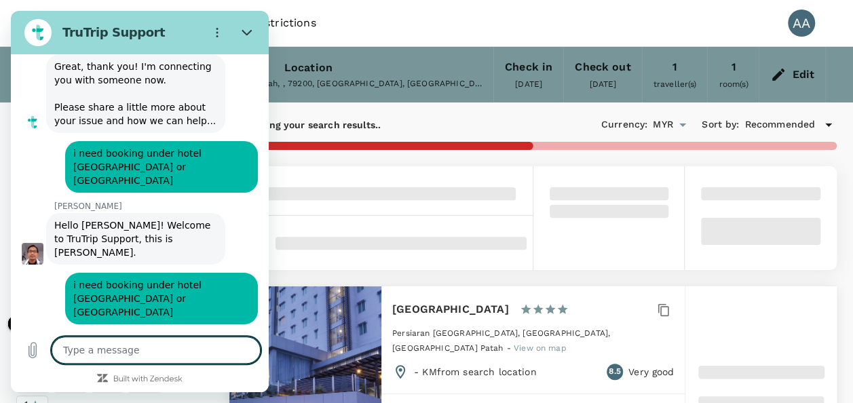
scroll to position [5744, 0]
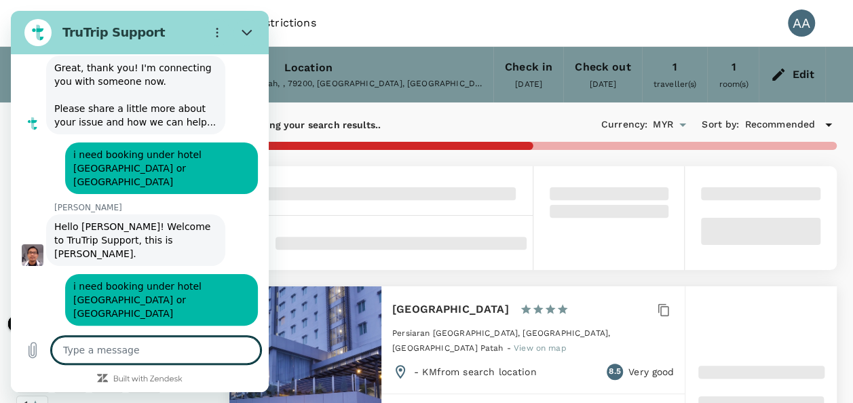
type textarea "3"
type textarea "x"
type textarea "3"
type textarea "x"
type textarea "3 r"
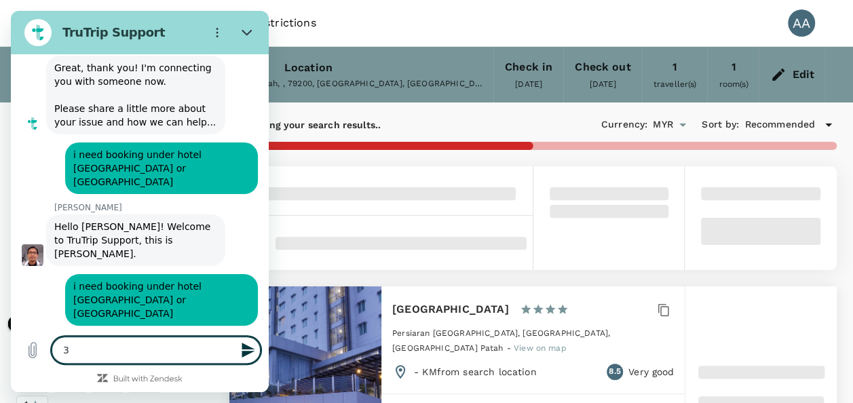
type textarea "x"
type textarea "3 ro"
type textarea "x"
type textarea "3 roo"
type textarea "x"
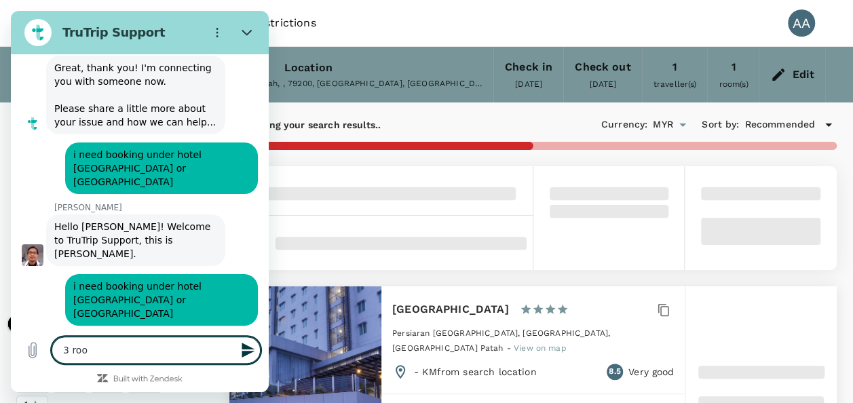
type textarea "3 room"
type textarea "x"
type textarea "3 rooms"
type textarea "x"
type textarea "3 rooms"
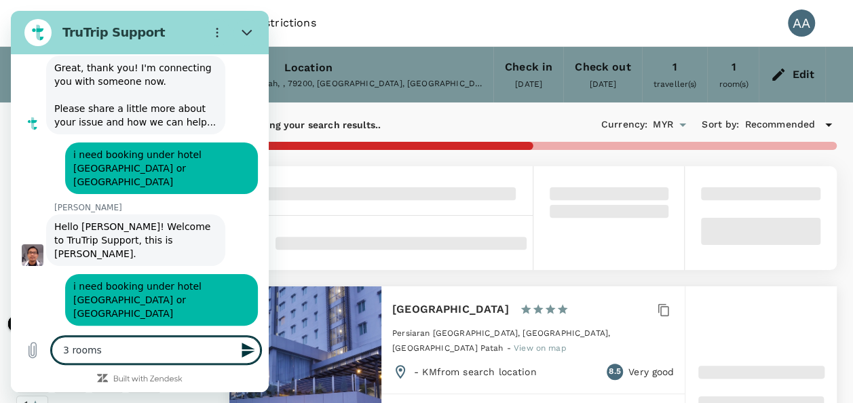
type textarea "x"
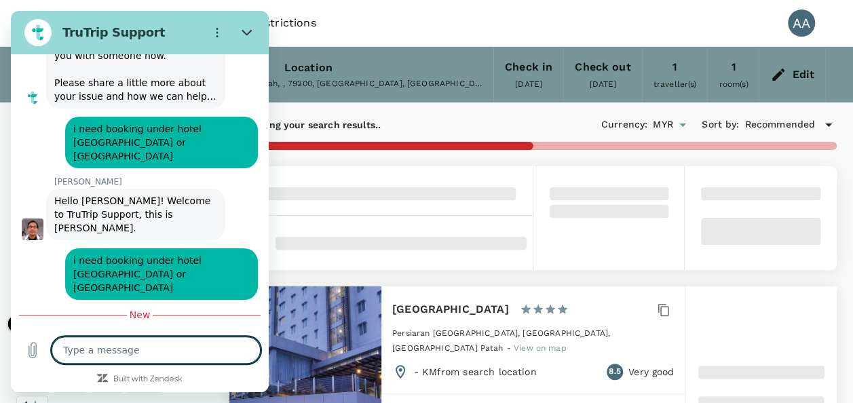
type textarea "x"
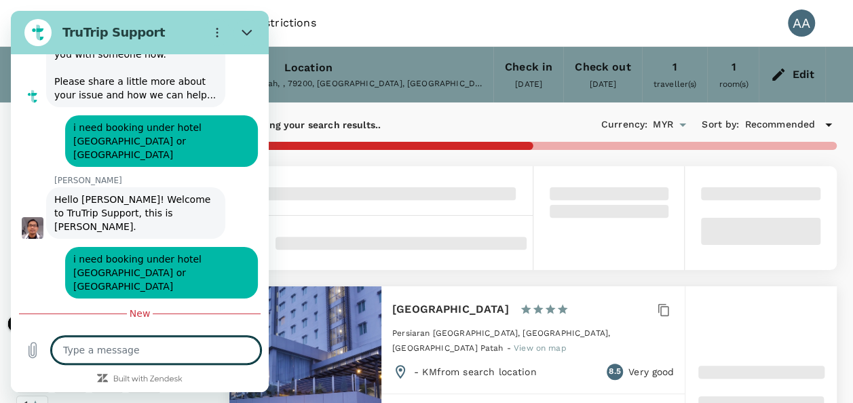
scroll to position [5770, 0]
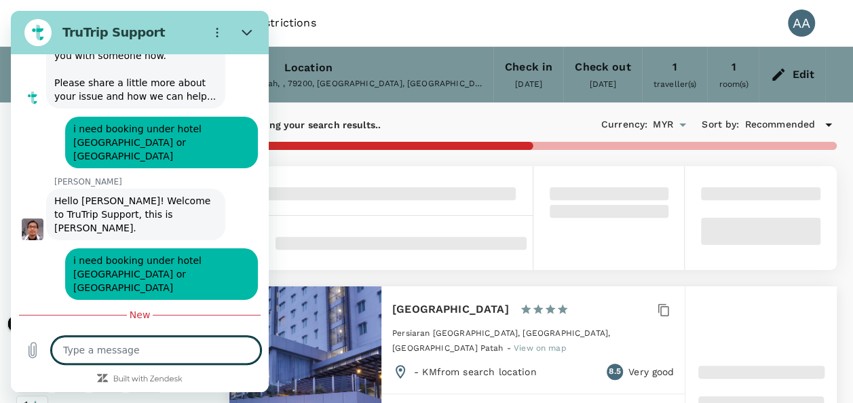
type textarea "c"
type textarea "x"
type textarea "ch"
type textarea "x"
type textarea "che"
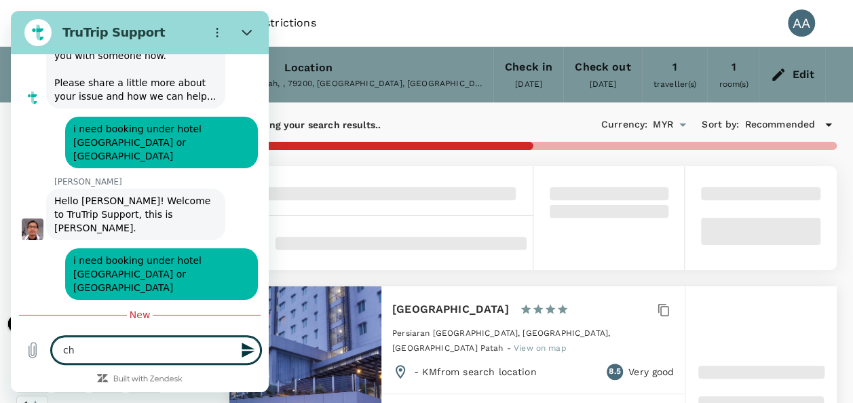
type textarea "x"
type textarea "chec"
type textarea "x"
type textarea "check"
type textarea "x"
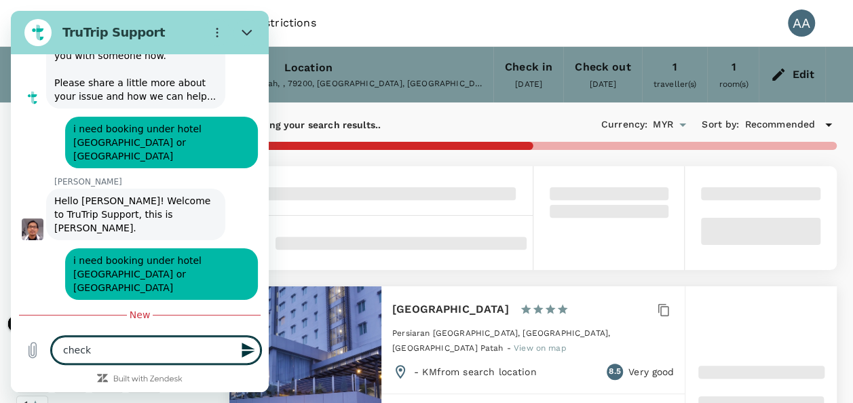
type textarea "check"
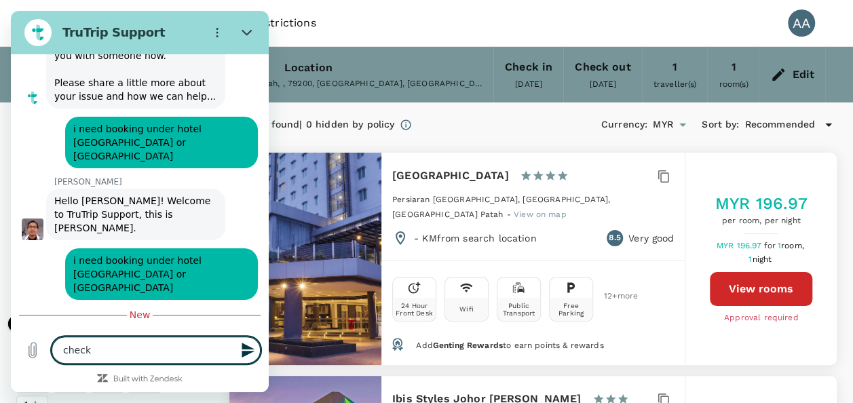
type textarea "x"
type input "263.64"
type textarea "check i"
type textarea "x"
type textarea "check in"
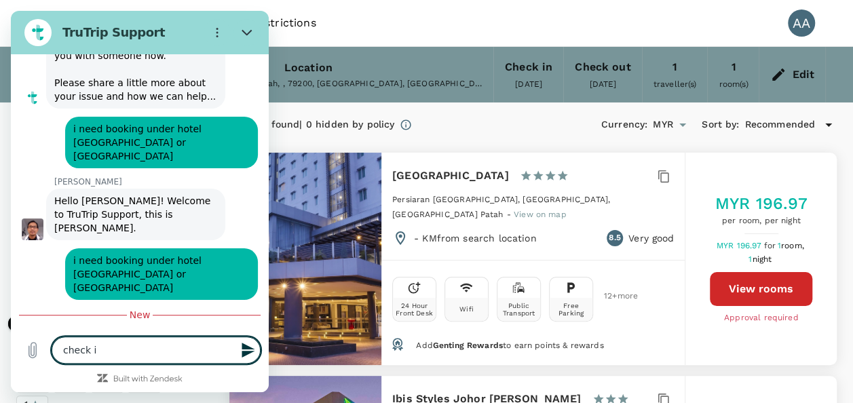
type textarea "x"
type textarea "check in"
type textarea "x"
type textarea "check in 1"
type textarea "x"
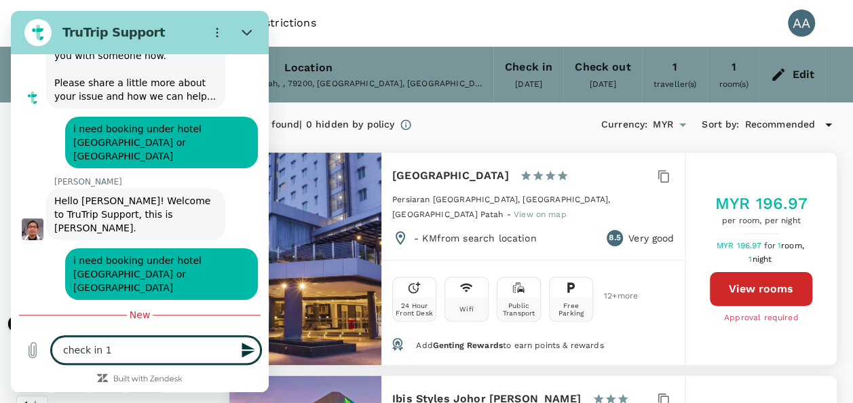
type textarea "check in 17"
type textarea "x"
type textarea "check in 17/"
type textarea "x"
type textarea "check in 17/0"
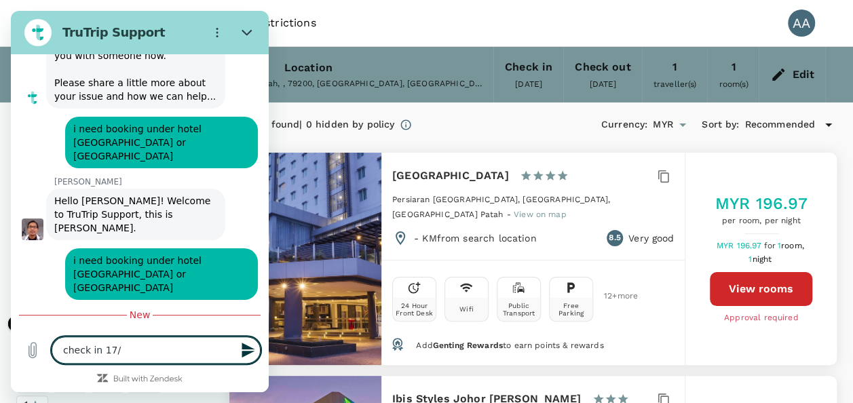
type textarea "x"
type textarea "check in 17/09"
type textarea "x"
type textarea "check in 17/09"
type textarea "x"
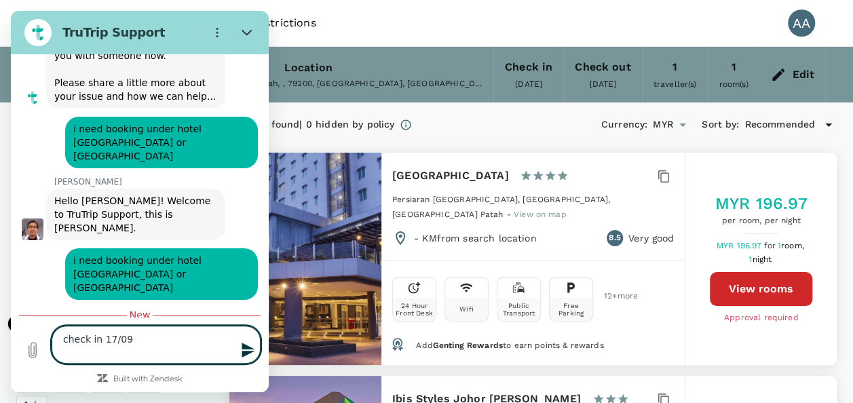
scroll to position [5772, 0]
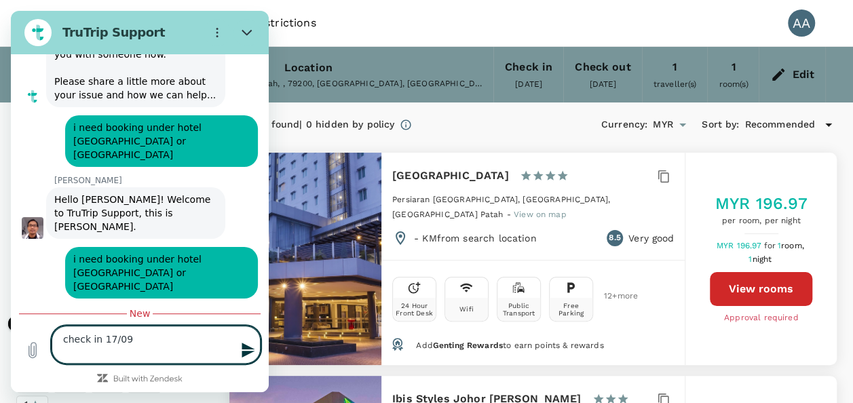
type textarea "check in 17/09 c"
type textarea "x"
type textarea "check in 17/09 ch"
type textarea "x"
type textarea "check in 17/09 che"
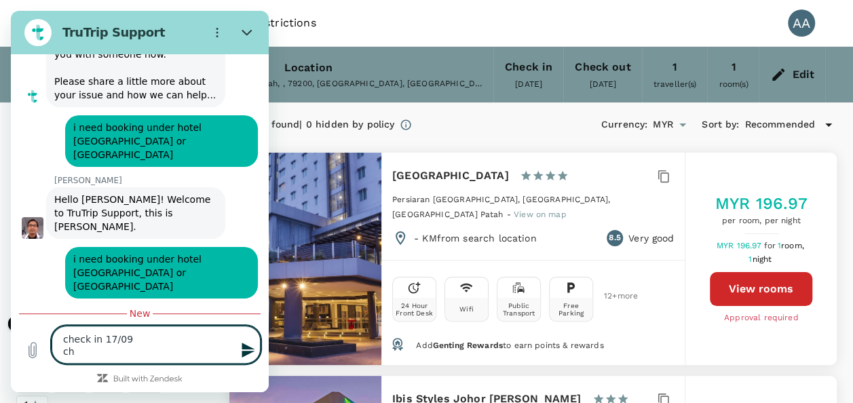
type textarea "x"
type textarea "check in 17/09 chec"
type textarea "x"
type textarea "check in 17/09 check"
type textarea "x"
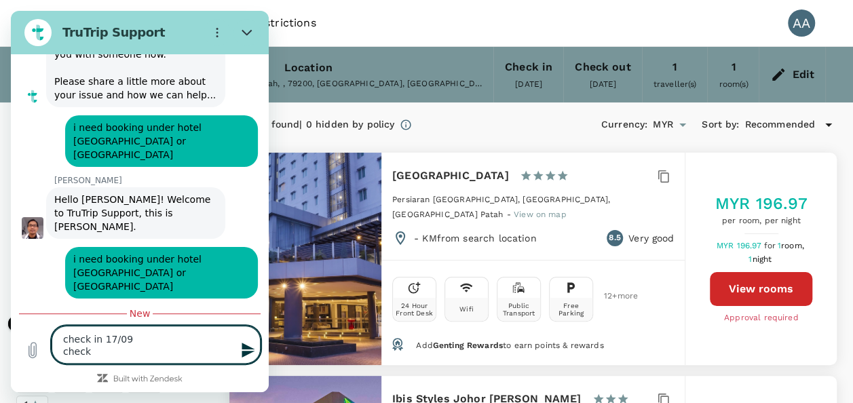
type textarea "check in 17/09 check"
type textarea "x"
type textarea "check in 17/09 check o"
type textarea "x"
type textarea "check in 17/09 check ou"
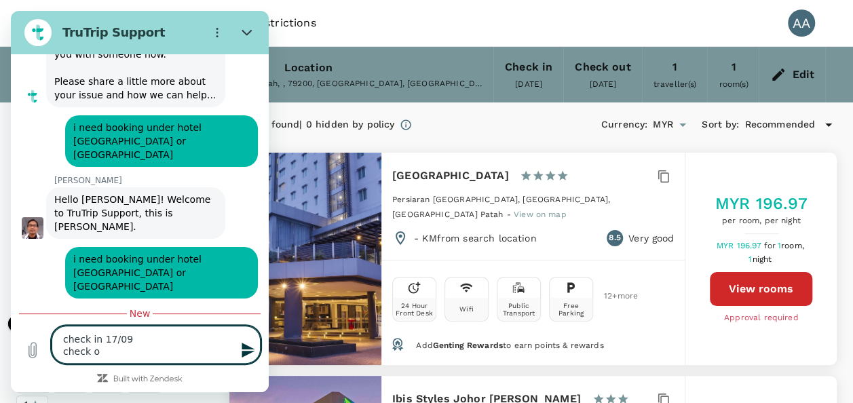
type textarea "x"
type textarea "check in 17/09 check out"
type textarea "x"
type textarea "check in 17/09 check out"
type textarea "x"
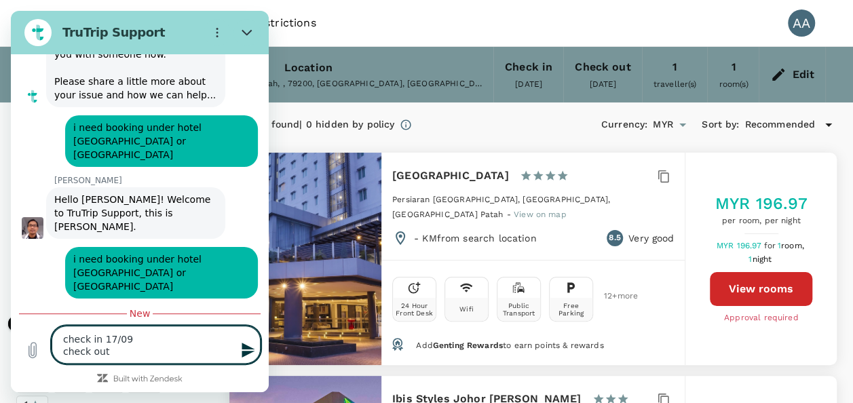
type textarea "check in 17/09 check out 2"
type textarea "x"
type textarea "check in 17/09 check out 21"
type textarea "x"
type textarea "check in 17/09 check out 21/"
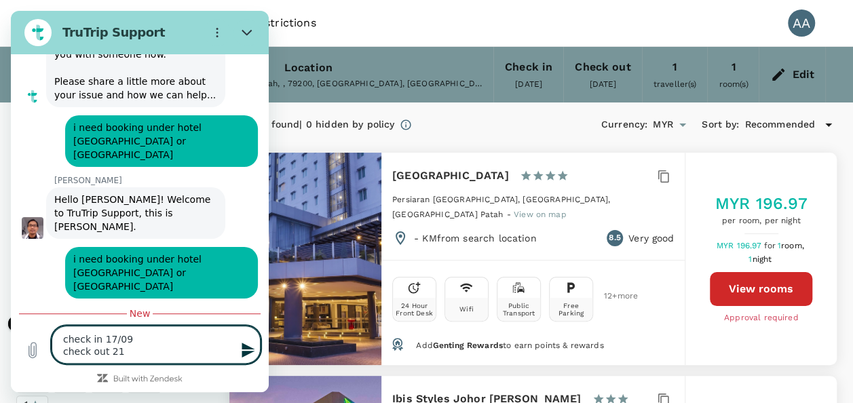
type textarea "x"
type textarea "check in 17/09 check out 21/0"
type textarea "x"
type textarea "check in 17/09 check out 21/09"
type textarea "x"
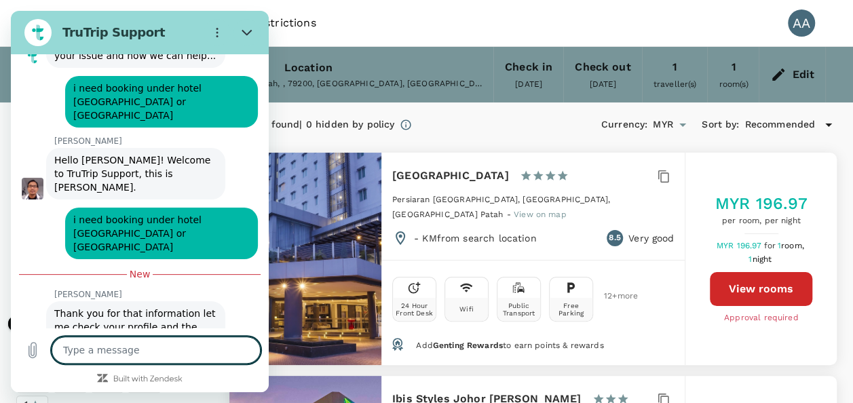
scroll to position [5810, 0]
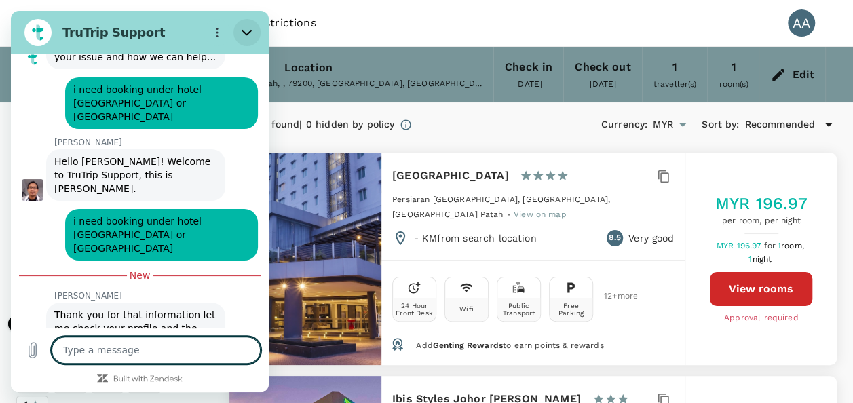
click at [250, 36] on icon "Close" at bounding box center [247, 32] width 11 height 11
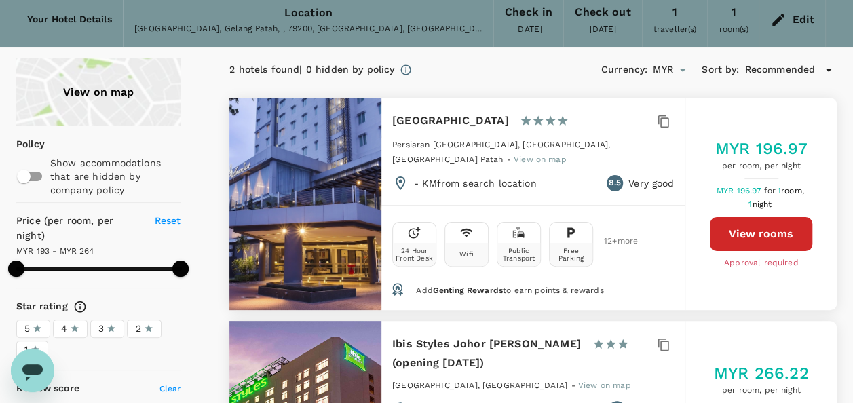
scroll to position [136, 0]
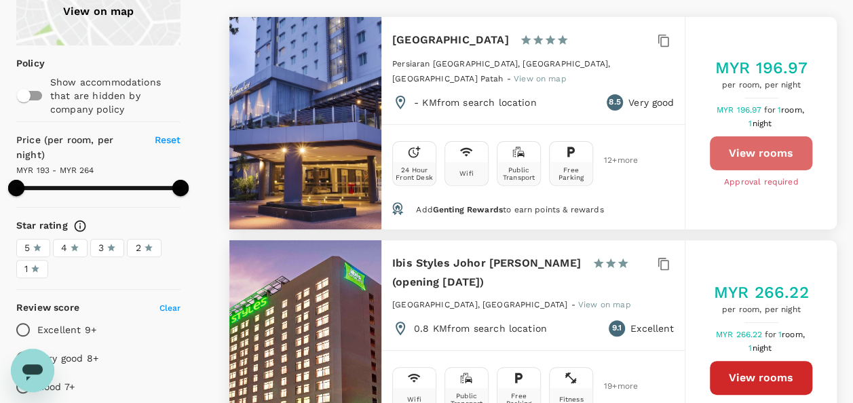
click at [743, 145] on button "View rooms" at bounding box center [761, 153] width 103 height 34
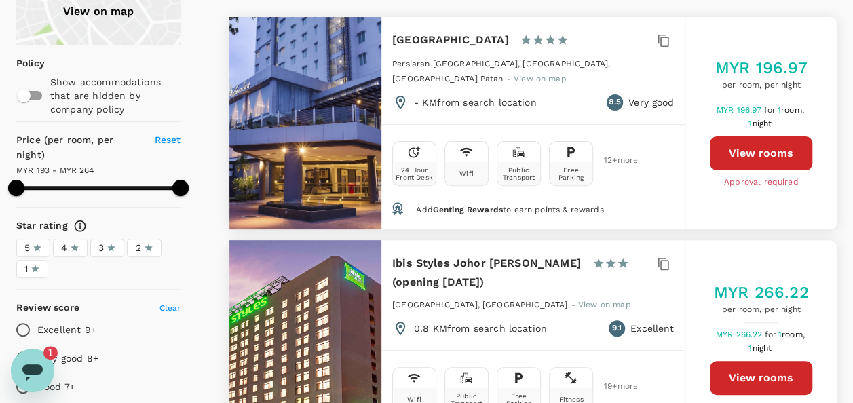
scroll to position [0, 0]
click at [39, 363] on icon "Open messaging window, 1 unread message" at bounding box center [32, 370] width 24 height 24
type textarea "x"
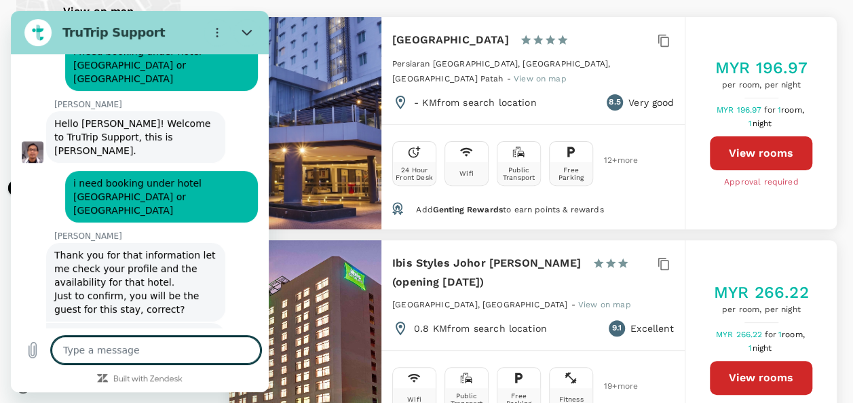
scroll to position [5895, 0]
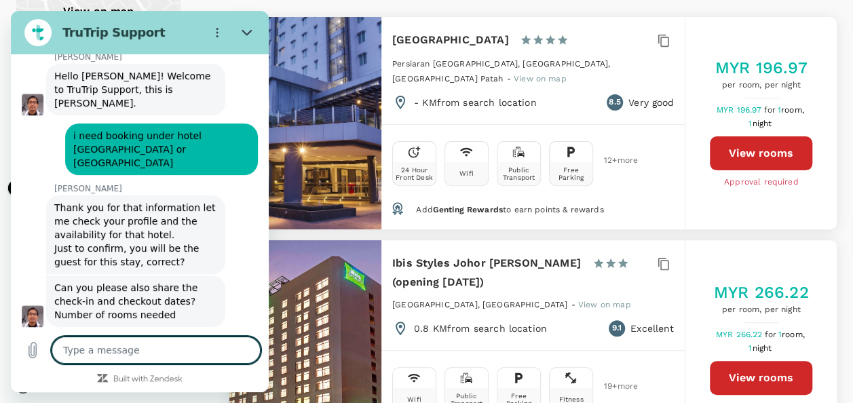
click at [144, 354] on textarea at bounding box center [156, 350] width 209 height 27
type textarea "E"
type textarea "x"
type textarea "Ez"
type textarea "x"
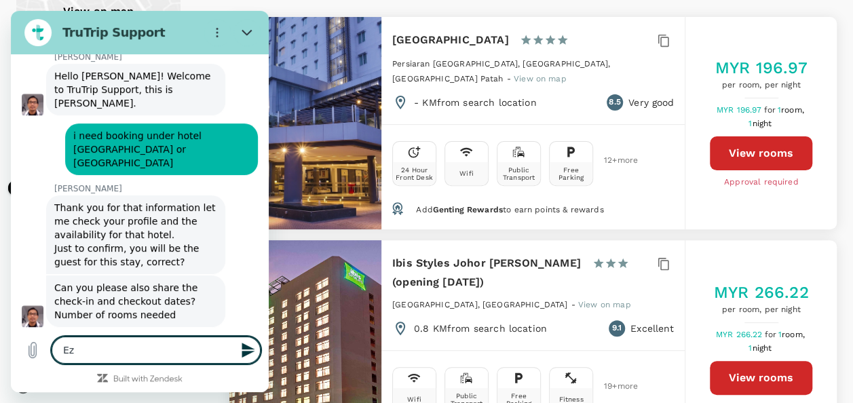
type textarea "Eza"
type textarea "x"
type textarea "Ezan"
type textarea "x"
type textarea "Ezani"
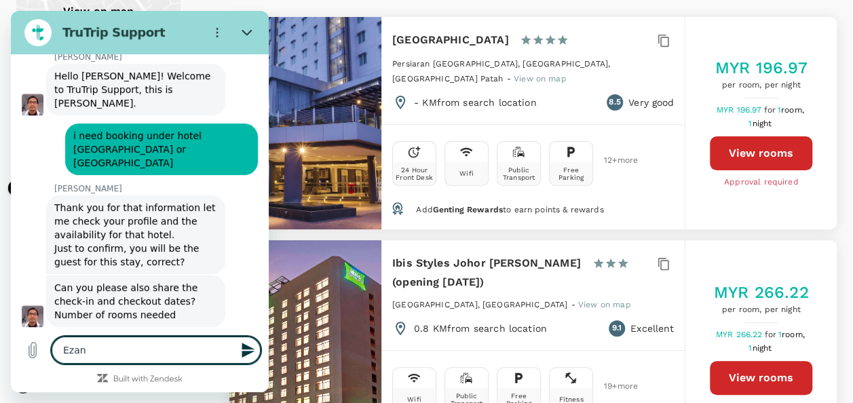
type textarea "x"
type textarea "Ezani"
type textarea "x"
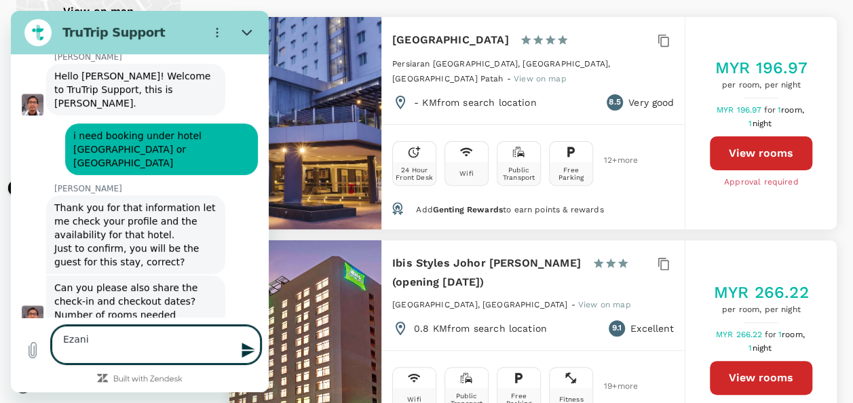
type textarea "Ezani Z"
type textarea "x"
type textarea "Ezani Zu"
type textarea "x"
type textarea "Ezani Zul"
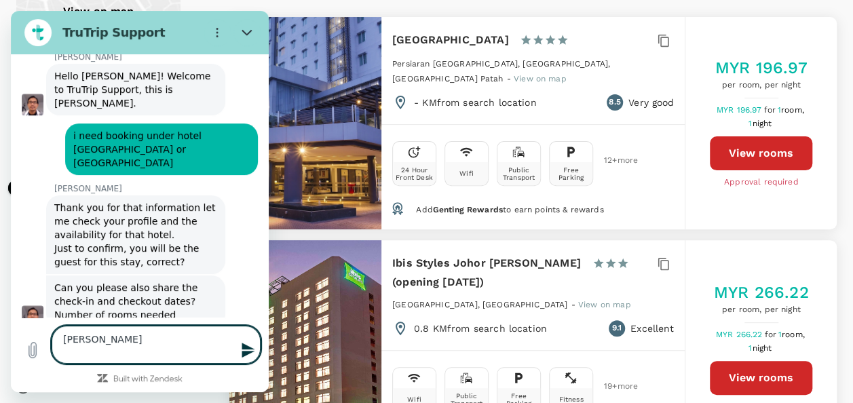
type textarea "x"
type textarea "Ezani Zul"
type textarea "x"
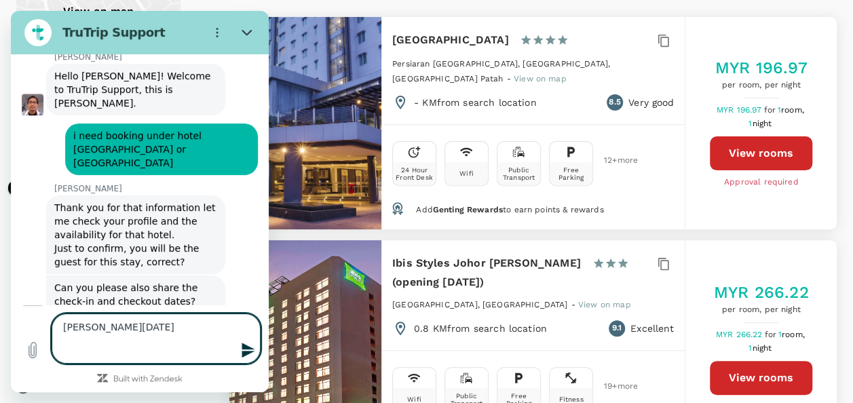
type textarea "Ezani Zul S"
type textarea "x"
type textarea "Ezani Zul Sa"
type textarea "x"
type textarea "Ezani Zul S"
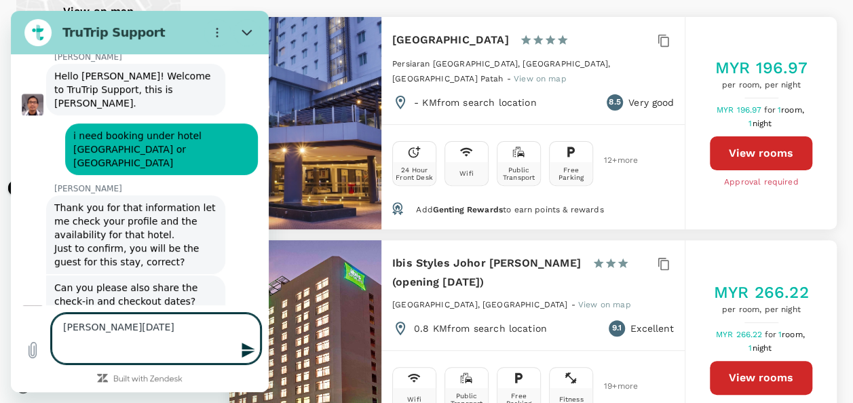
type textarea "x"
type textarea "Ezani Zul"
type textarea "x"
type textarea "Ezani Zul"
type textarea "x"
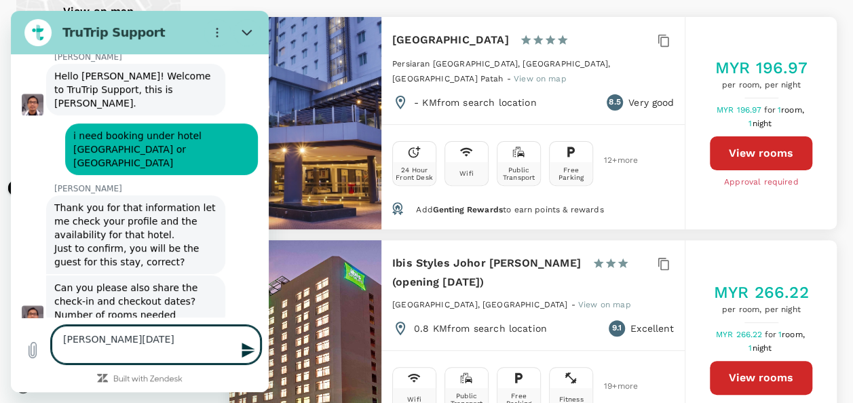
type textarea "Ezani ZulZ"
type textarea "x"
type input "263.64"
type textarea "Ezani ZulZa"
type textarea "x"
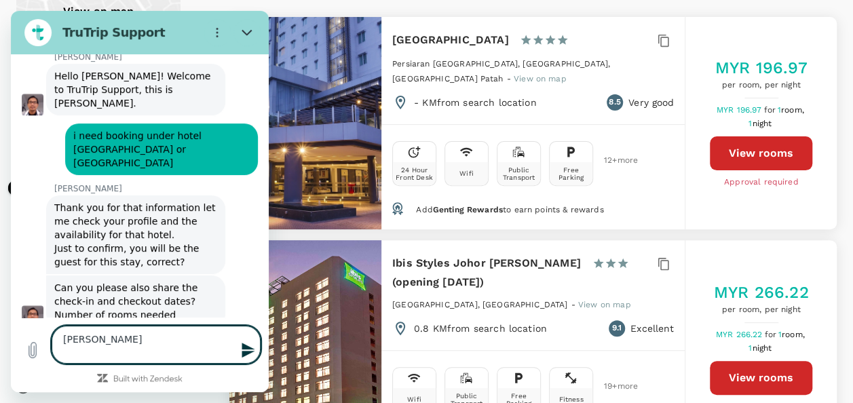
type textarea "Ezani ZulZ"
type textarea "x"
type textarea "Ezani Zul"
type textarea "x"
type textarea "Ezani Zu"
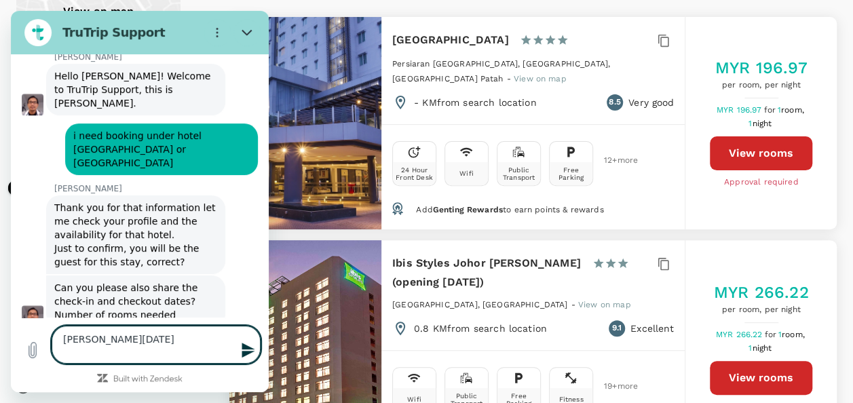
type textarea "x"
type textarea "Ezani Z"
type textarea "x"
type textarea "Ezani"
type textarea "x"
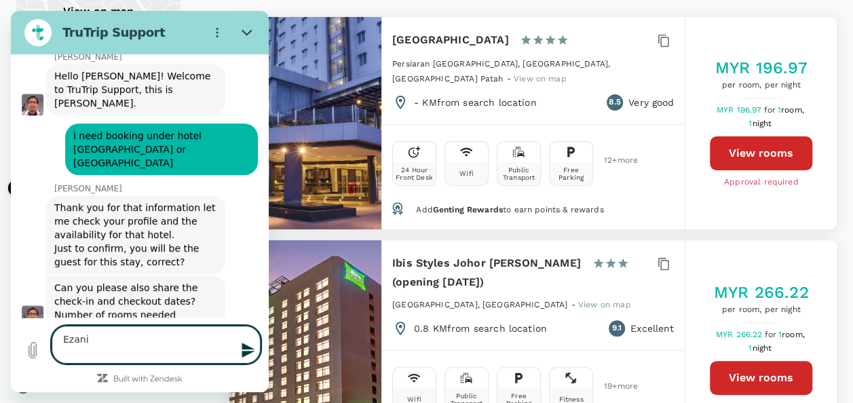
type textarea "Ezani"
type textarea "x"
type textarea "Ezan"
type textarea "x"
type textarea "Eza"
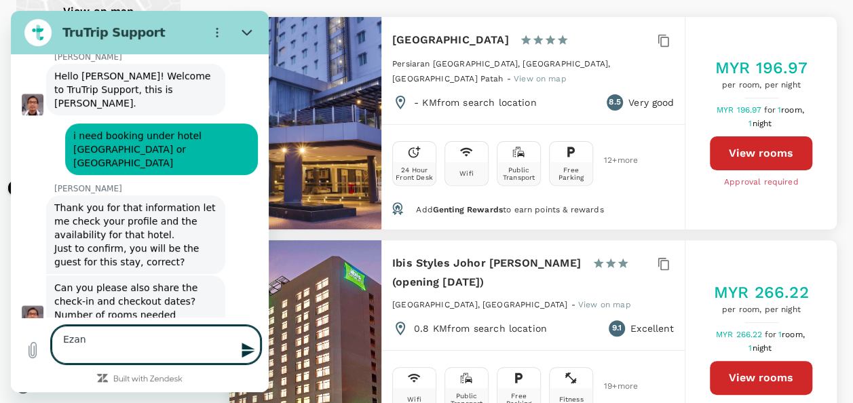
type textarea "x"
type textarea "Ez"
type textarea "x"
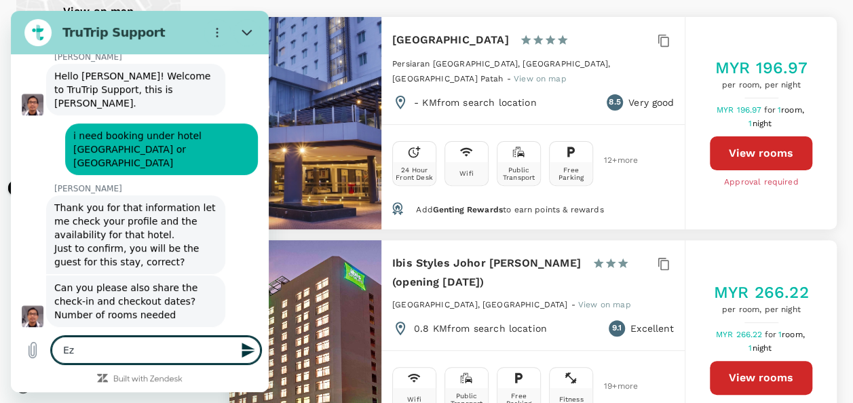
type textarea "E"
type textarea "x"
type textarea "i"
type textarea "x"
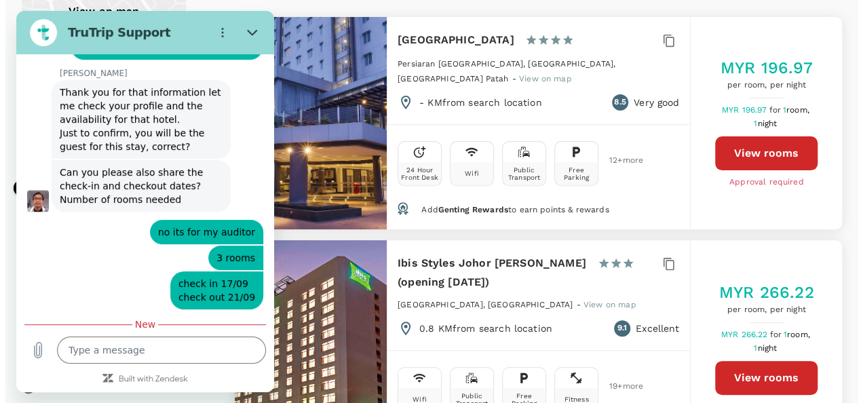
scroll to position [6013, 0]
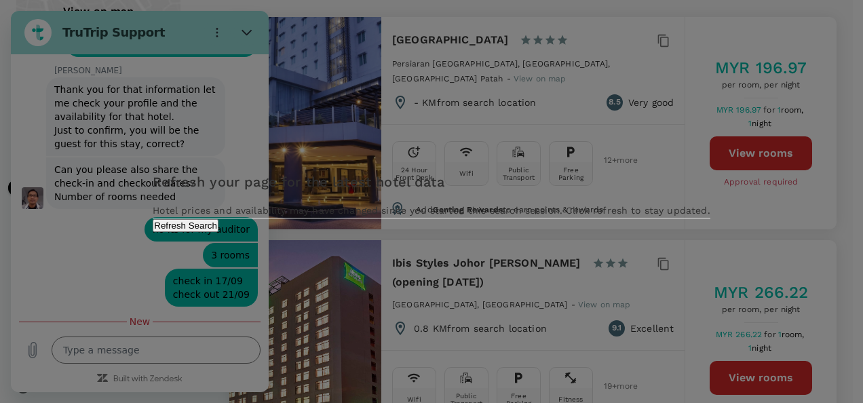
click at [225, 310] on div "Refresh your page for the latest hotel data Hotel prices and availability may h…" at bounding box center [431, 201] width 863 height 403
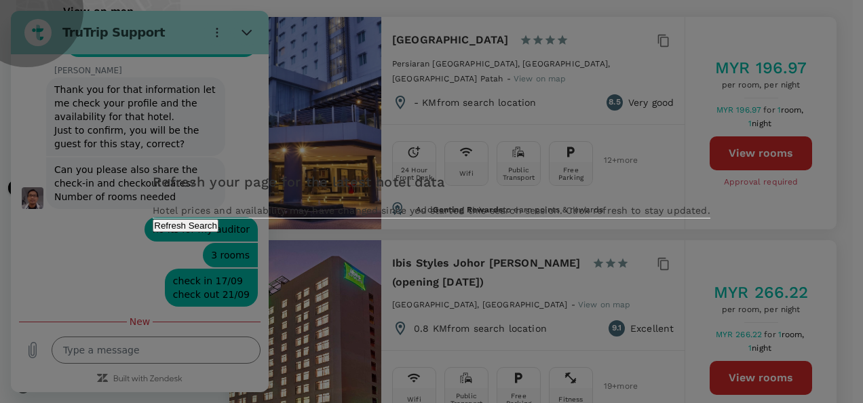
click at [219, 232] on button "Refresh Search" at bounding box center [186, 225] width 66 height 13
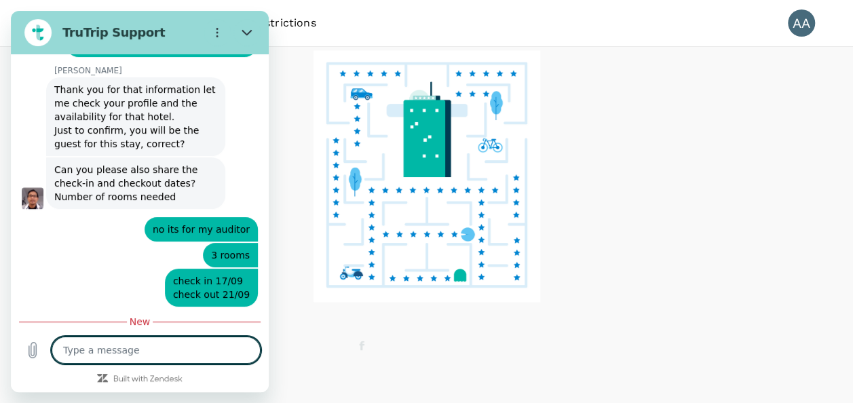
click at [159, 352] on textarea at bounding box center [156, 350] width 209 height 27
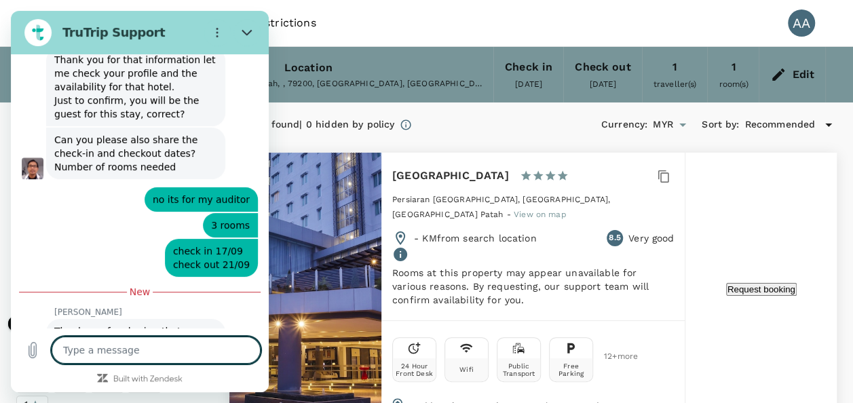
scroll to position [6046, 0]
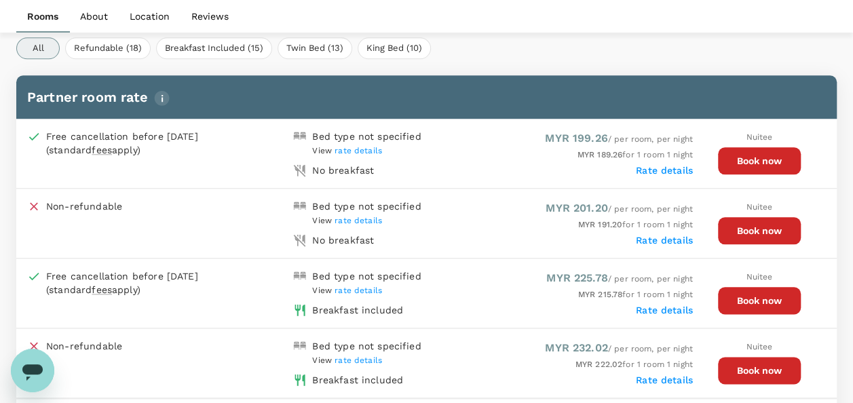
scroll to position [673, 0]
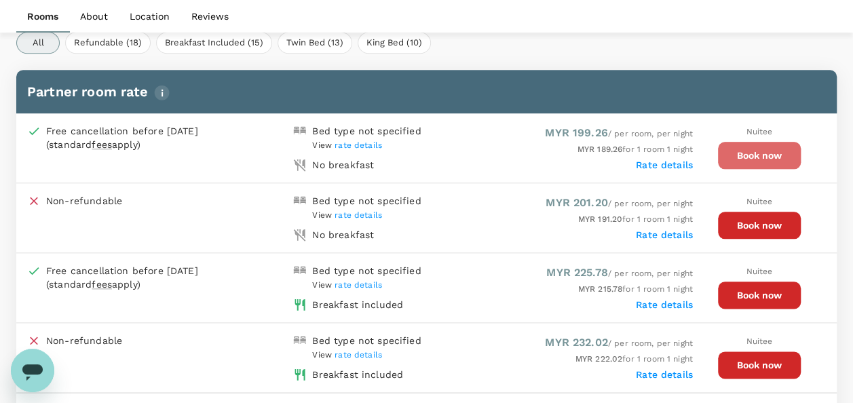
click at [733, 155] on button "Book now" at bounding box center [759, 155] width 83 height 27
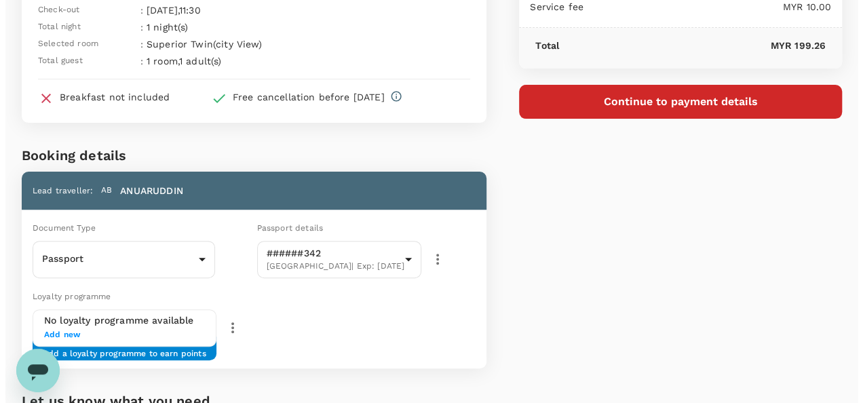
scroll to position [68, 0]
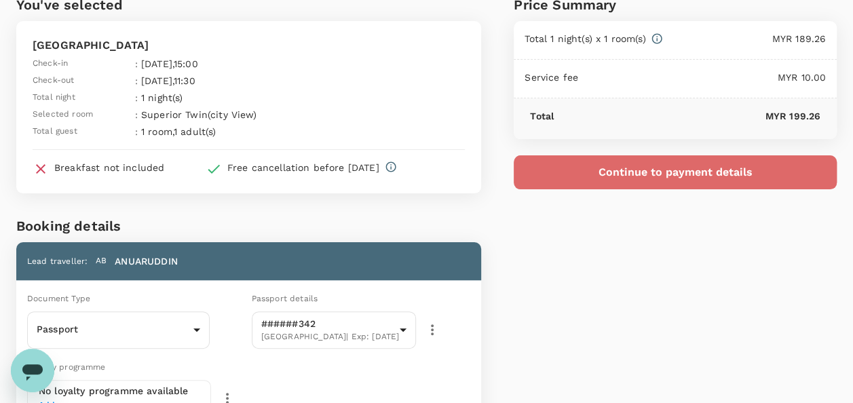
click at [580, 172] on button "Continue to payment details" at bounding box center [675, 172] width 323 height 34
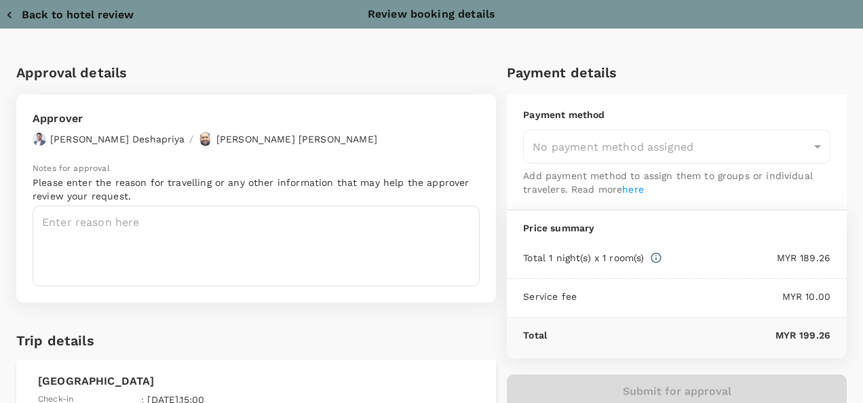
type input "9e254831-a140-43d4-90d9-f4bdc71b84d3"
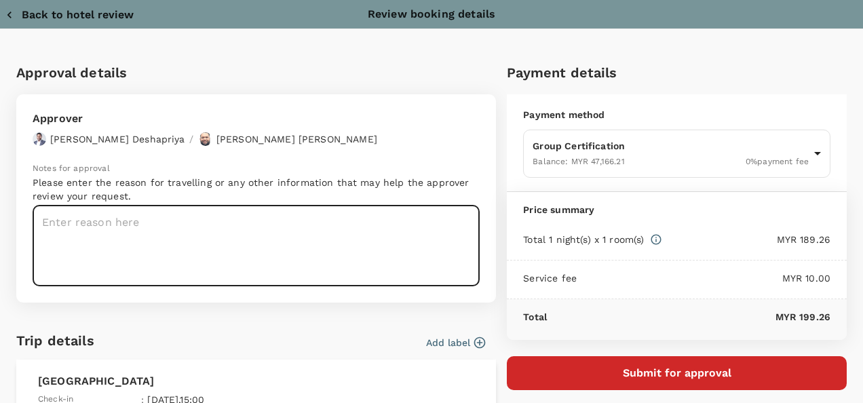
click at [259, 236] on textarea at bounding box center [256, 246] width 447 height 81
click at [265, 234] on textarea at bounding box center [256, 246] width 447 height 81
paste textarea "Anuar - Exploring Carbon Market Date: 24th & 25th Sept 2025 Cost: CU"
type textarea "Anuar - Exploring Carbon Market Date: 24th & 25th Sept 2025 Cost: CU"
click at [578, 367] on button "Submit for approval" at bounding box center [677, 373] width 340 height 34
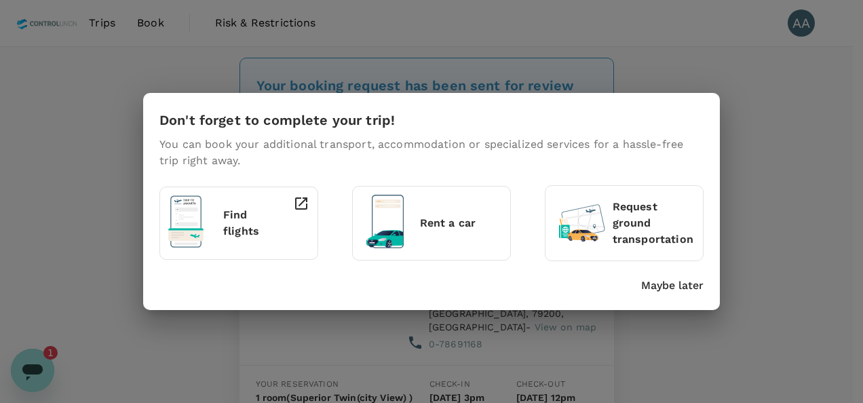
click at [672, 292] on p "Maybe later" at bounding box center [673, 286] width 62 height 16
